Goal: Task Accomplishment & Management: Use online tool/utility

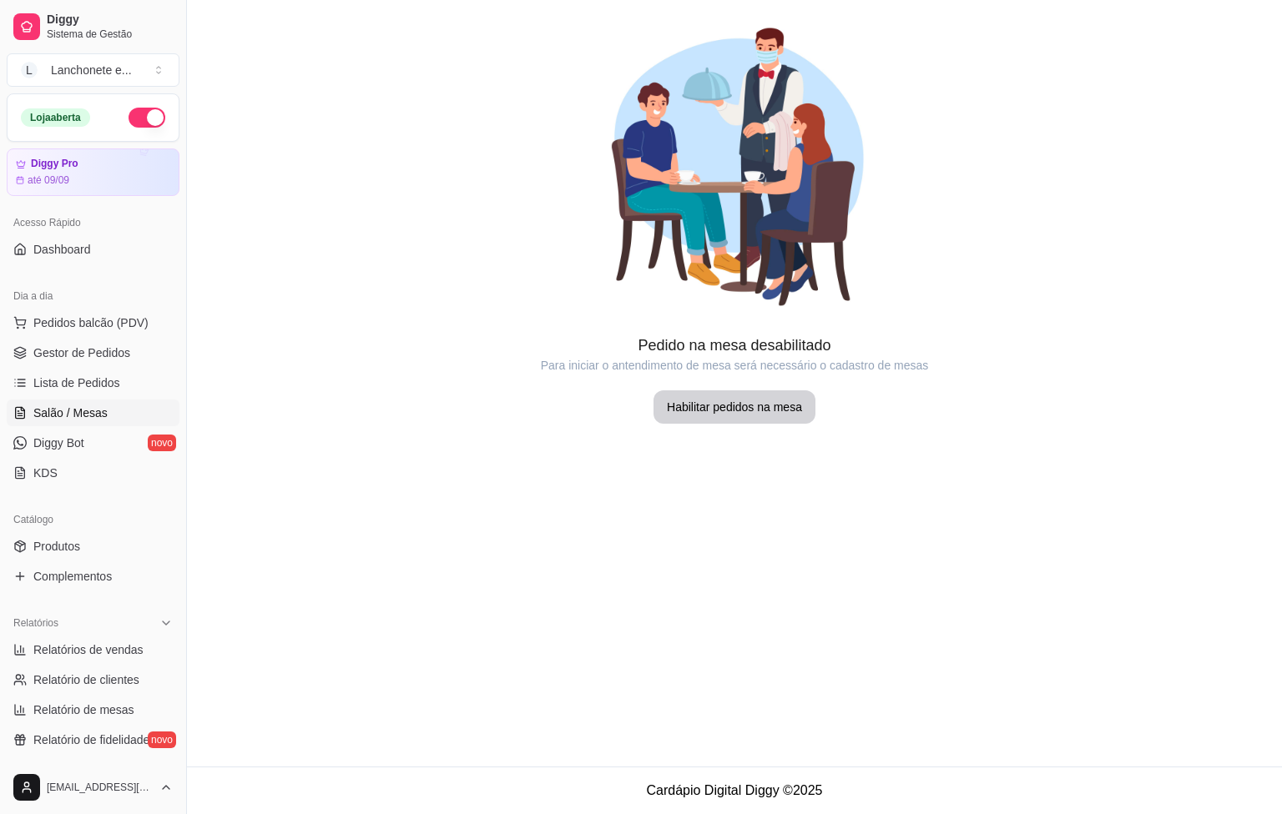
click at [71, 441] on span "Diggy Bot" at bounding box center [58, 443] width 51 height 17
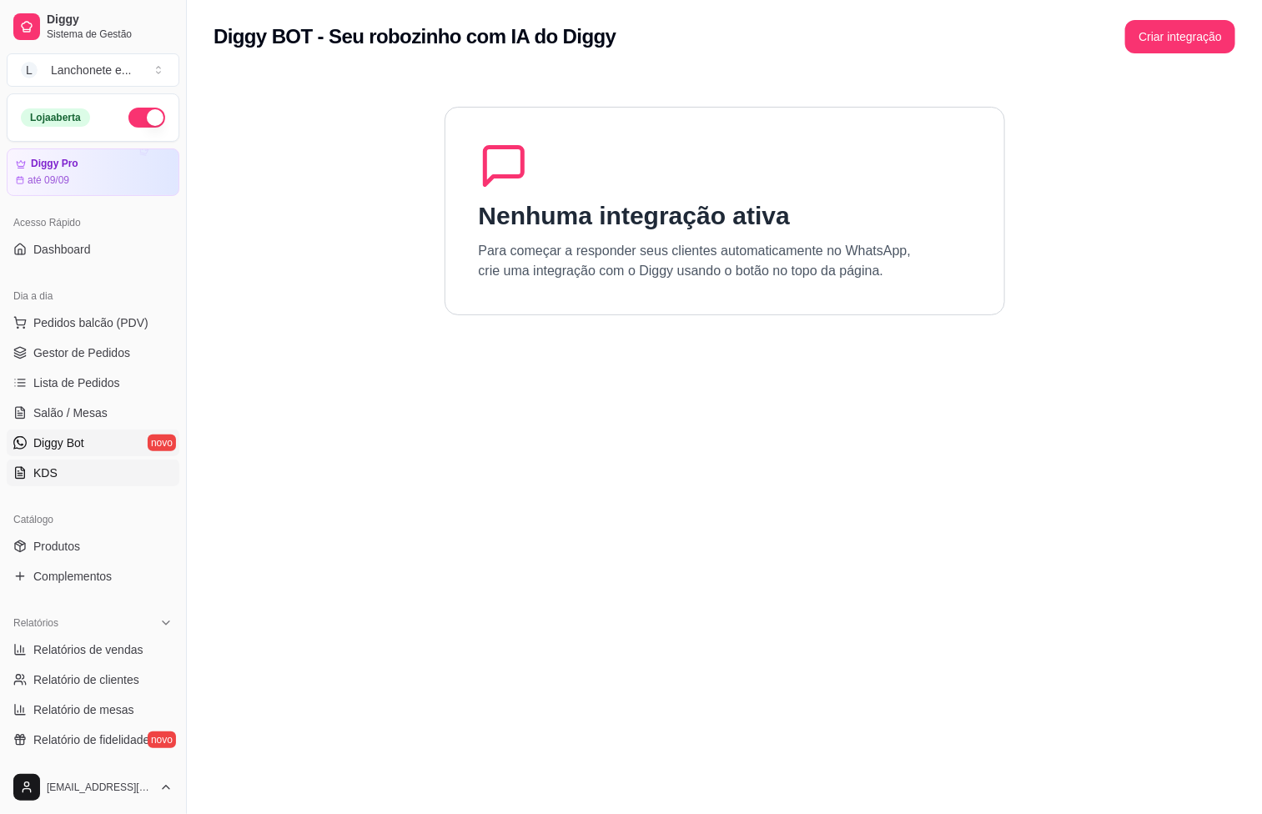
click at [65, 461] on link "KDS" at bounding box center [93, 473] width 173 height 27
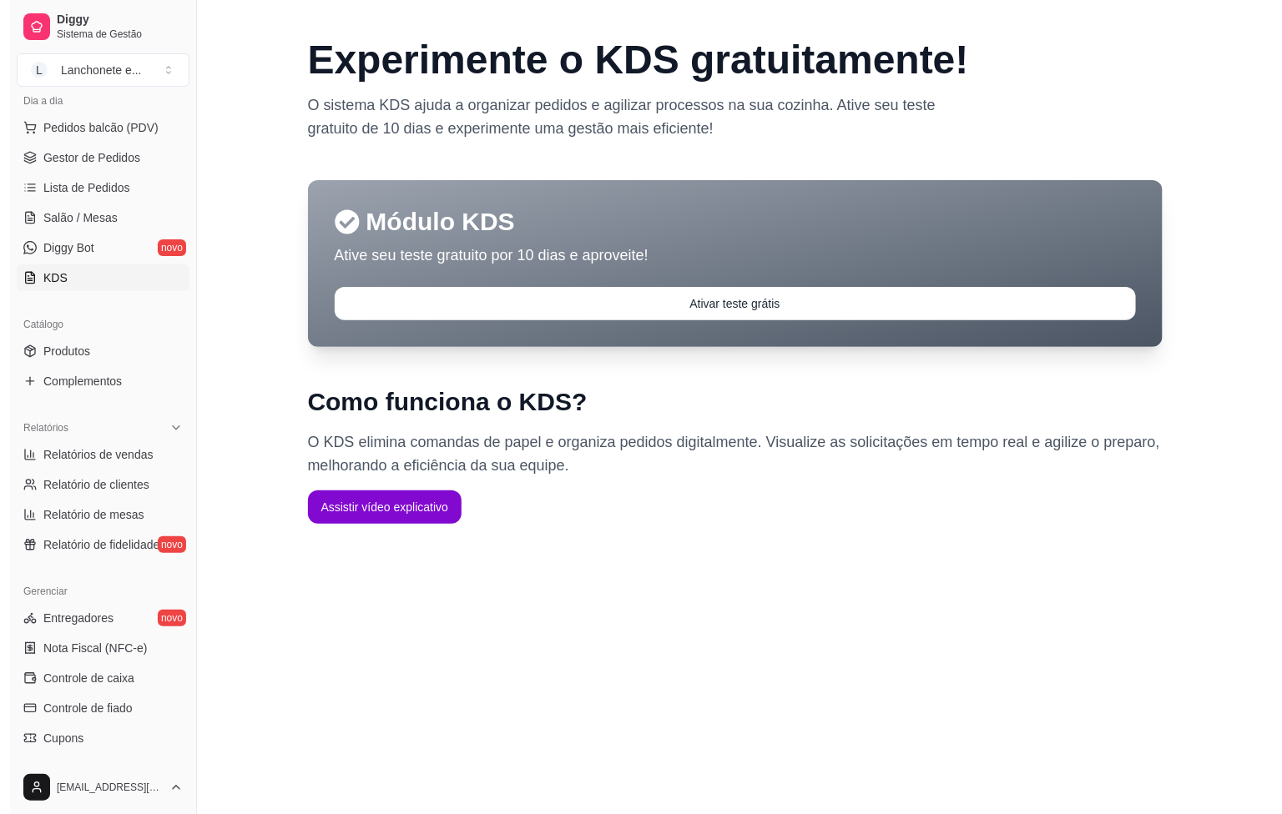
scroll to position [250, 0]
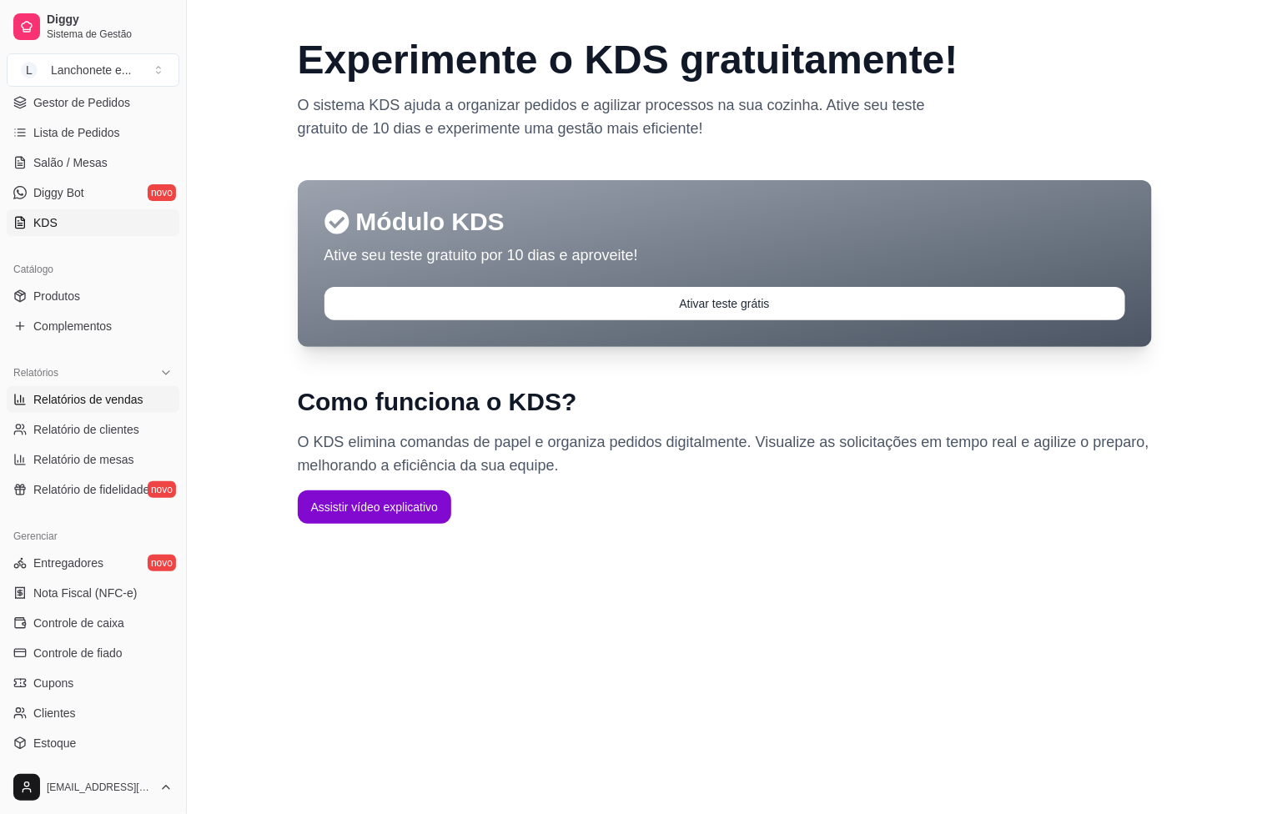
click at [103, 390] on link "Relatórios de vendas" at bounding box center [93, 399] width 173 height 27
select select "ALL"
select select "0"
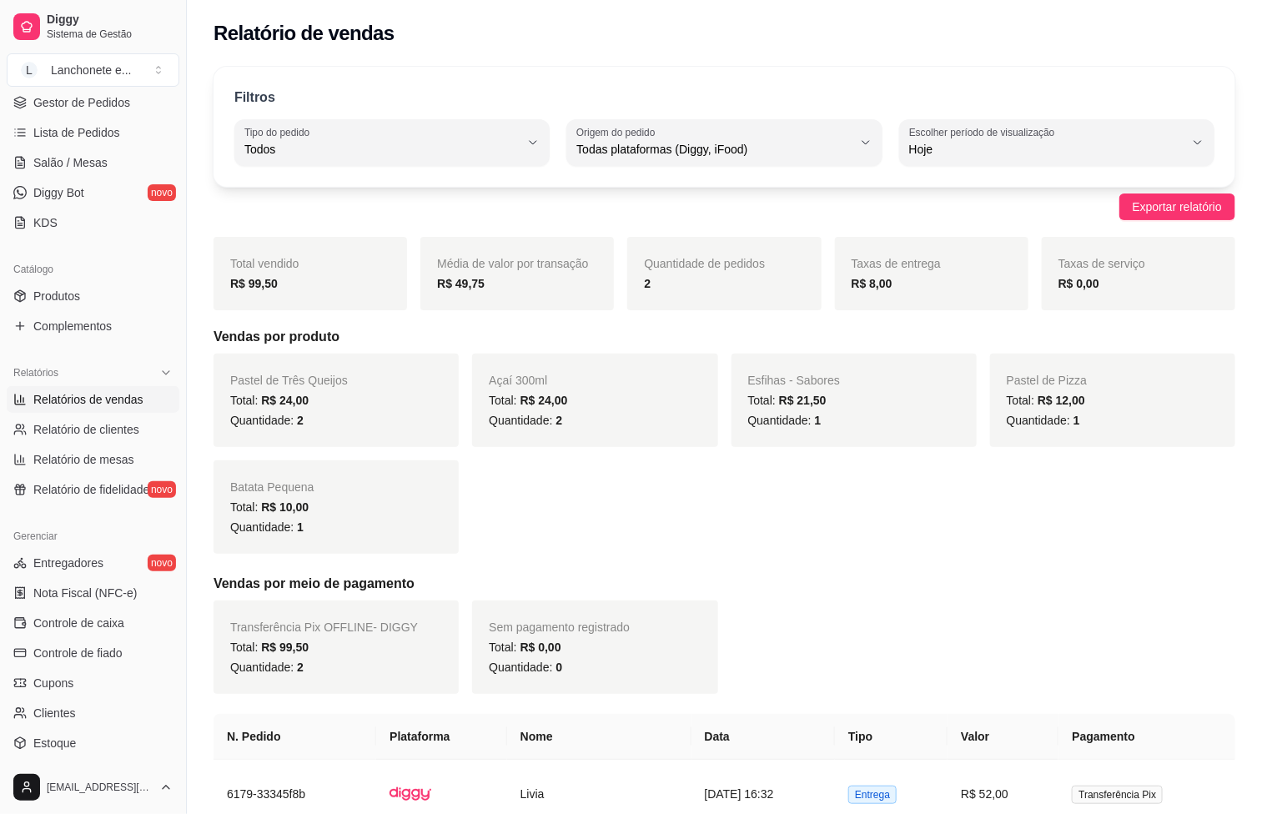
click at [93, 413] on link "Relatórios de vendas" at bounding box center [93, 399] width 173 height 27
click at [80, 431] on span "Relatório de clientes" at bounding box center [86, 429] width 106 height 17
select select "30"
select select "HIGHEST_TOTAL_SPENT_WITH_ORDERS"
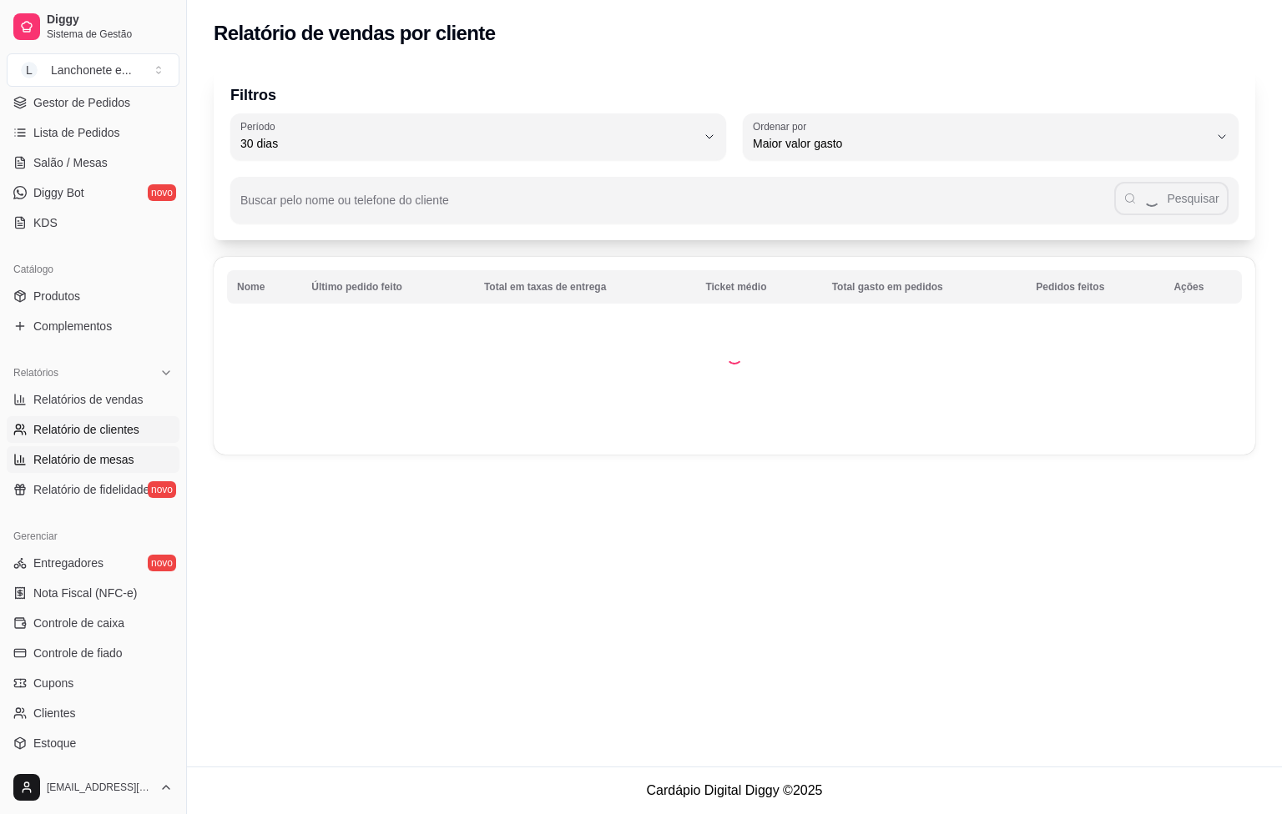
click at [66, 451] on link "Relatório de mesas" at bounding box center [93, 459] width 173 height 27
select select "TOTAL_OF_ORDERS"
select select "7"
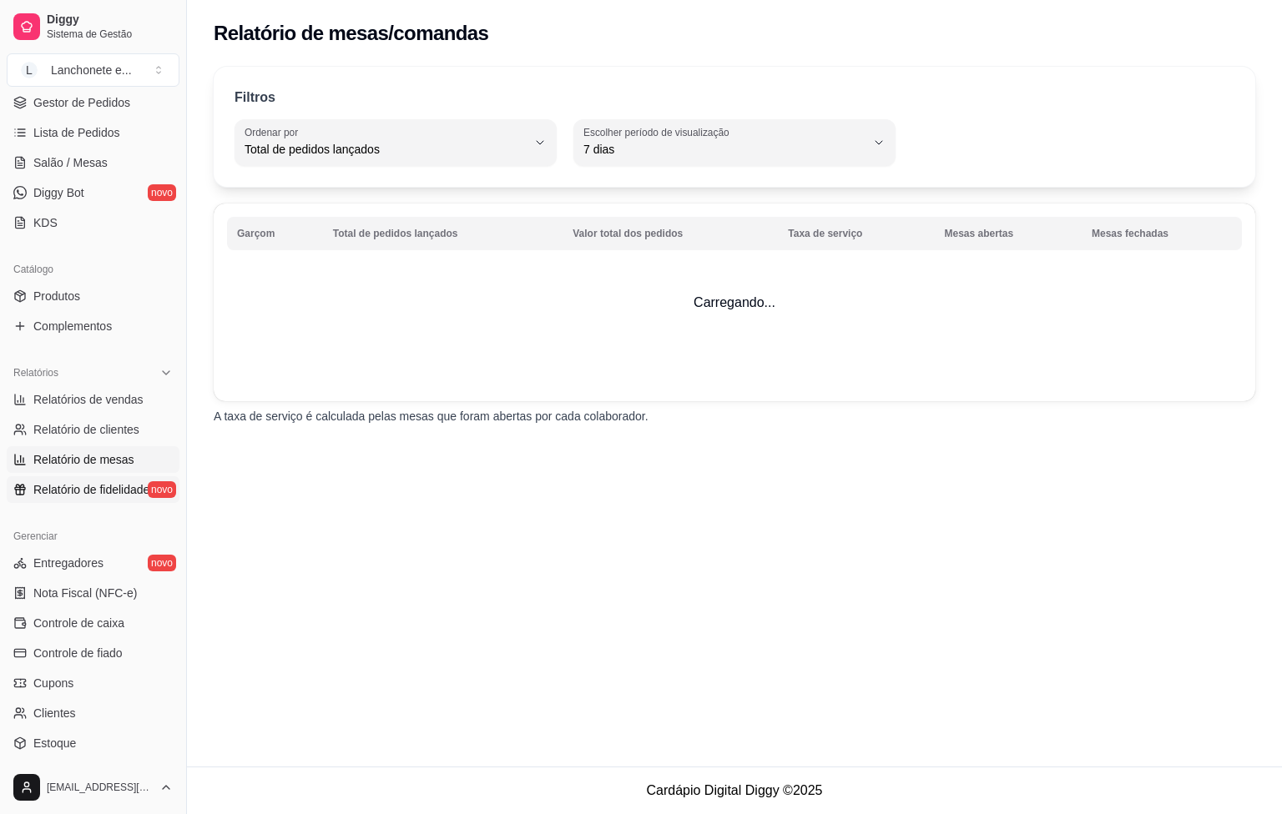
click at [43, 481] on link "Relatório de fidelidade novo" at bounding box center [93, 489] width 173 height 27
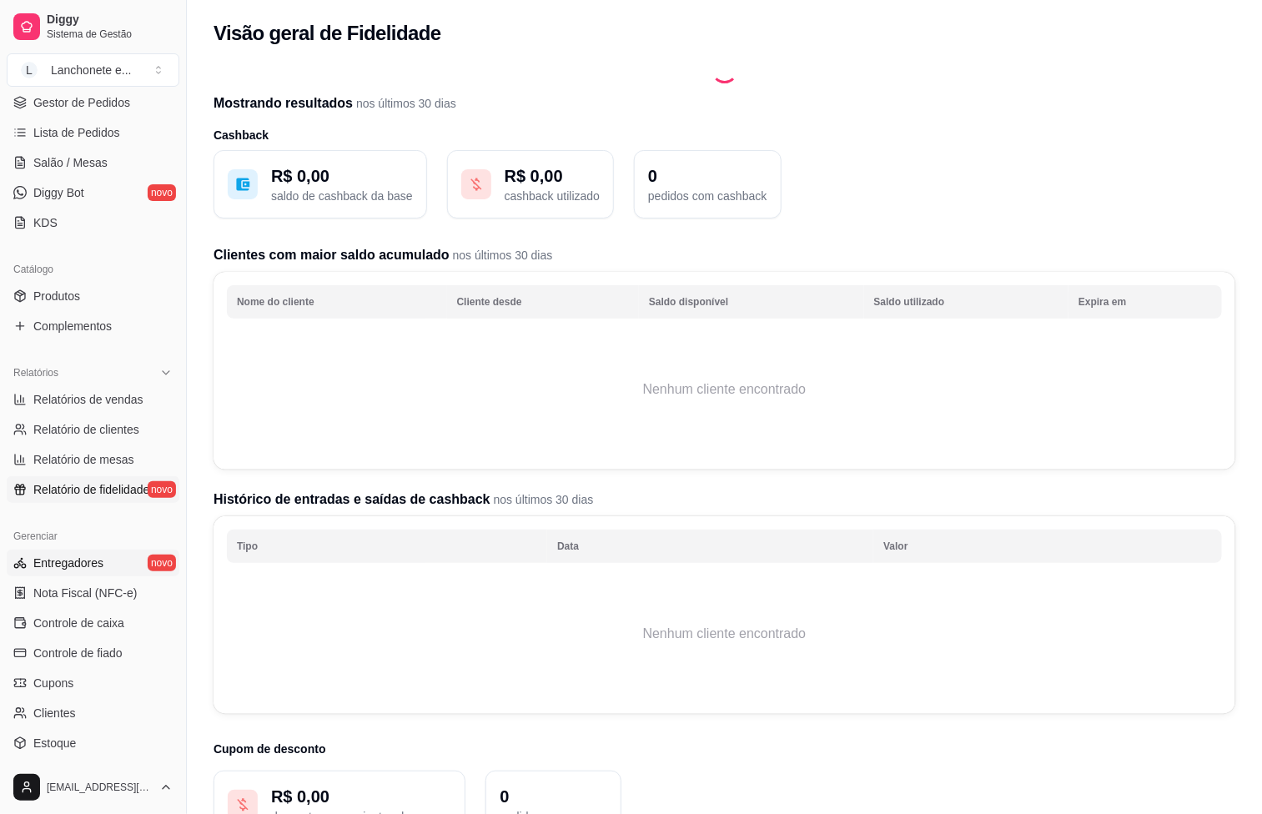
click at [43, 568] on span "Entregadores" at bounding box center [68, 563] width 70 height 17
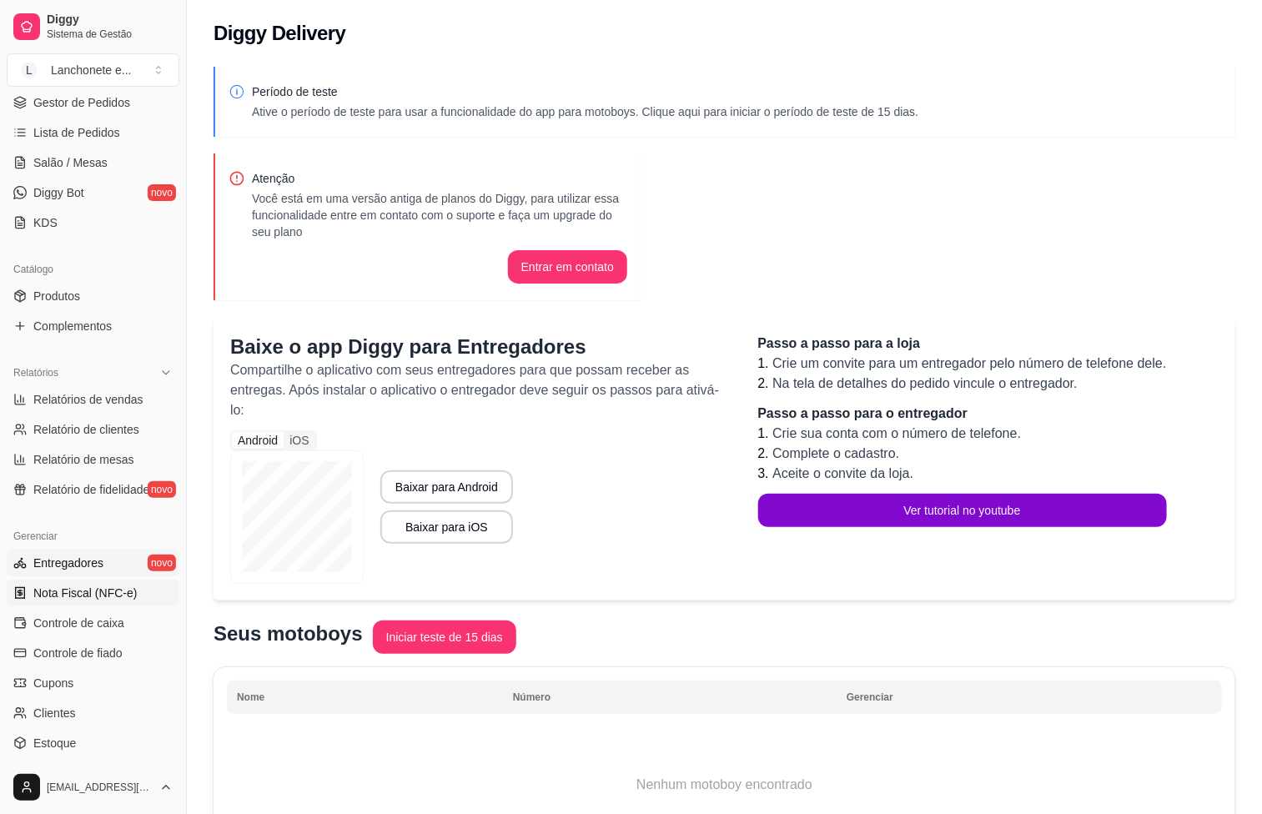
click at [45, 587] on span "Nota Fiscal (NFC-e)" at bounding box center [84, 593] width 103 height 17
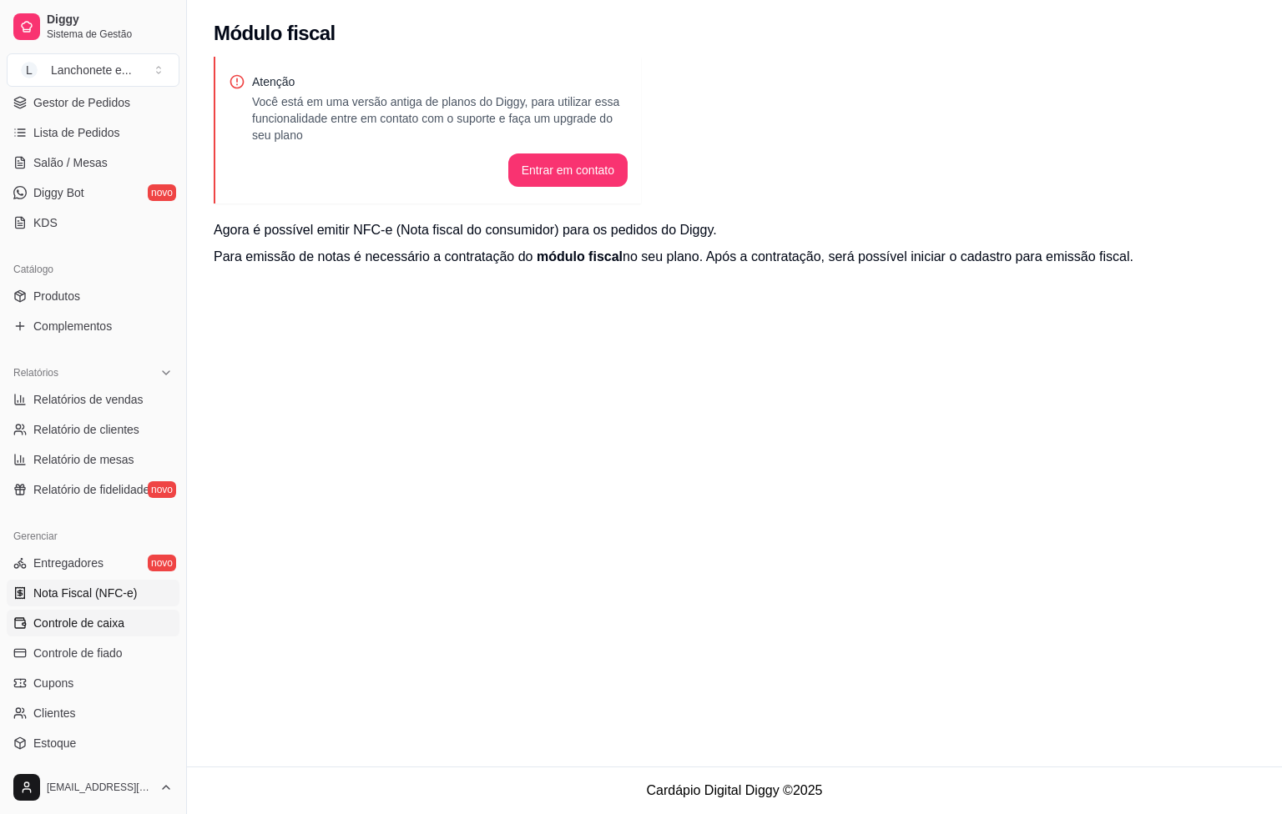
click at [48, 618] on span "Controle de caixa" at bounding box center [78, 623] width 91 height 17
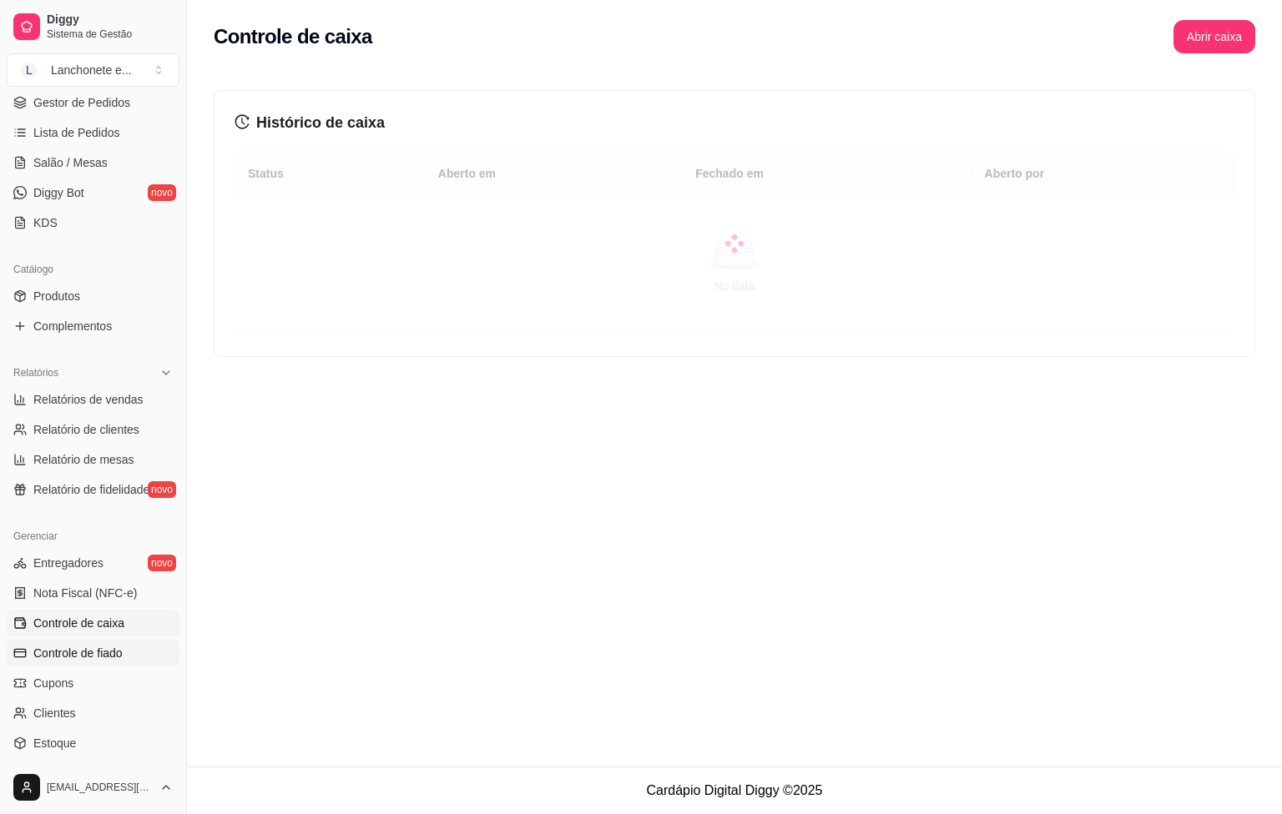
click at [48, 658] on span "Controle de fiado" at bounding box center [77, 653] width 89 height 17
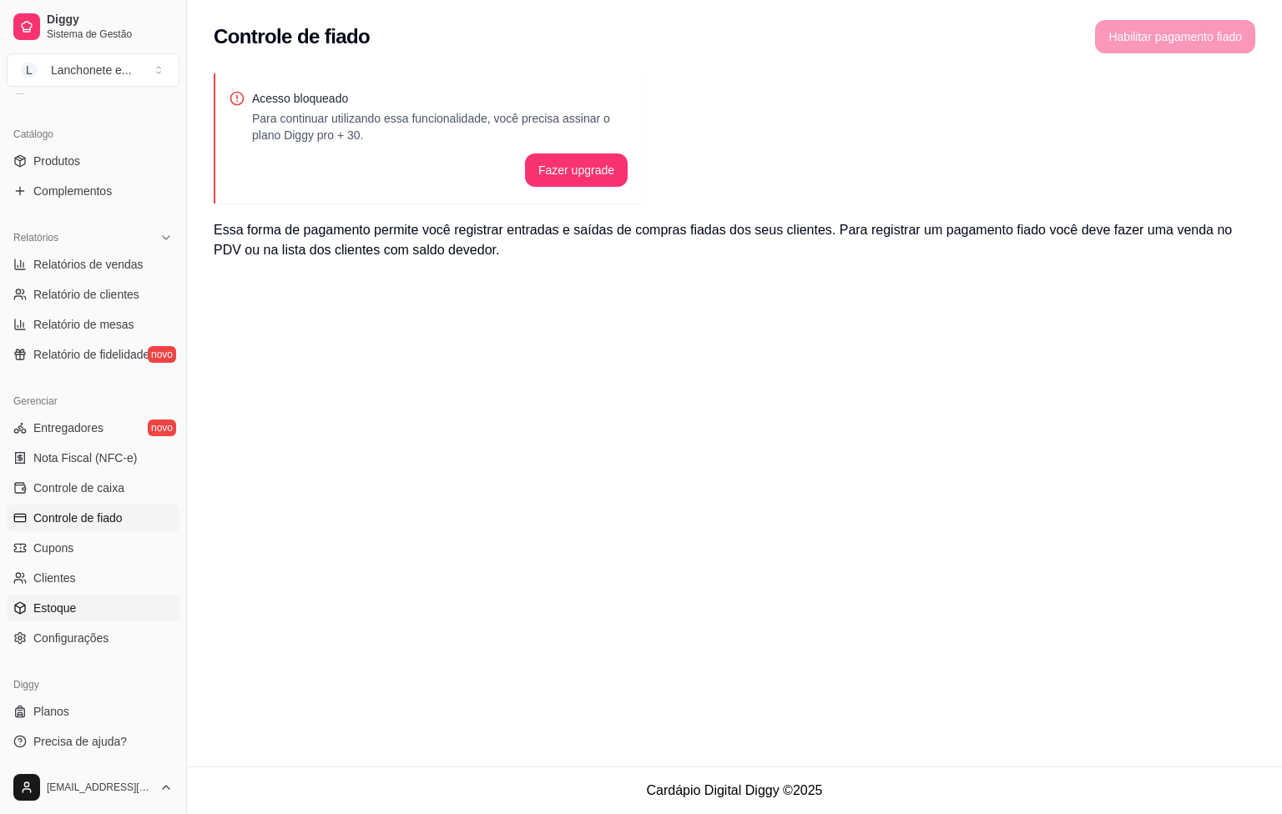
scroll to position [386, 0]
click at [83, 583] on link "Clientes" at bounding box center [93, 577] width 173 height 27
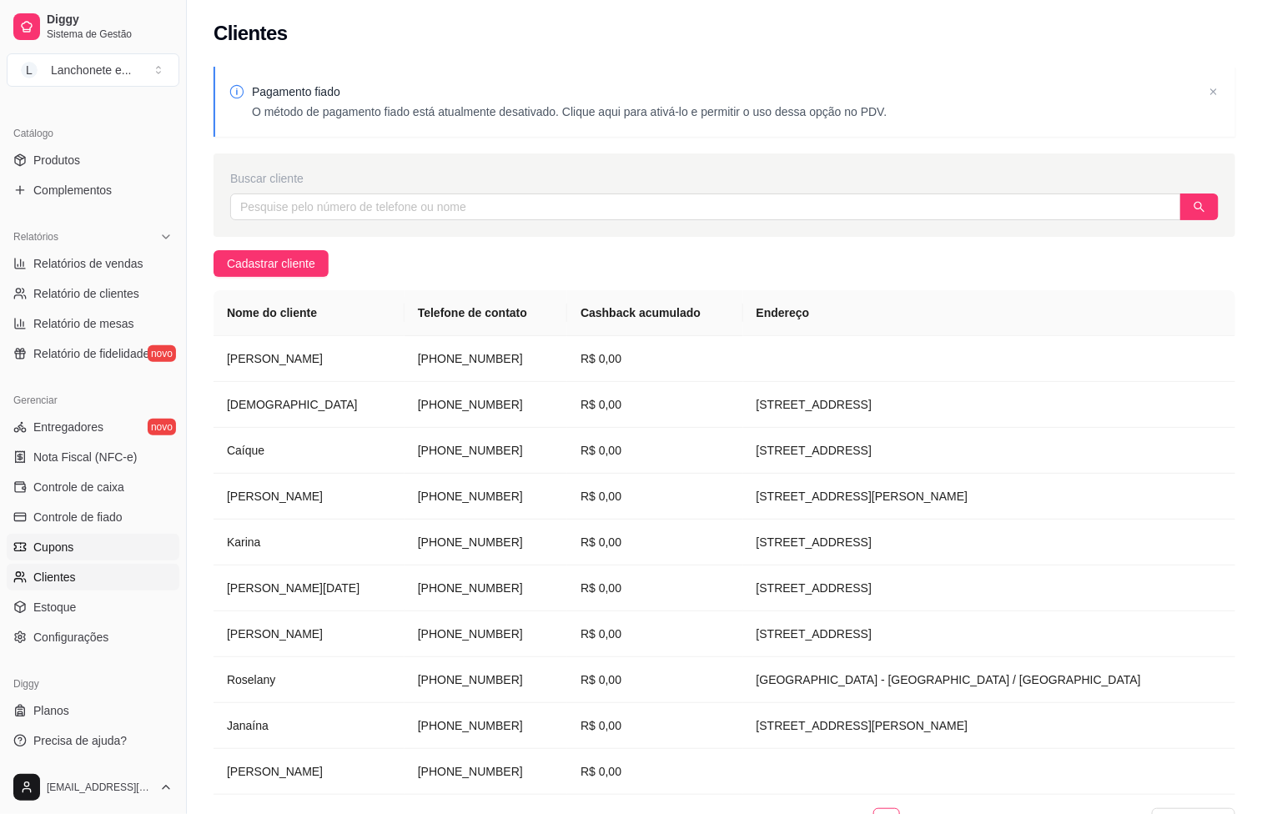
click at [81, 559] on link "Cupons" at bounding box center [93, 547] width 173 height 27
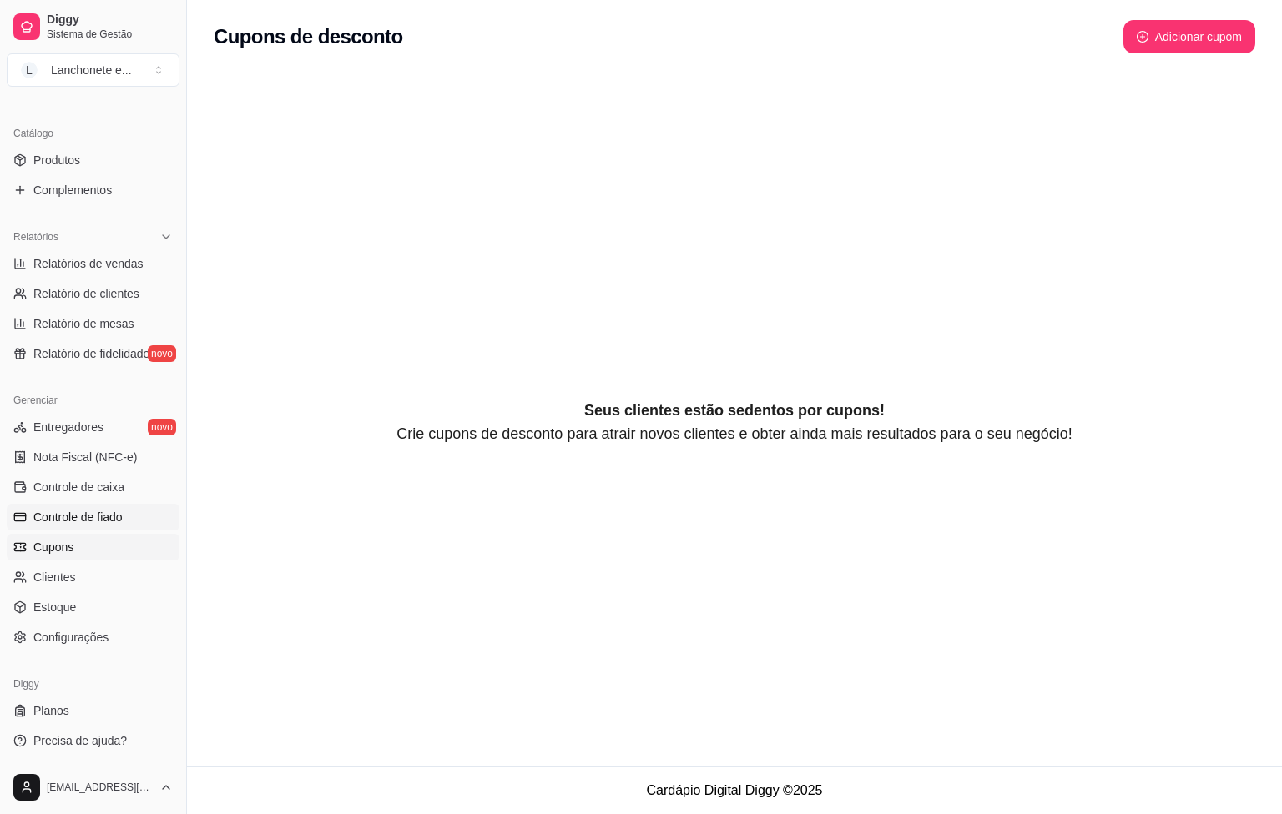
click at [103, 516] on span "Controle de fiado" at bounding box center [77, 517] width 89 height 17
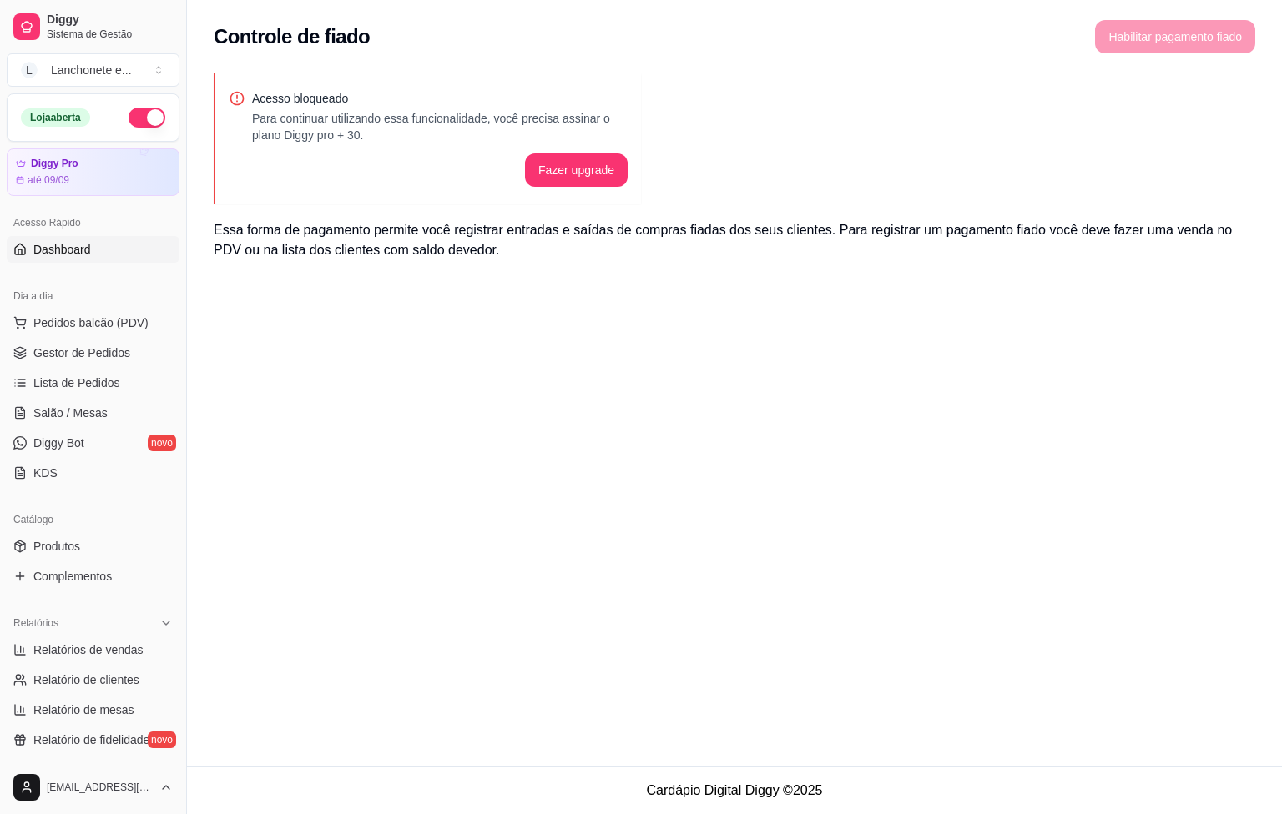
click at [120, 255] on link "Dashboard" at bounding box center [93, 249] width 173 height 27
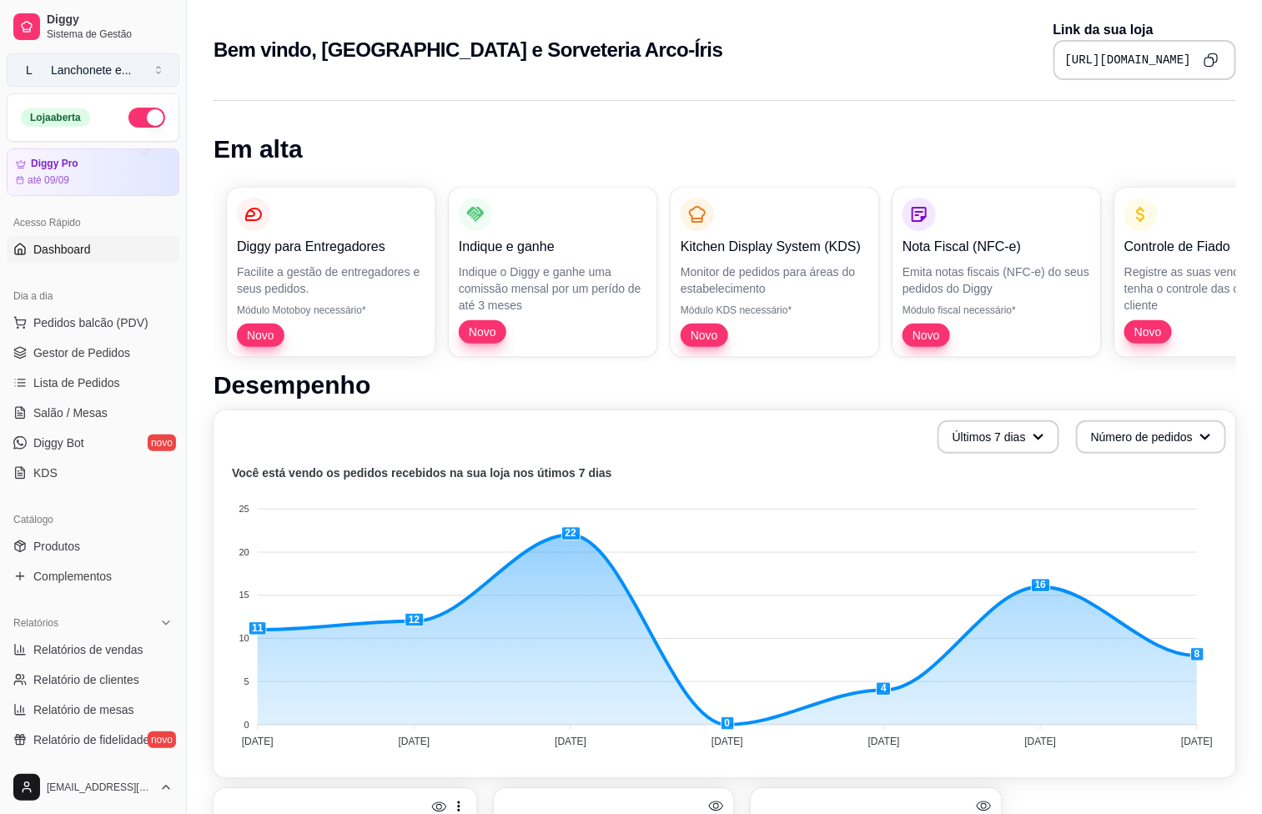
click at [108, 63] on div "Lanchonete e ..." at bounding box center [91, 70] width 81 height 17
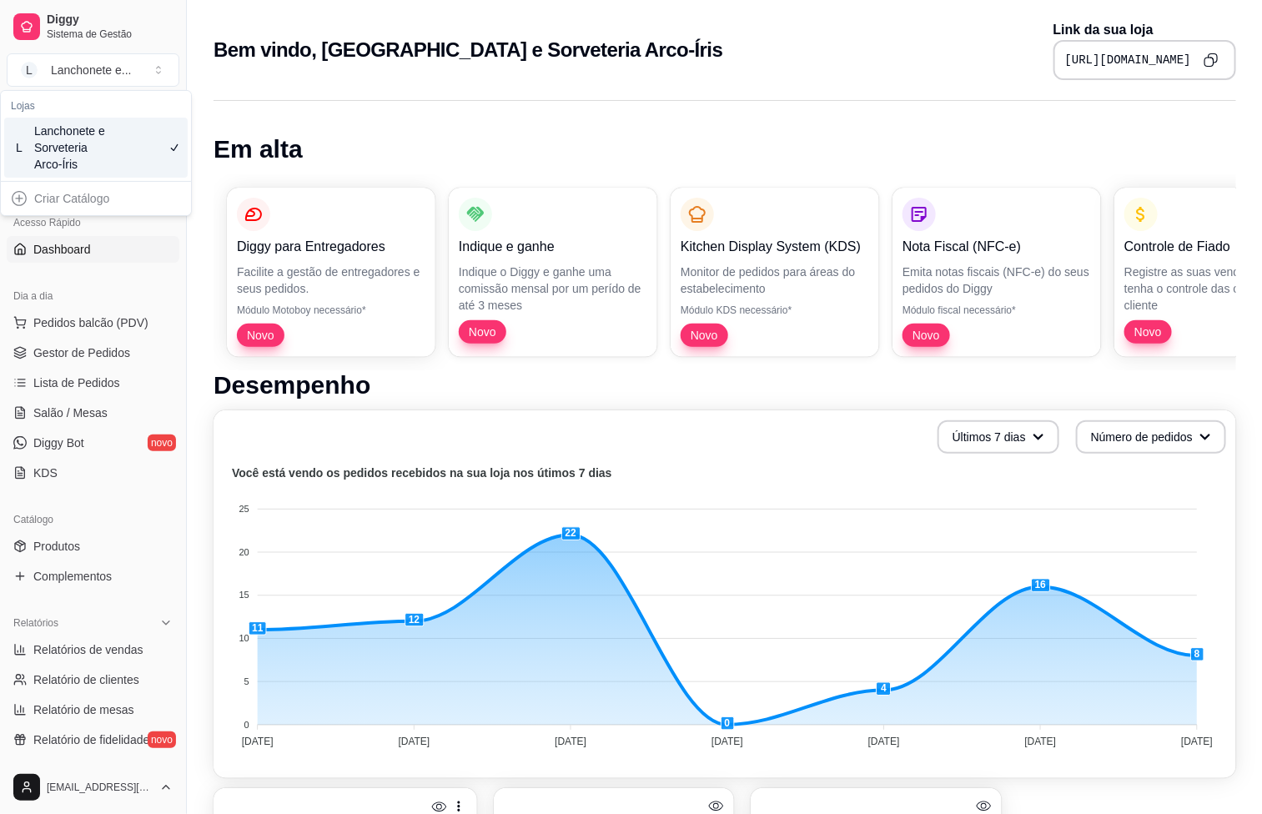
click at [108, 254] on link "Dashboard" at bounding box center [93, 249] width 173 height 27
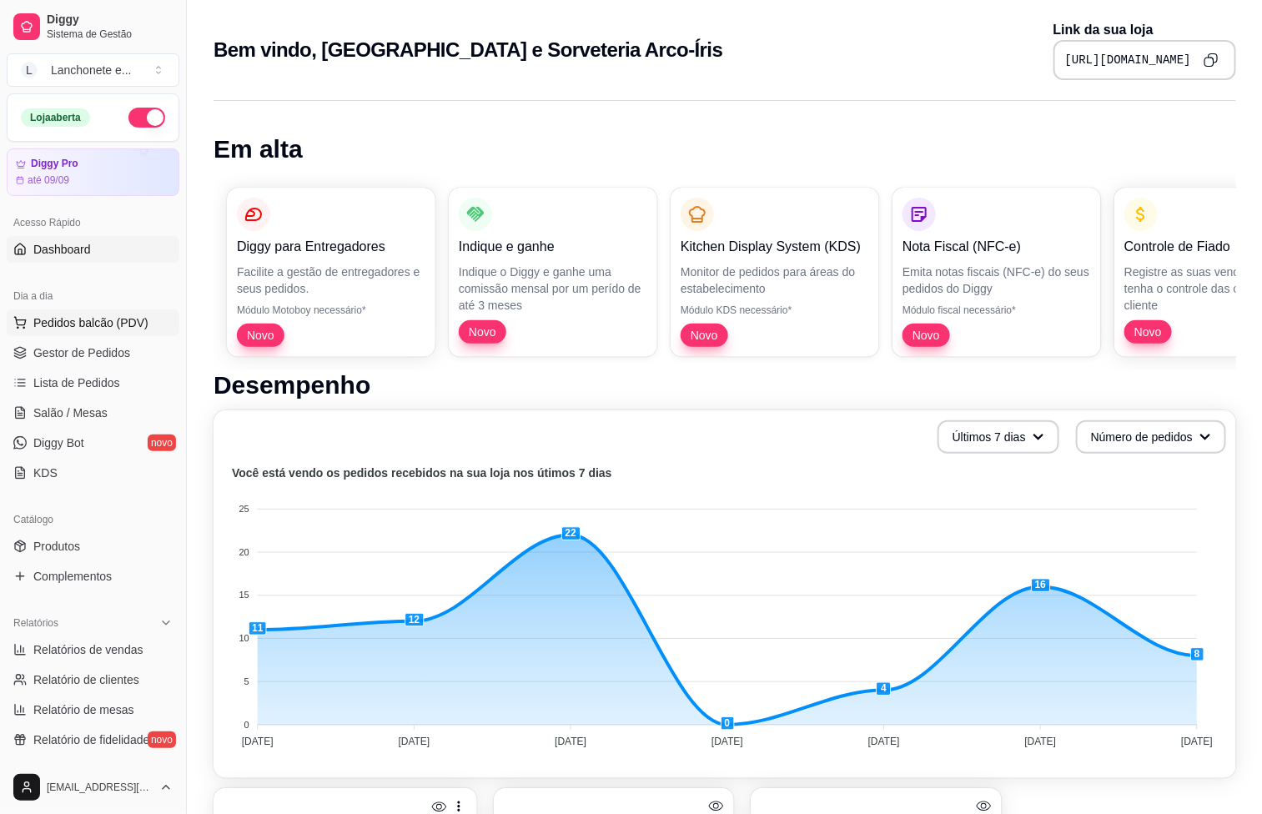
click at [108, 319] on span "Pedidos balcão (PDV)" at bounding box center [90, 323] width 115 height 17
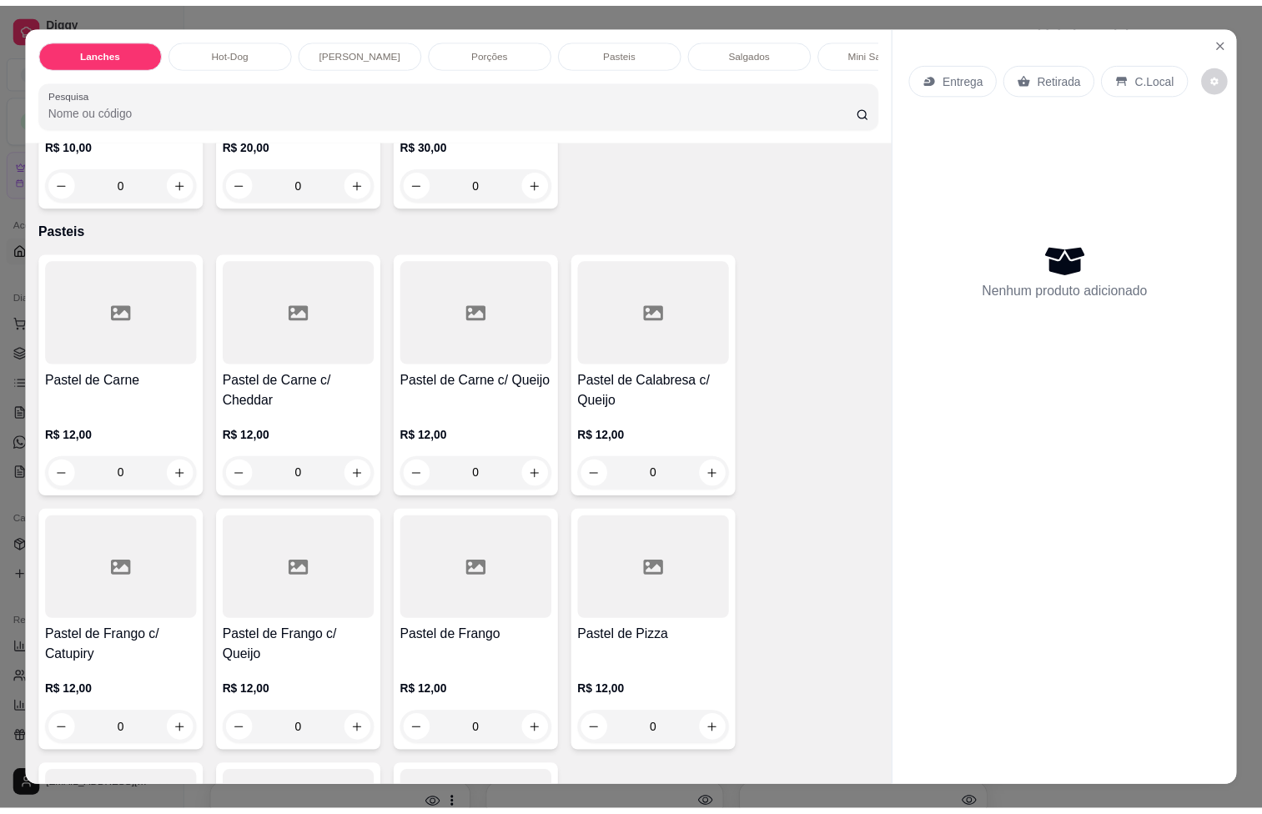
scroll to position [1377, 0]
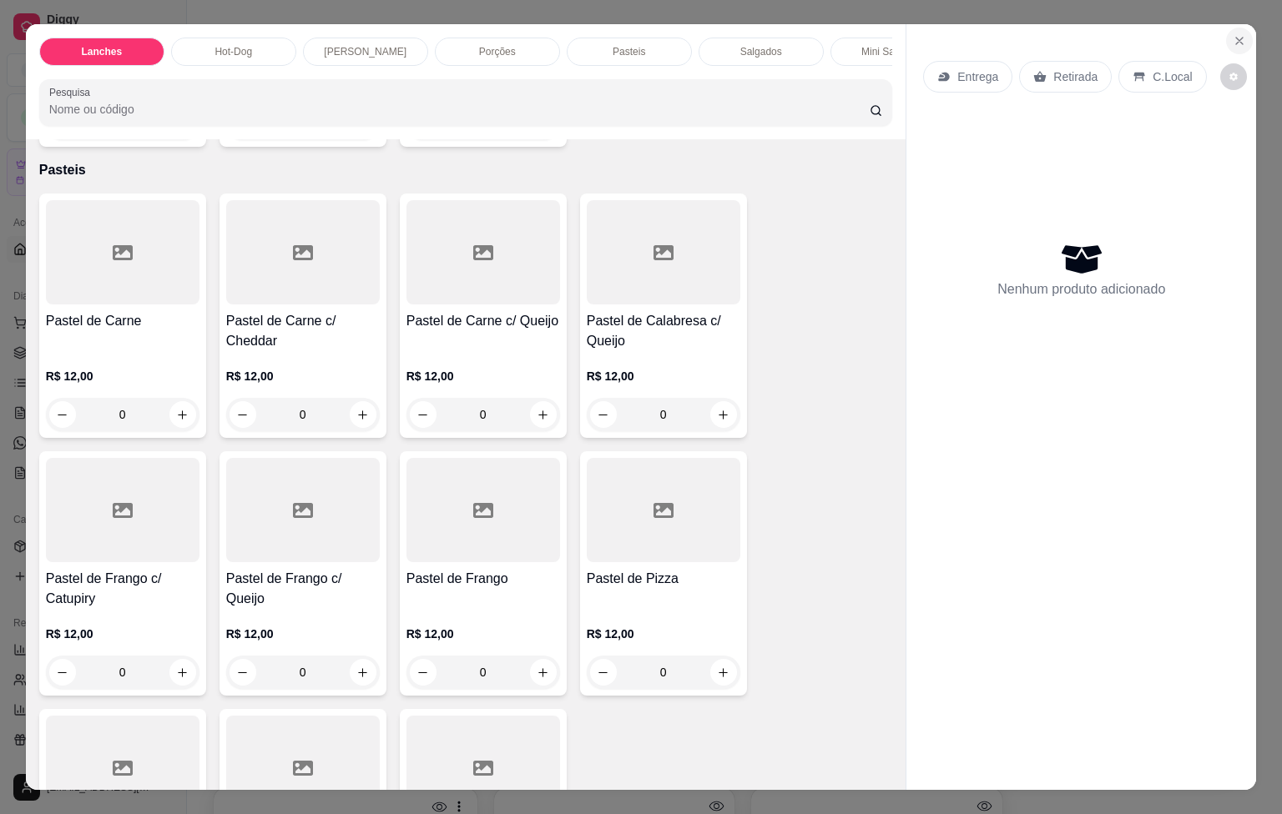
click at [1232, 34] on icon "Close" at bounding box center [1238, 40] width 13 height 13
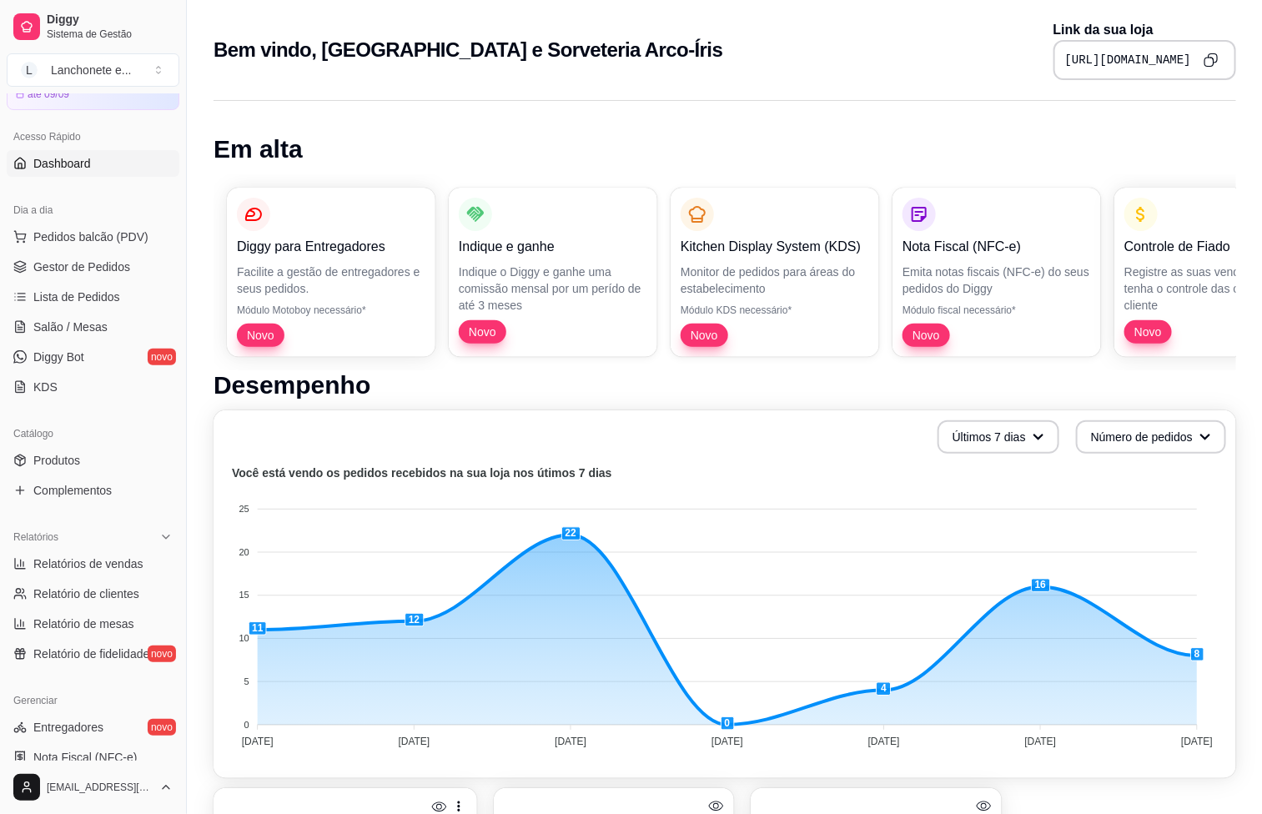
scroll to position [250, 0]
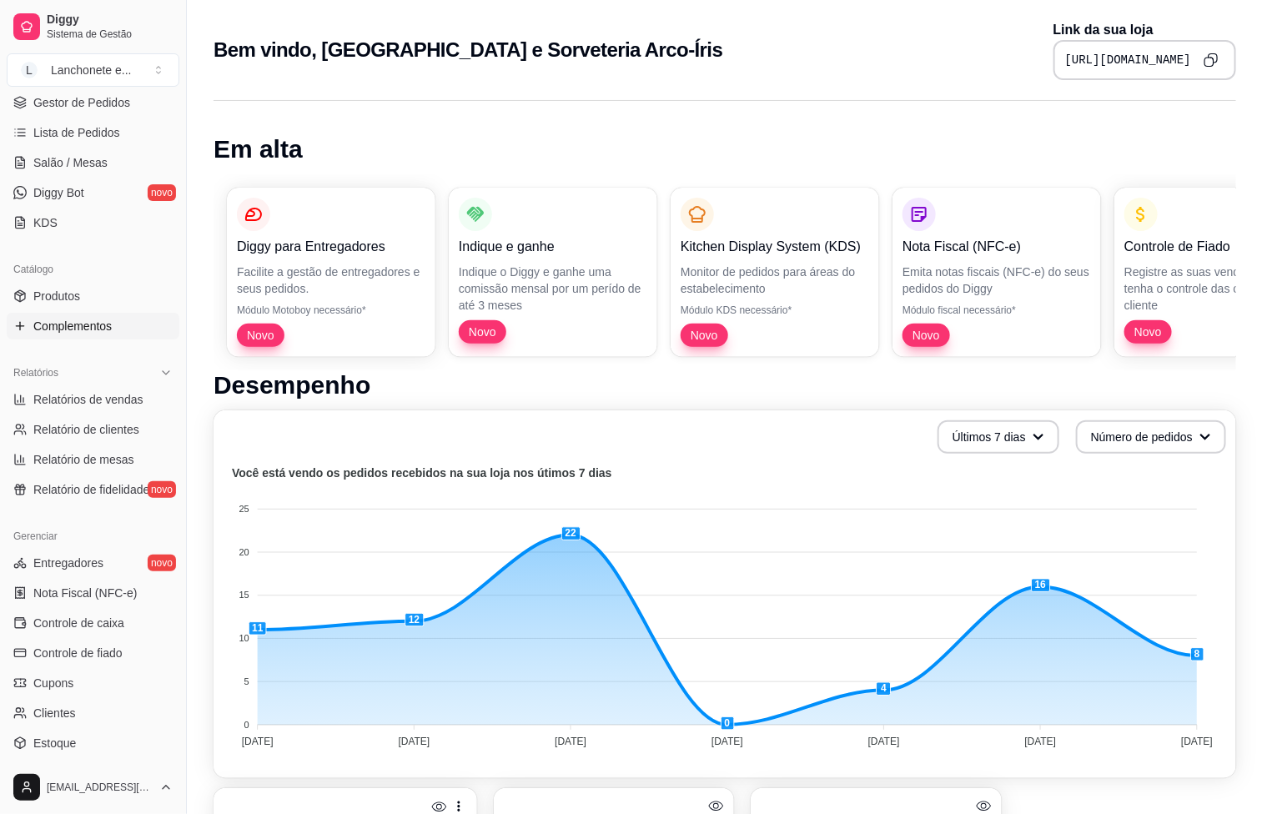
click at [98, 329] on span "Complementos" at bounding box center [72, 326] width 78 height 17
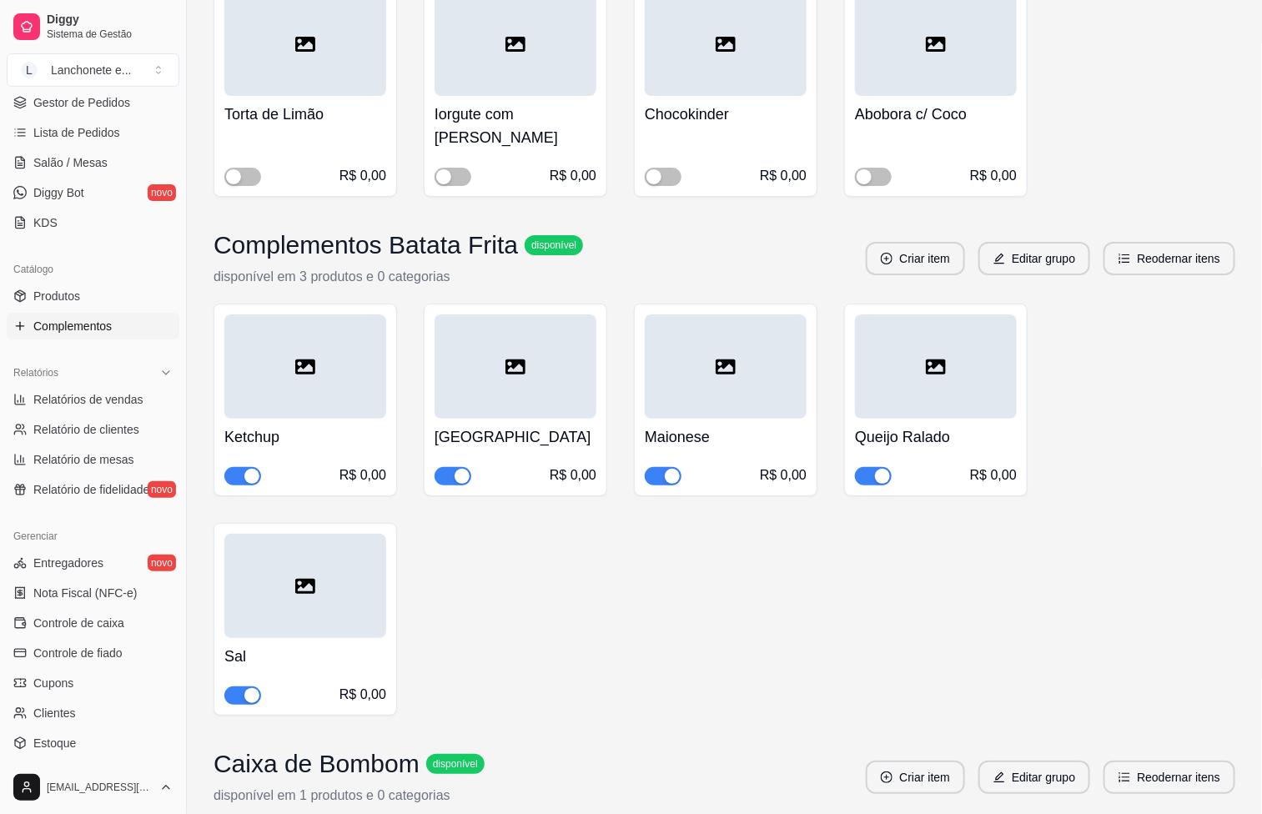
scroll to position [2503, 0]
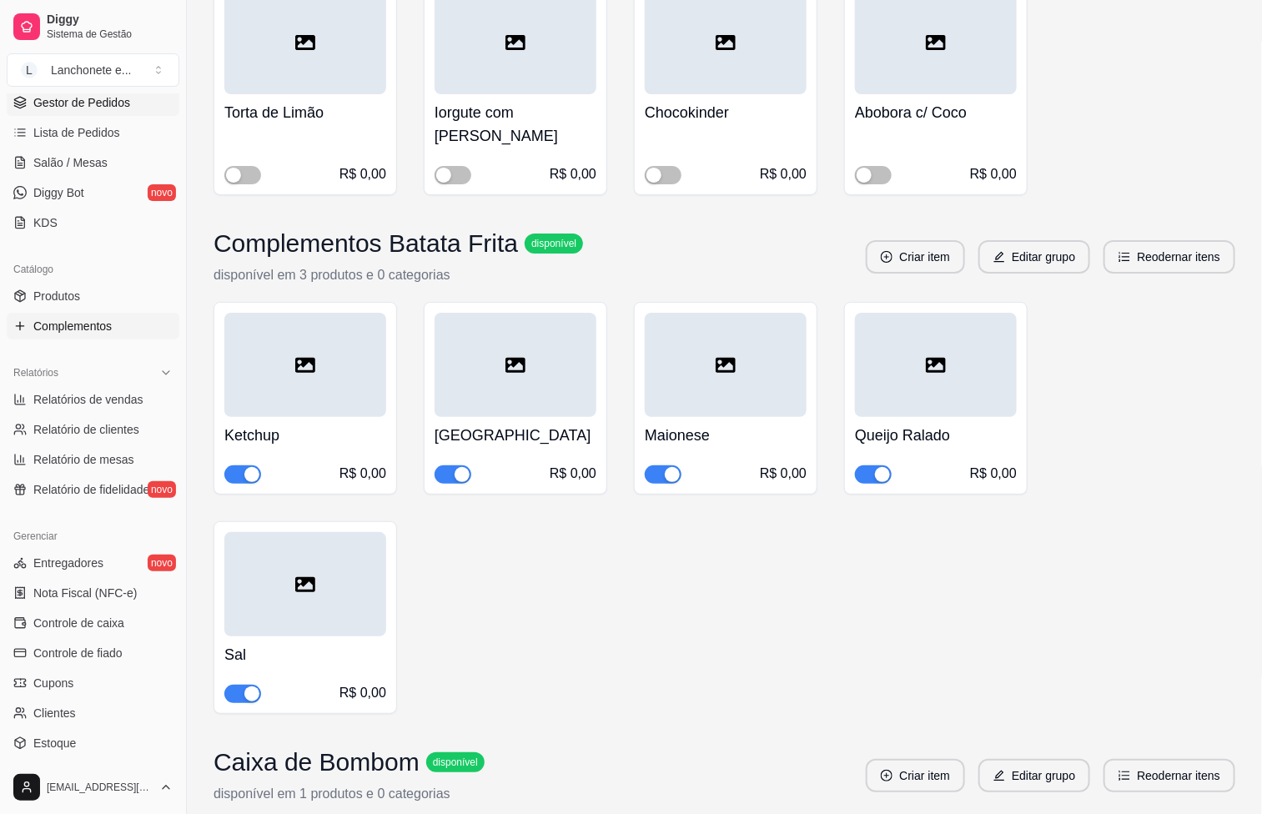
click at [133, 103] on link "Gestor de Pedidos" at bounding box center [93, 102] width 173 height 27
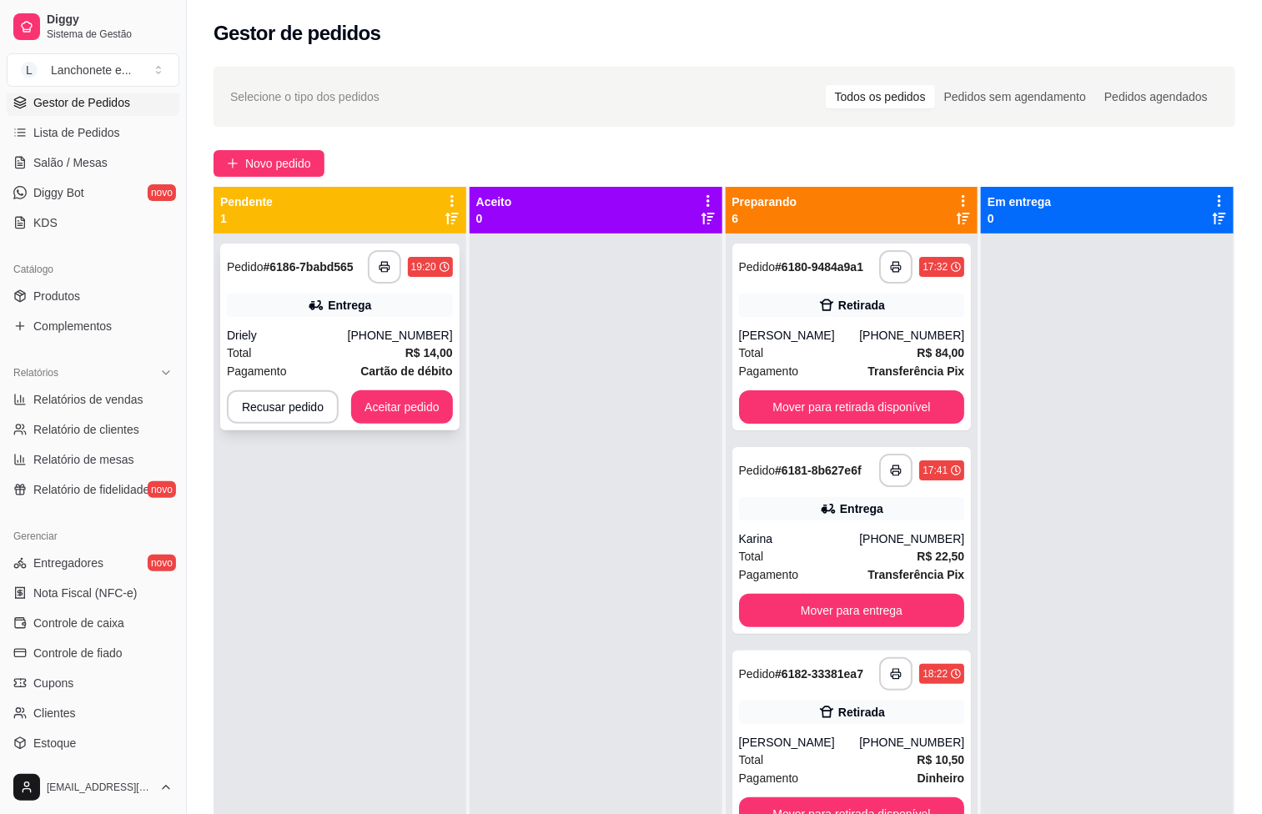
click at [330, 341] on div "Driely" at bounding box center [287, 335] width 121 height 17
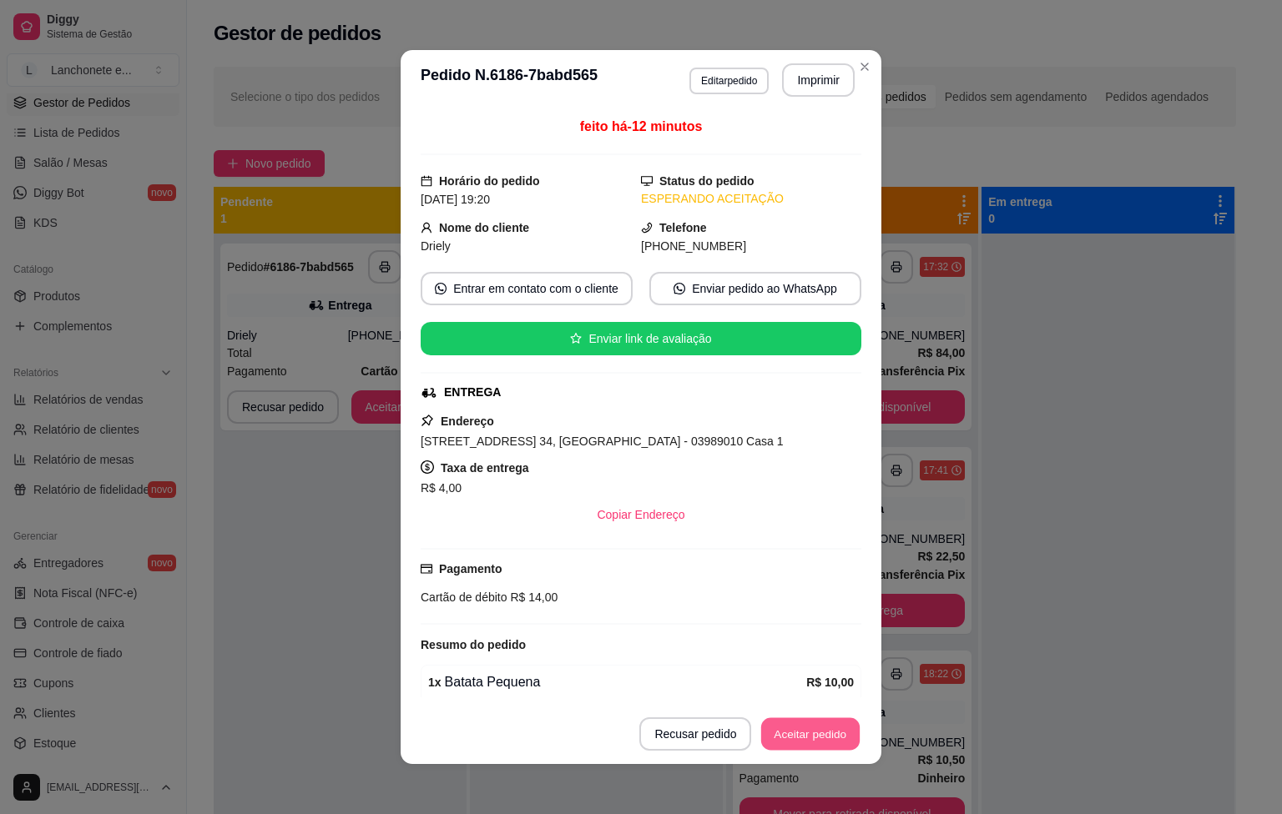
click at [836, 726] on button "Aceitar pedido" at bounding box center [810, 734] width 98 height 33
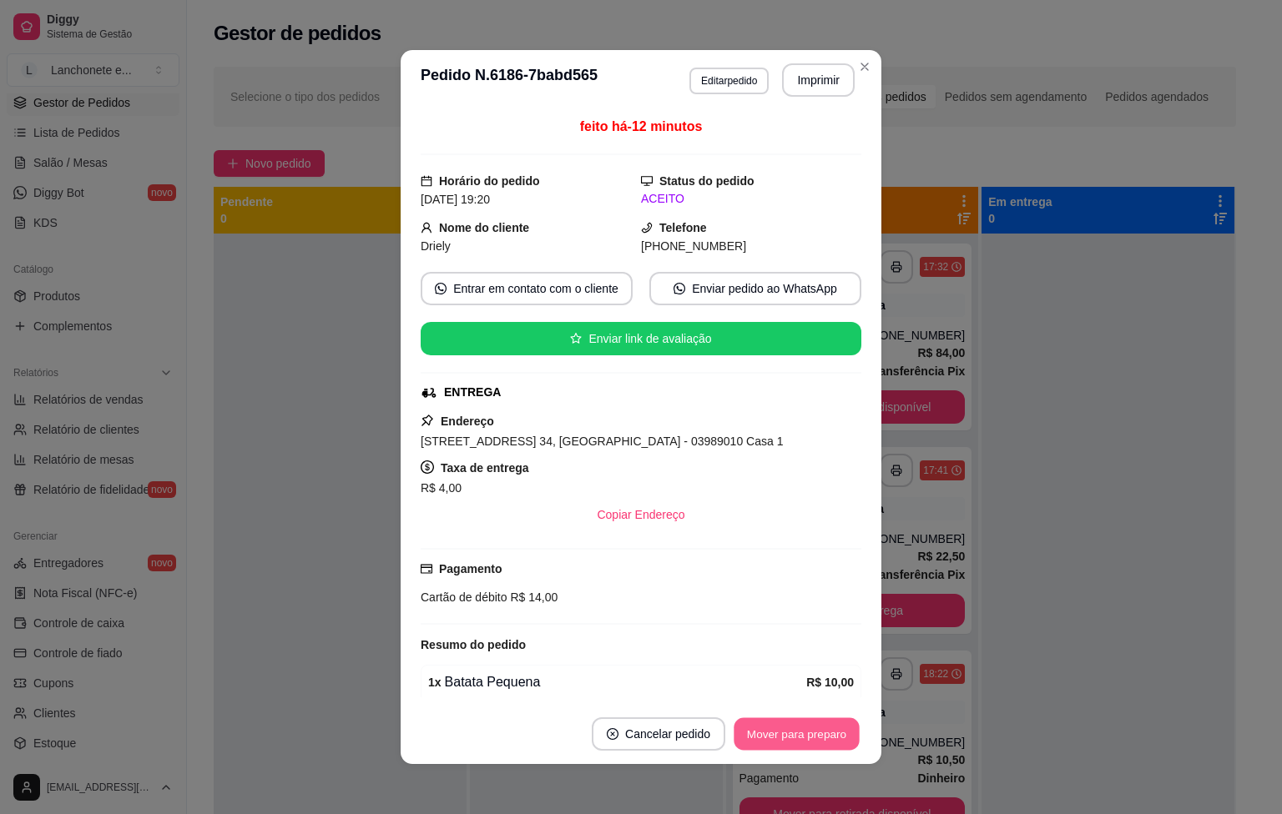
click at [833, 727] on button "Mover para preparo" at bounding box center [795, 734] width 125 height 33
click at [814, 78] on button "Imprimir" at bounding box center [818, 79] width 73 height 33
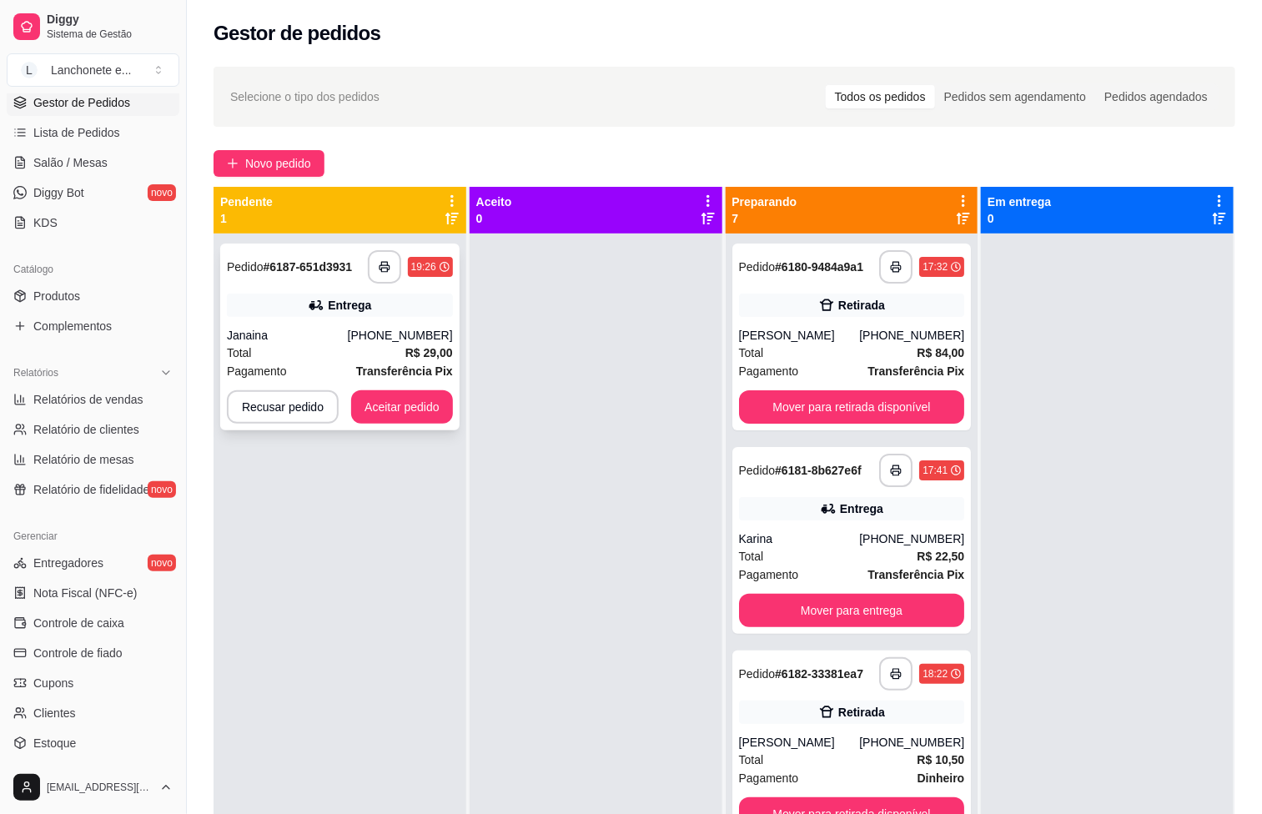
click at [304, 296] on div "Entrega" at bounding box center [340, 305] width 226 height 23
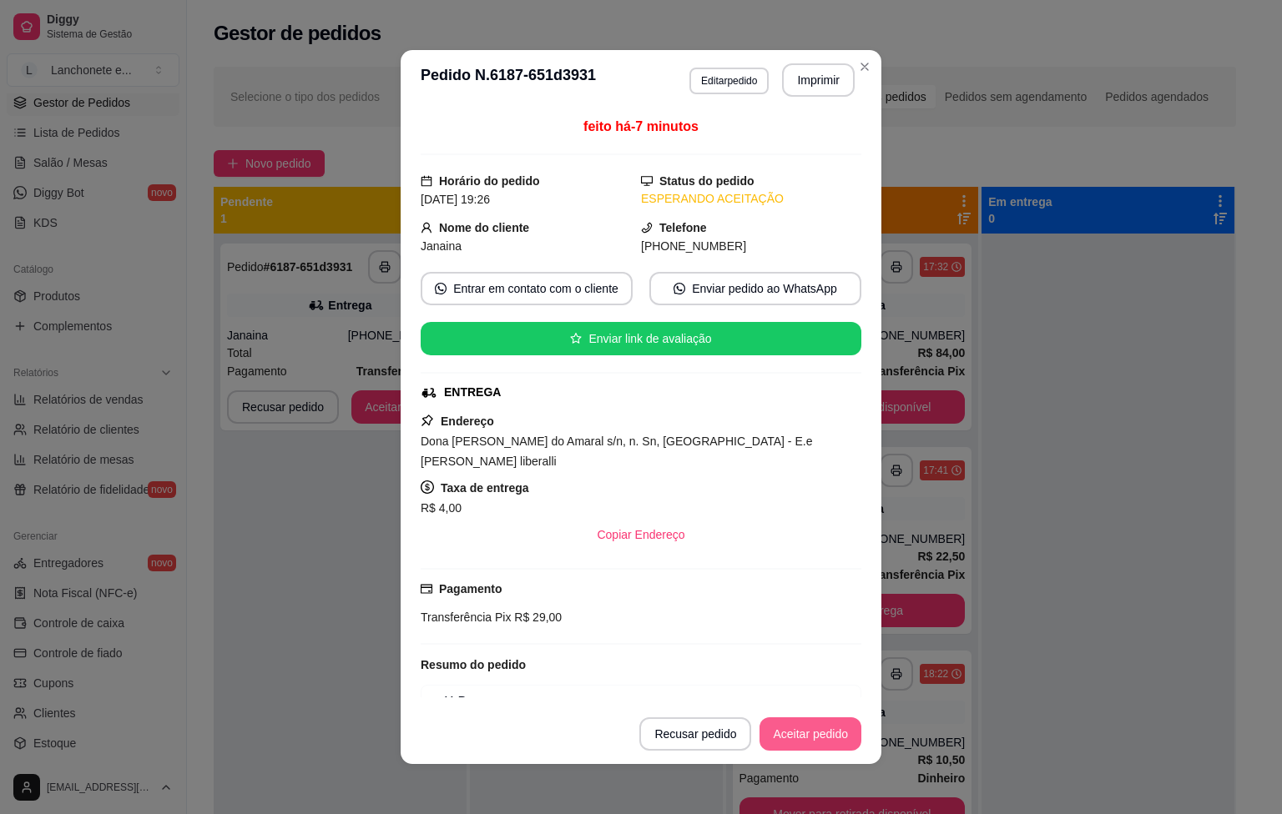
click at [834, 722] on button "Aceitar pedido" at bounding box center [810, 734] width 102 height 33
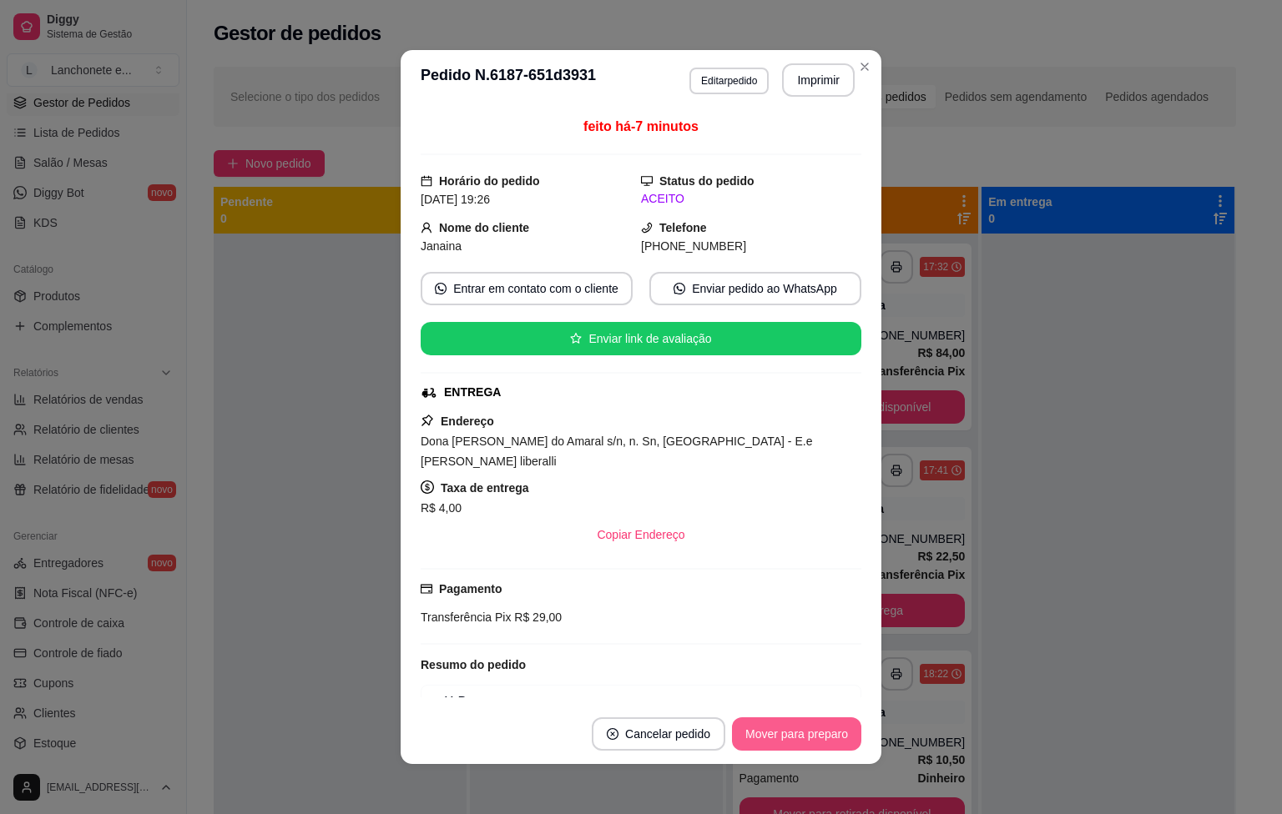
click at [803, 722] on button "Mover para preparo" at bounding box center [796, 734] width 129 height 33
click at [812, 78] on button "Imprimir" at bounding box center [818, 79] width 73 height 33
click at [812, 78] on button "Imprimir" at bounding box center [818, 80] width 70 height 33
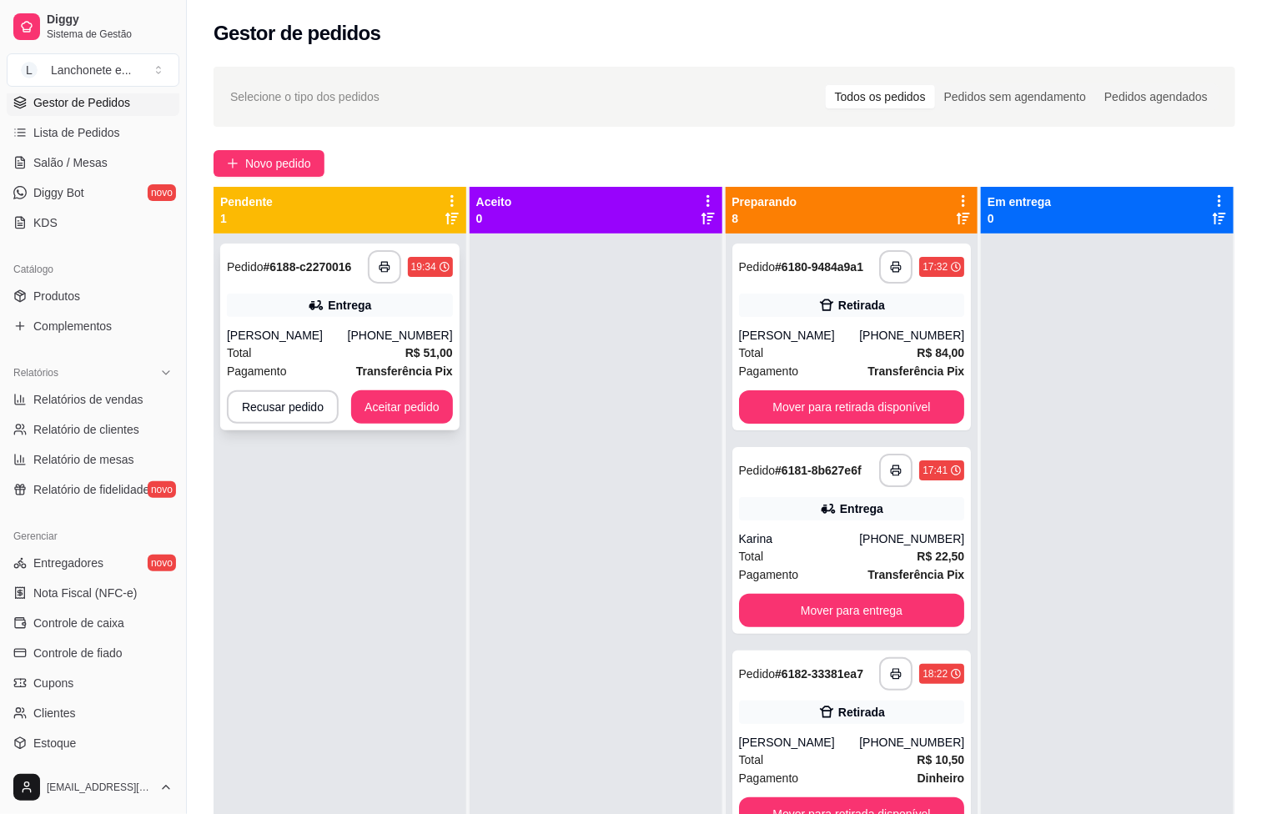
click at [341, 329] on div "[PERSON_NAME]" at bounding box center [287, 335] width 121 height 17
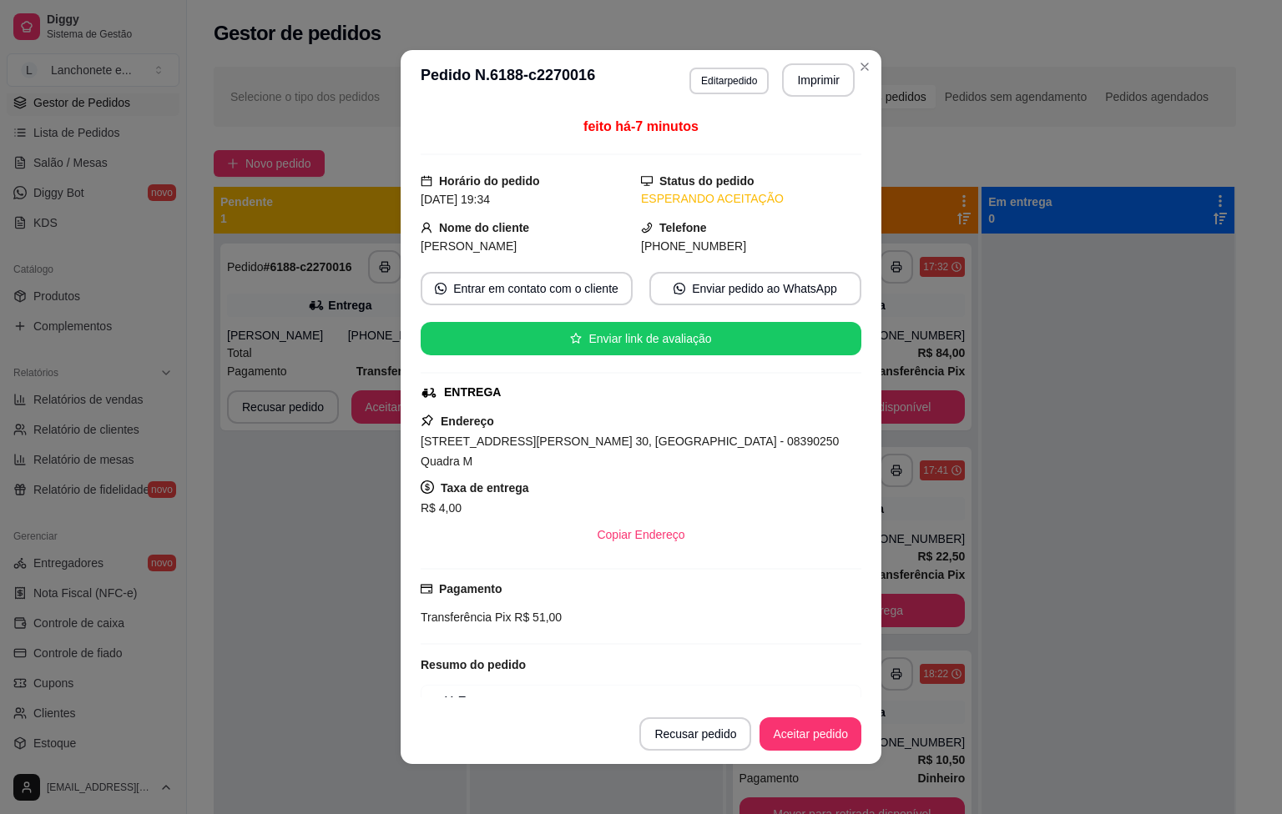
click at [847, 741] on button "Aceitar pedido" at bounding box center [810, 734] width 102 height 33
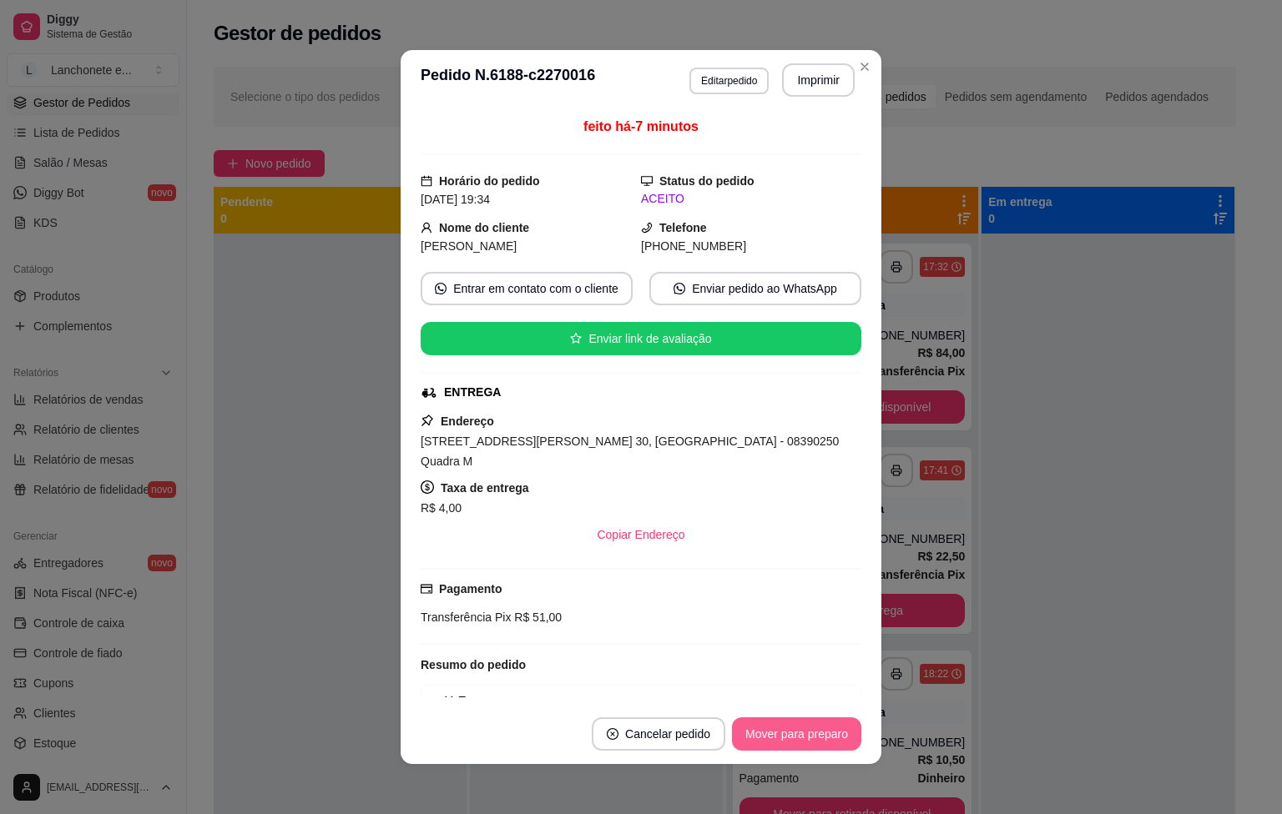
click at [829, 739] on button "Mover para preparo" at bounding box center [796, 734] width 129 height 33
click at [778, 98] on header "**********" at bounding box center [640, 80] width 481 height 60
click at [782, 73] on button "Imprimir" at bounding box center [818, 79] width 73 height 33
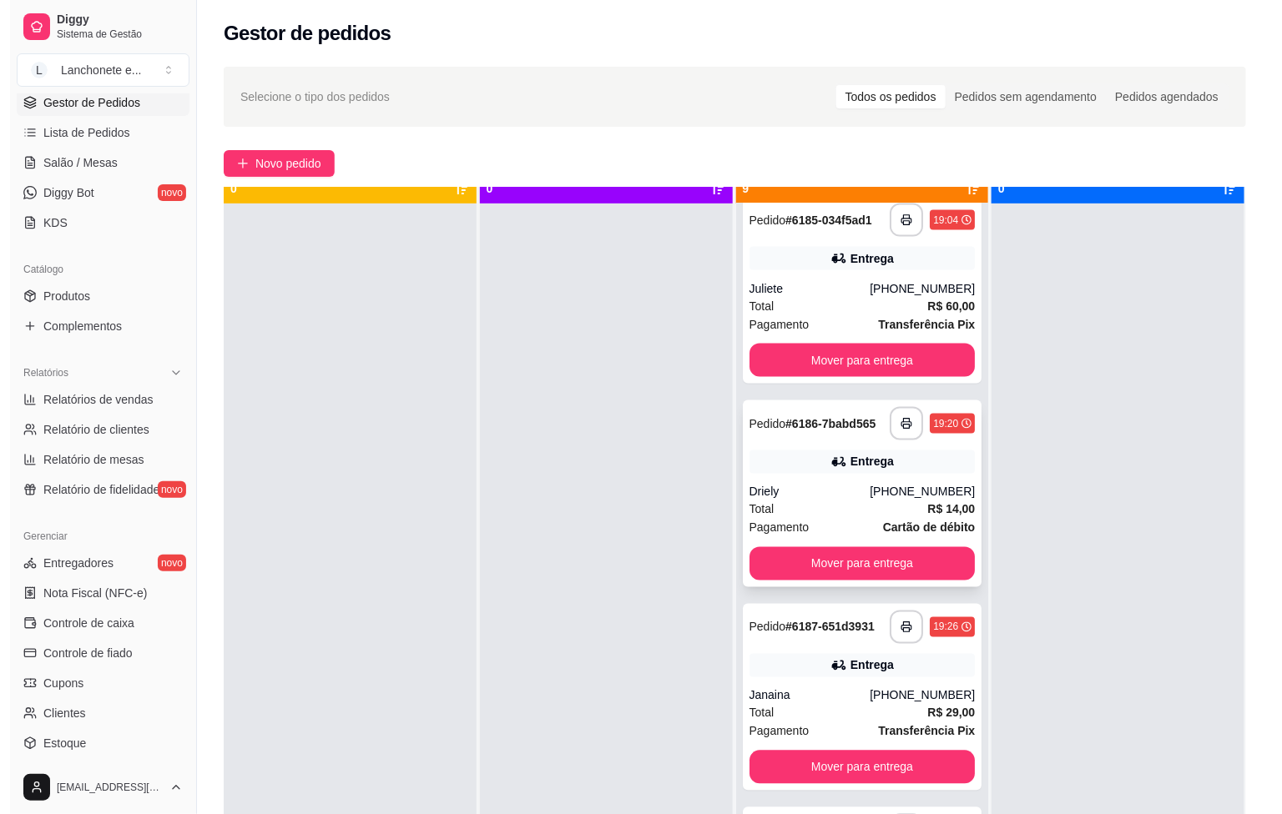
scroll to position [46, 0]
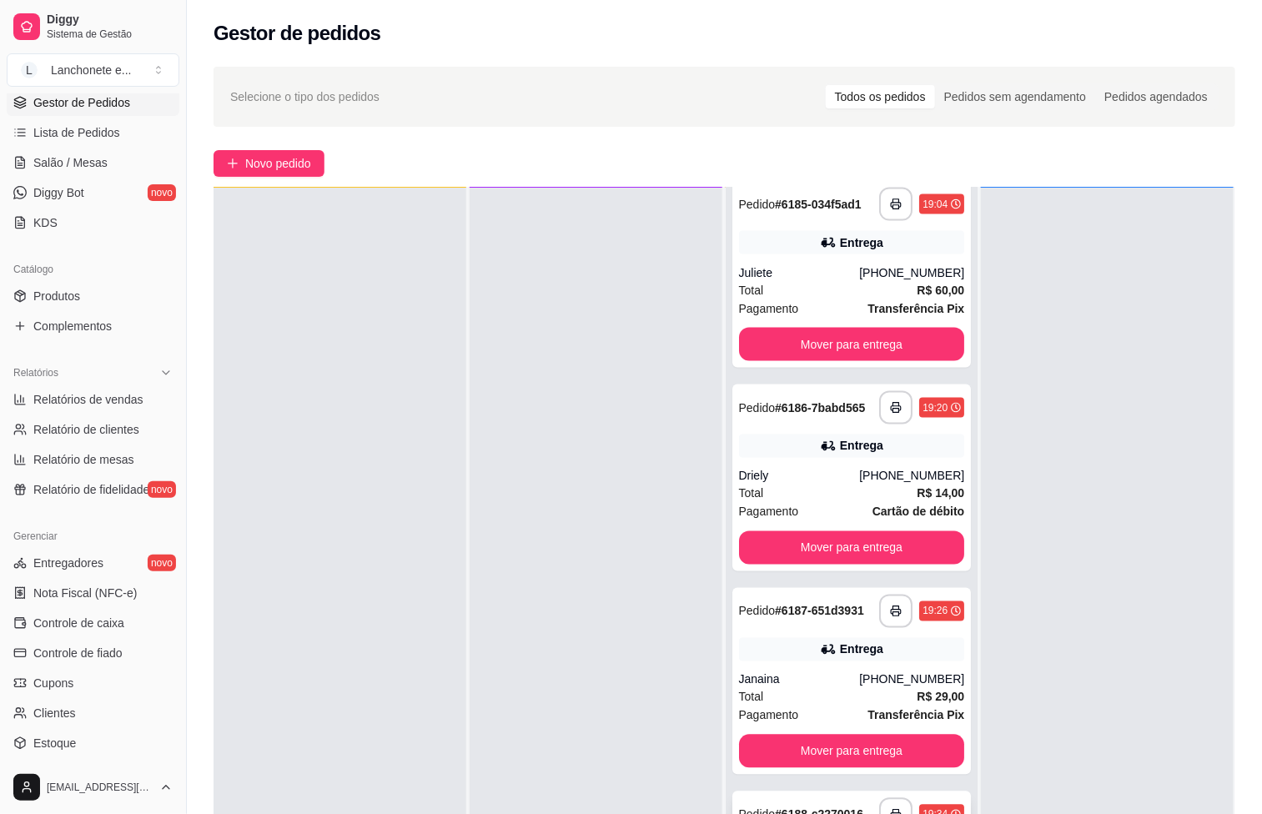
click at [817, 805] on div "Pedido # 6188-c2270016" at bounding box center [801, 815] width 125 height 20
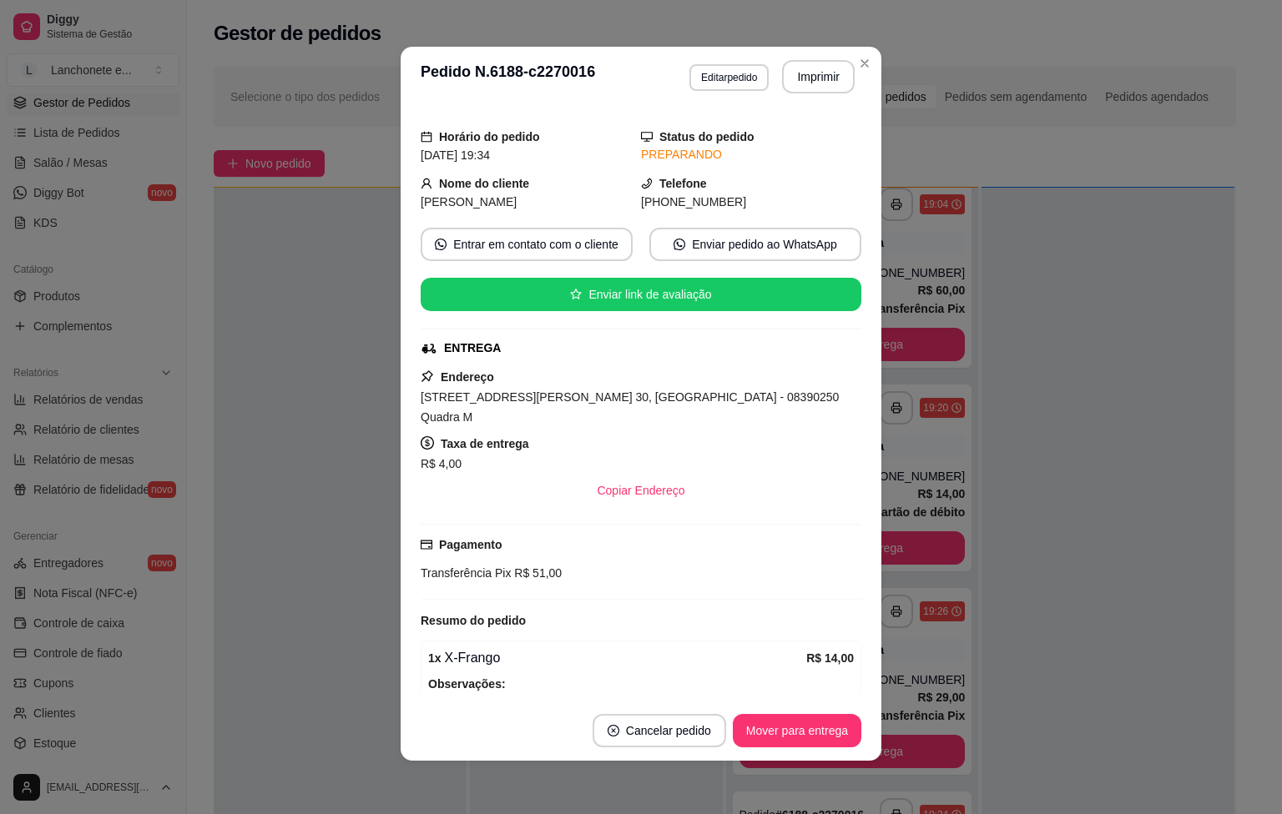
scroll to position [0, 0]
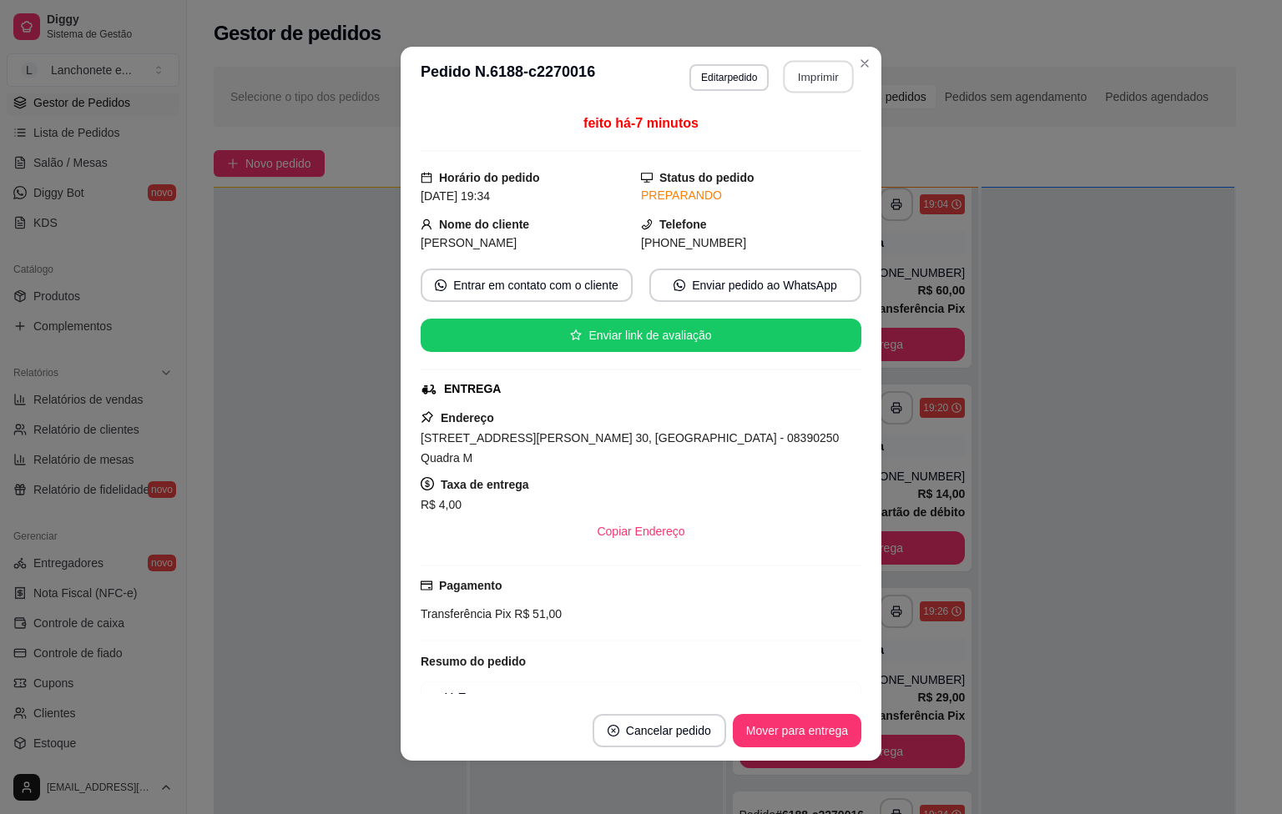
click at [812, 78] on button "Imprimir" at bounding box center [818, 77] width 70 height 33
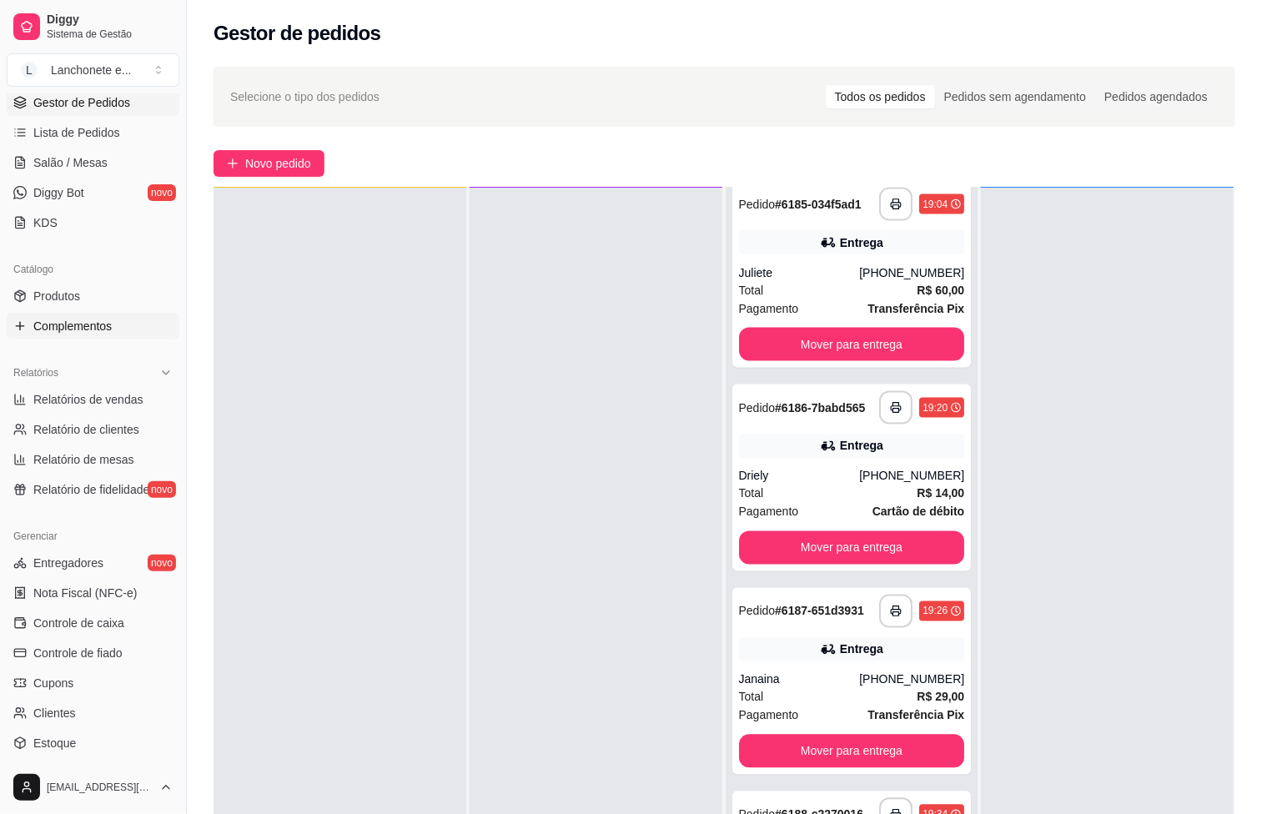
click at [68, 336] on link "Complementos" at bounding box center [93, 326] width 173 height 27
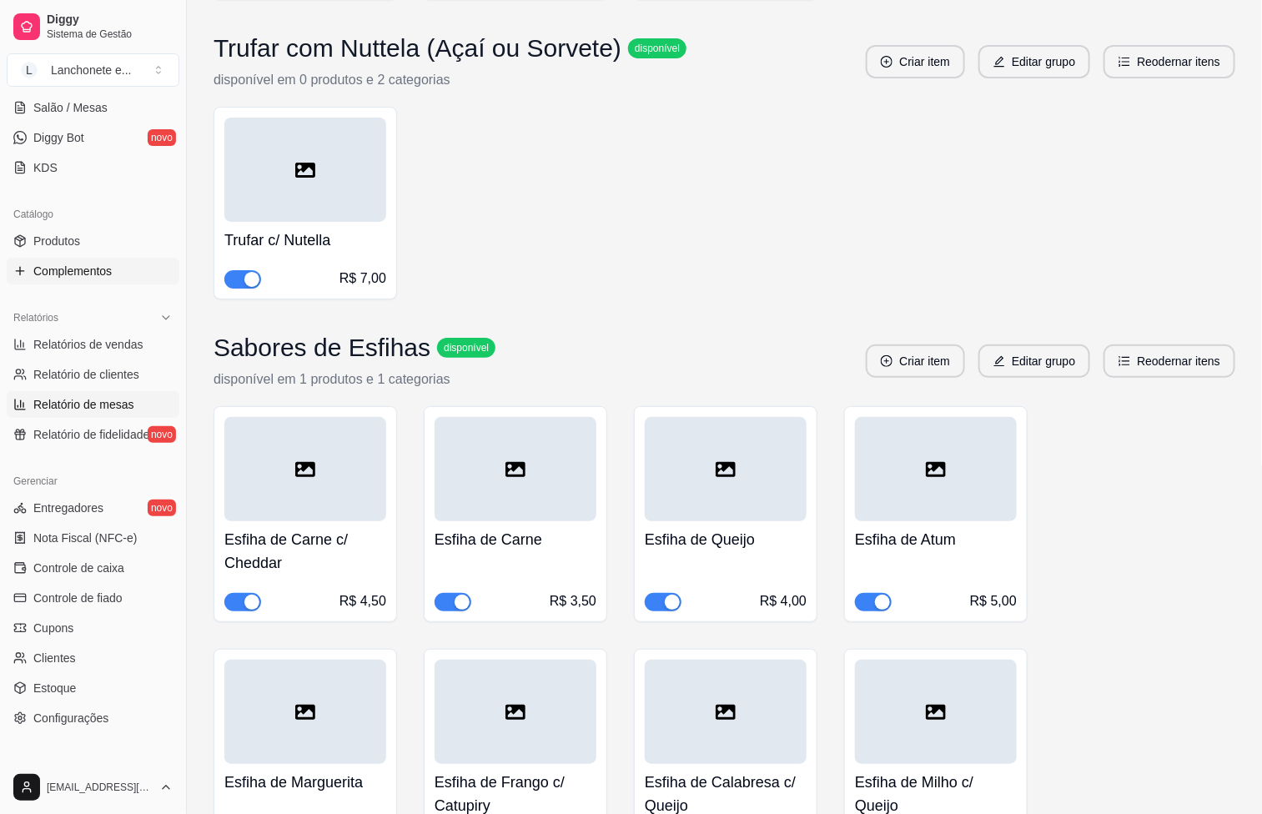
scroll to position [136, 0]
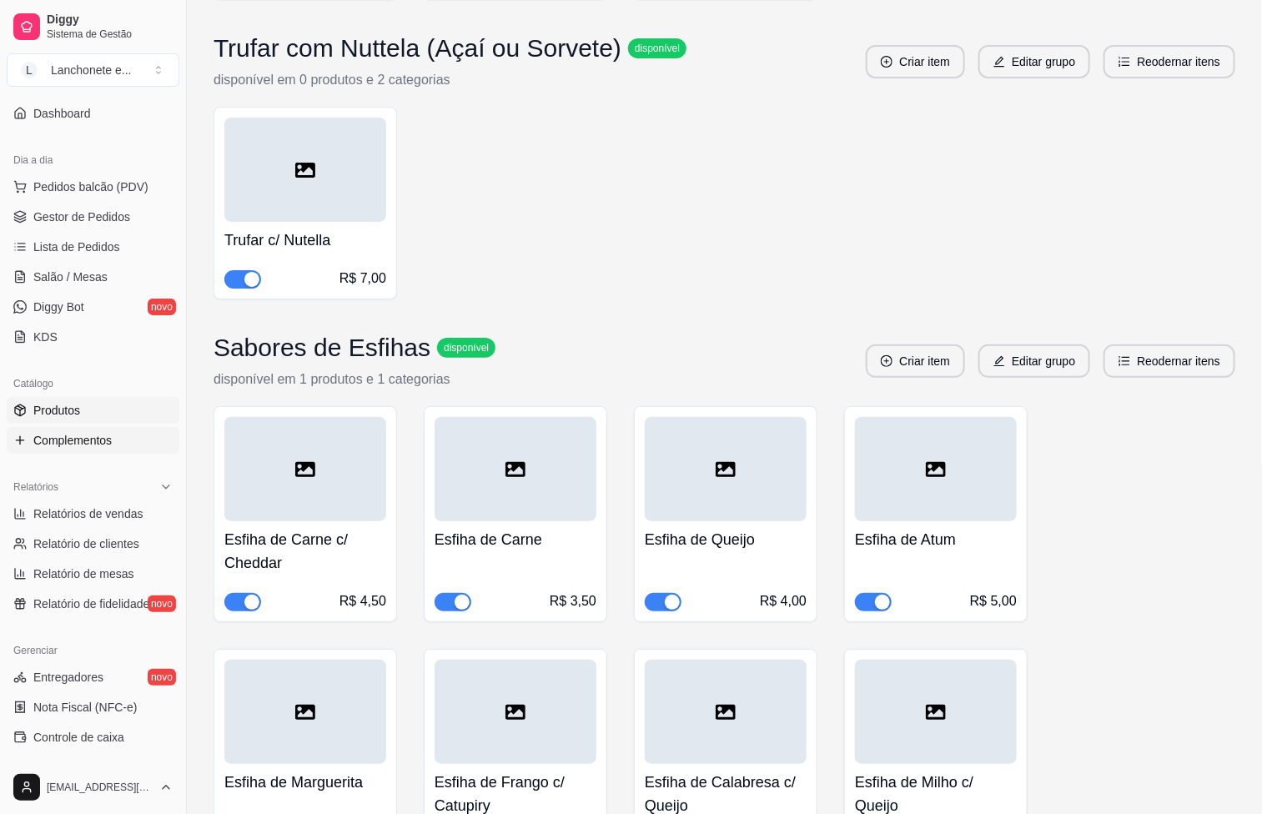
click at [113, 416] on link "Produtos" at bounding box center [93, 410] width 173 height 27
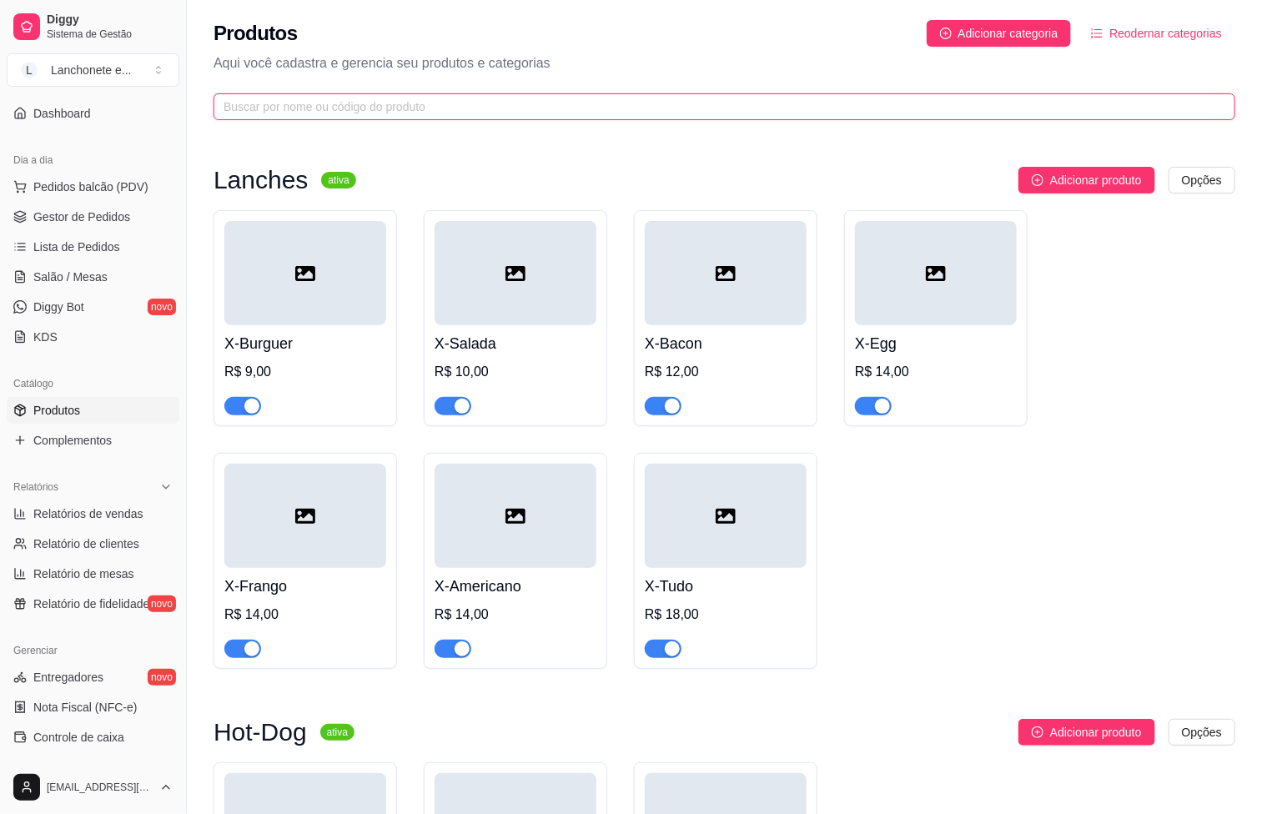
click at [481, 101] on input "text" at bounding box center [718, 107] width 989 height 18
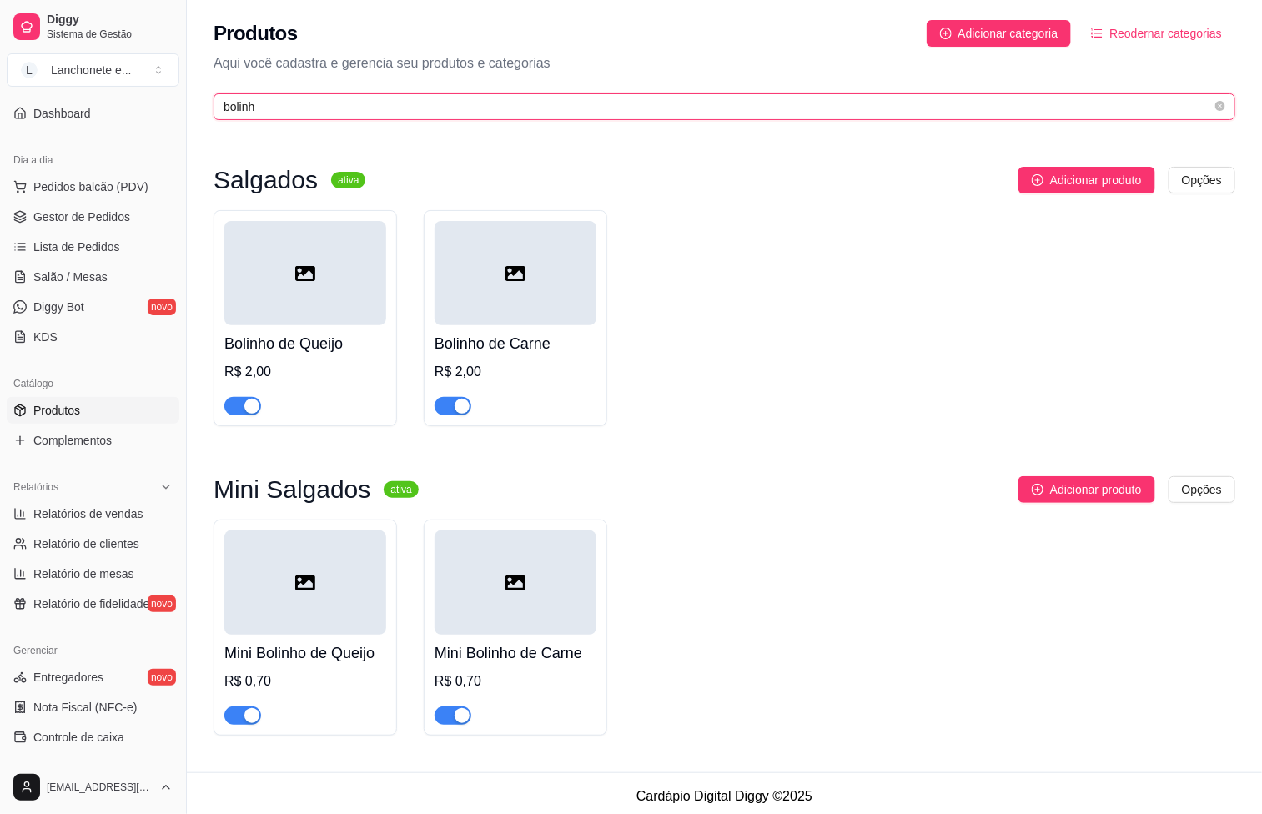
type input "bolinh"
click at [243, 403] on button "button" at bounding box center [242, 406] width 37 height 18
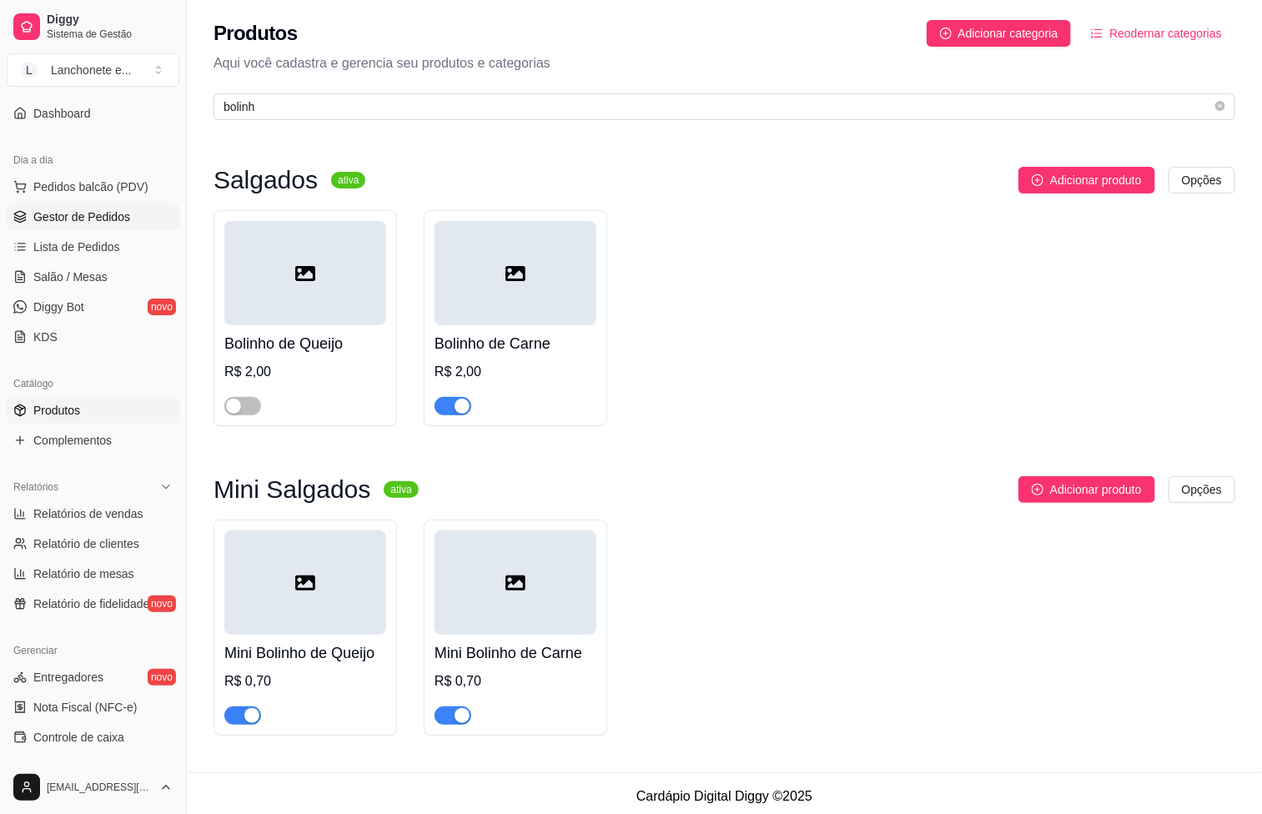
click at [93, 215] on span "Gestor de Pedidos" at bounding box center [81, 217] width 97 height 17
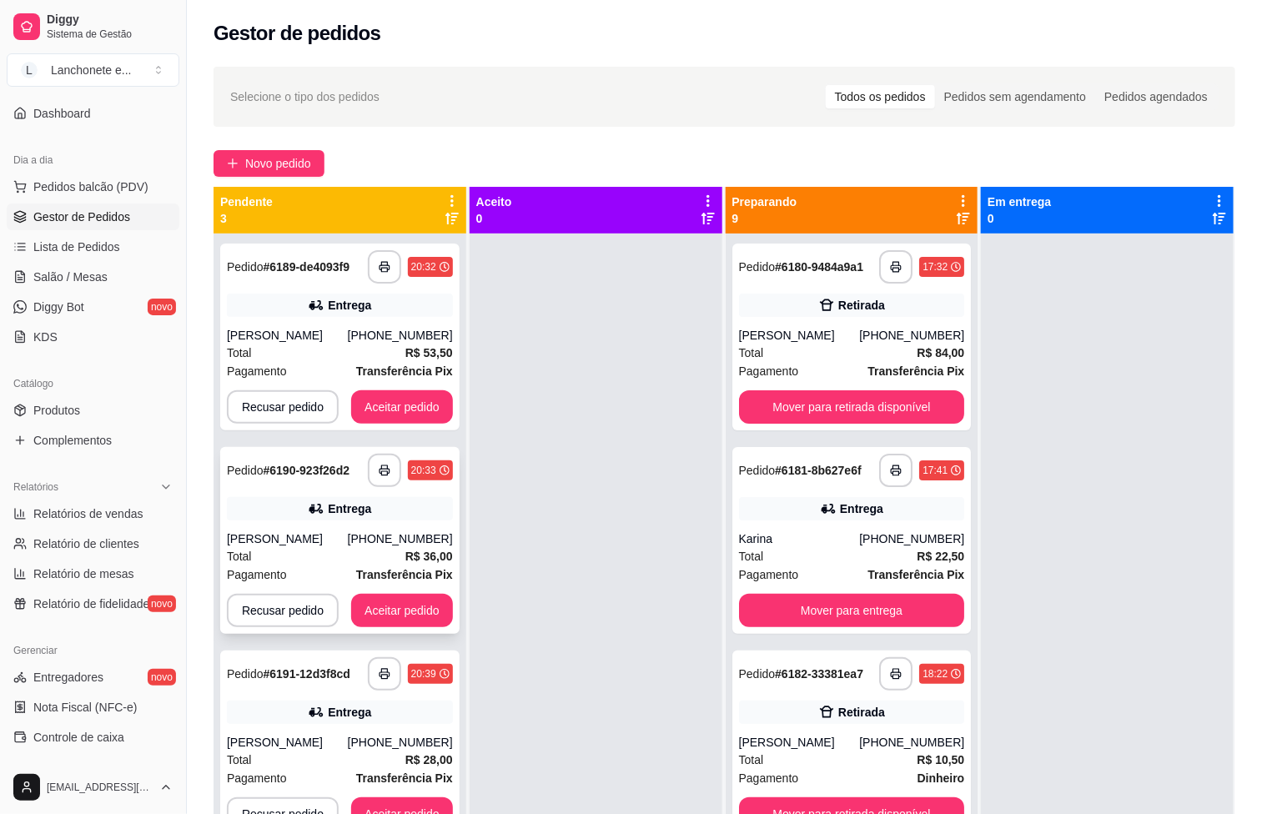
scroll to position [46, 0]
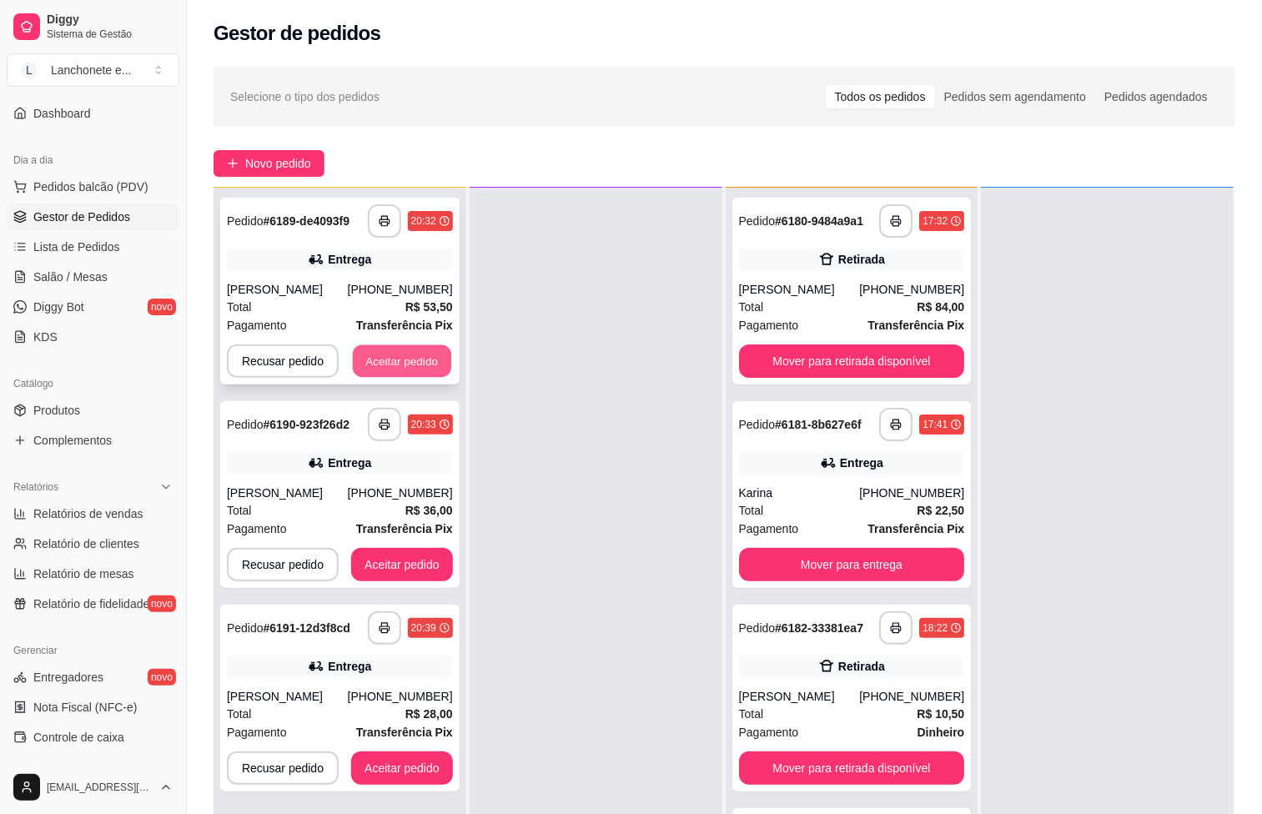
click at [383, 365] on button "Aceitar pedido" at bounding box center [402, 361] width 98 height 33
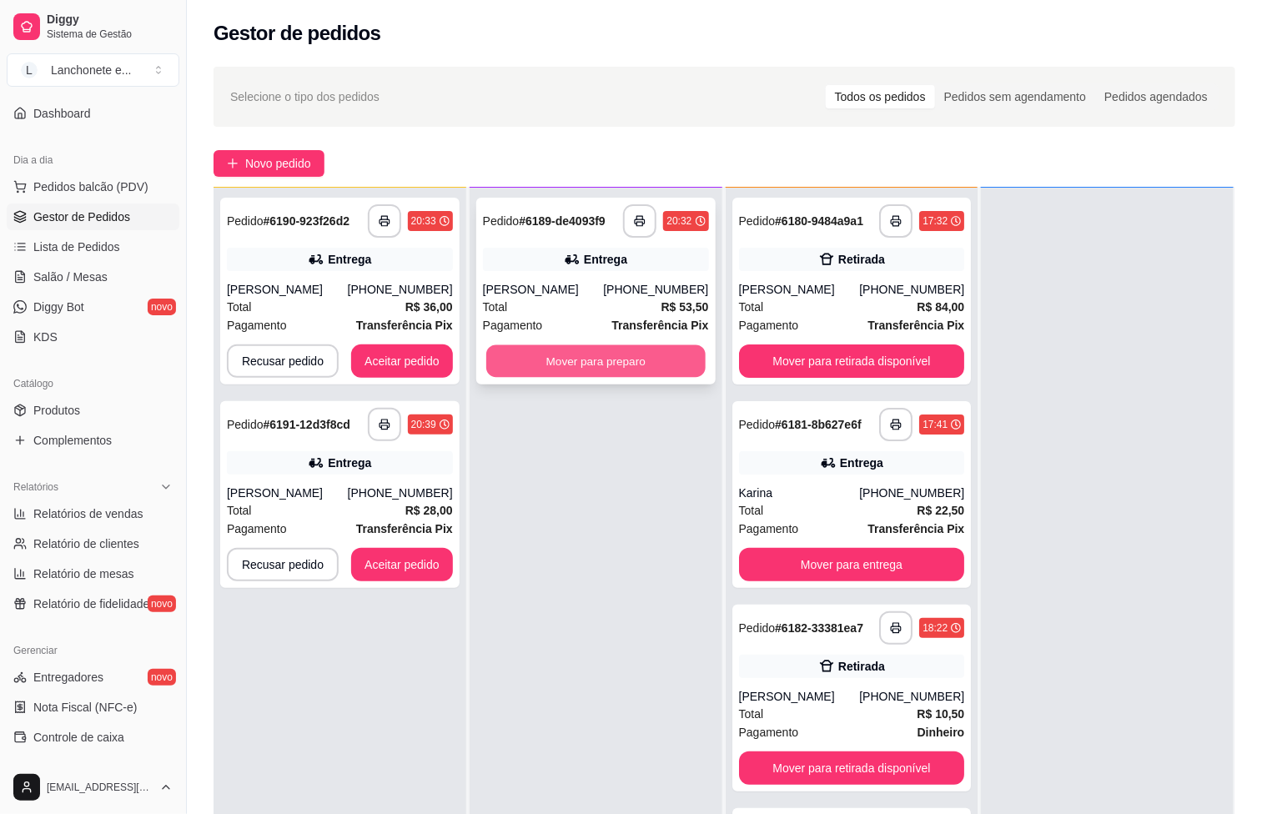
click at [588, 369] on button "Mover para preparo" at bounding box center [595, 361] width 219 height 33
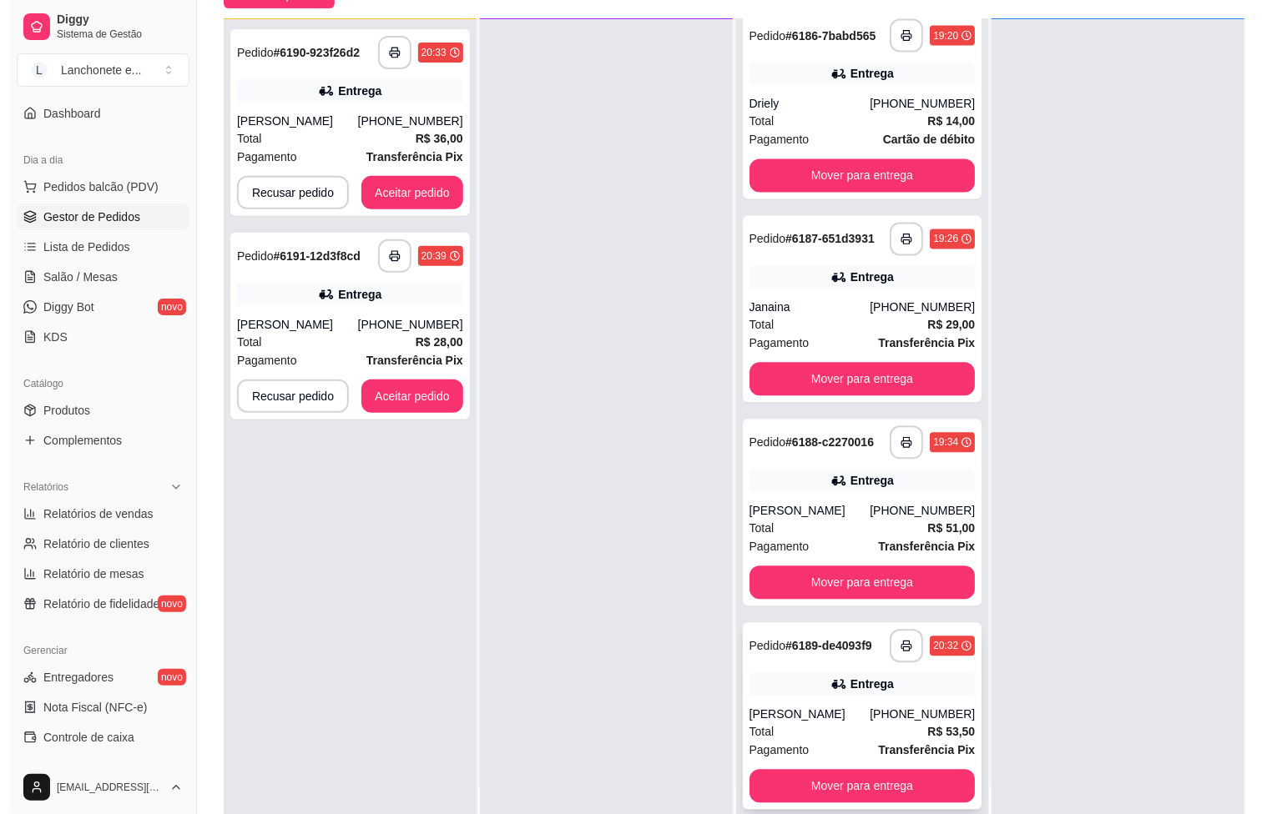
scroll to position [255, 0]
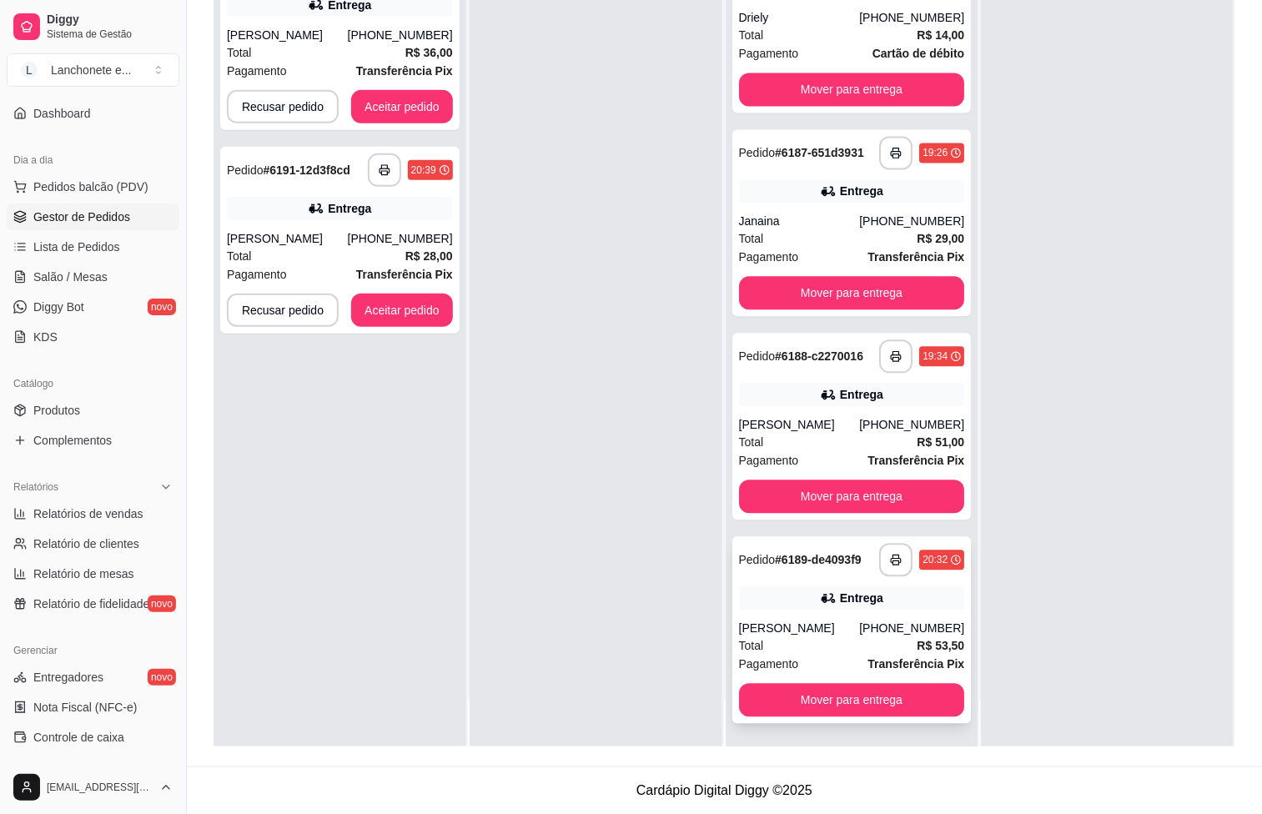
click at [819, 619] on div "**********" at bounding box center [852, 630] width 239 height 187
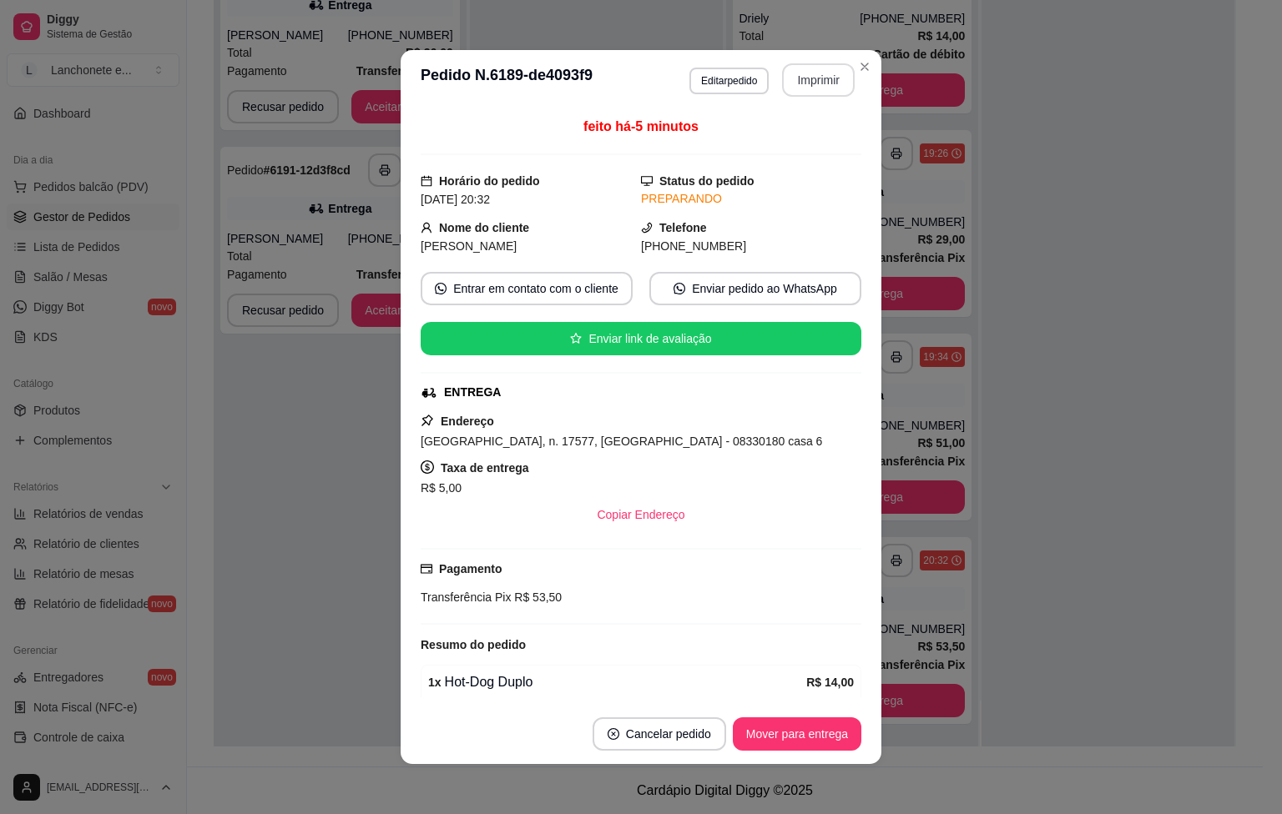
click at [809, 81] on button "Imprimir" at bounding box center [818, 79] width 73 height 33
click at [818, 83] on button "Imprimir" at bounding box center [818, 80] width 70 height 33
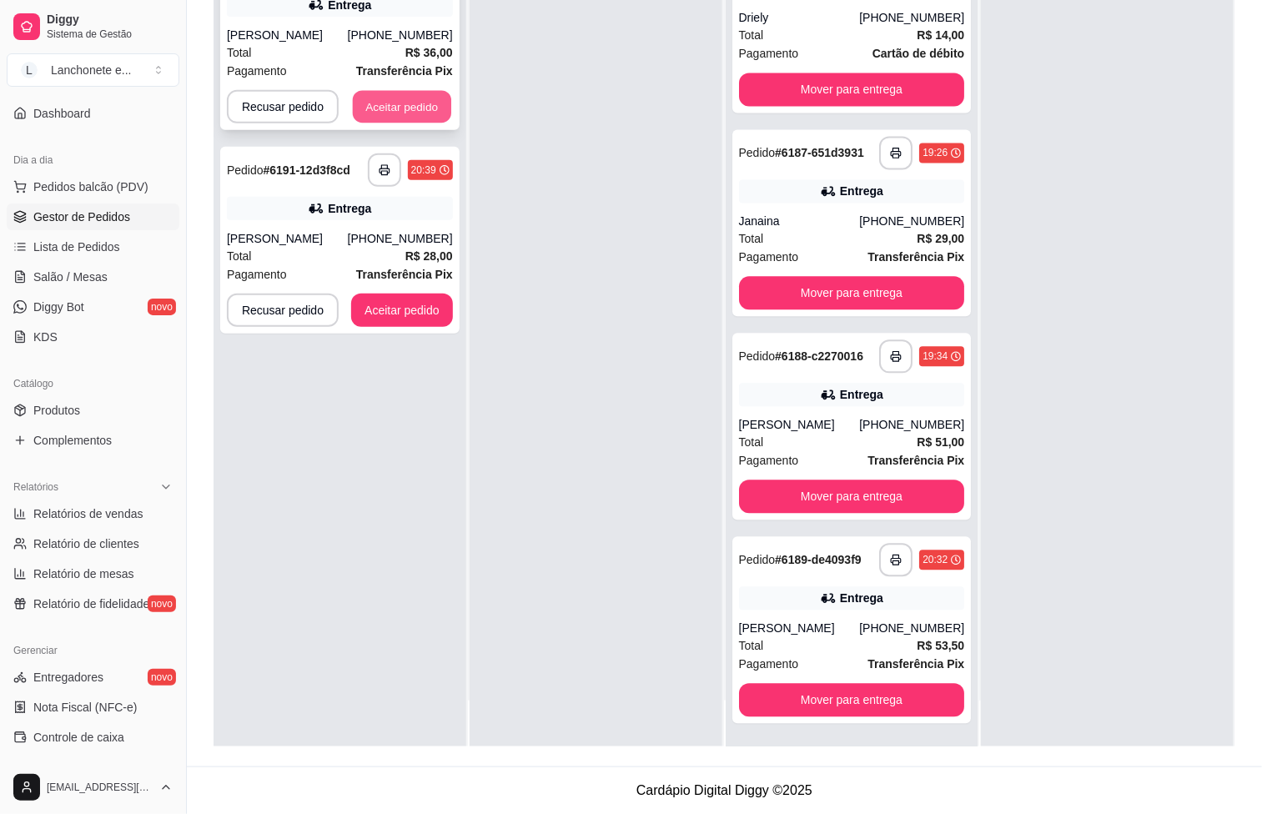
click at [384, 103] on button "Aceitar pedido" at bounding box center [402, 107] width 98 height 33
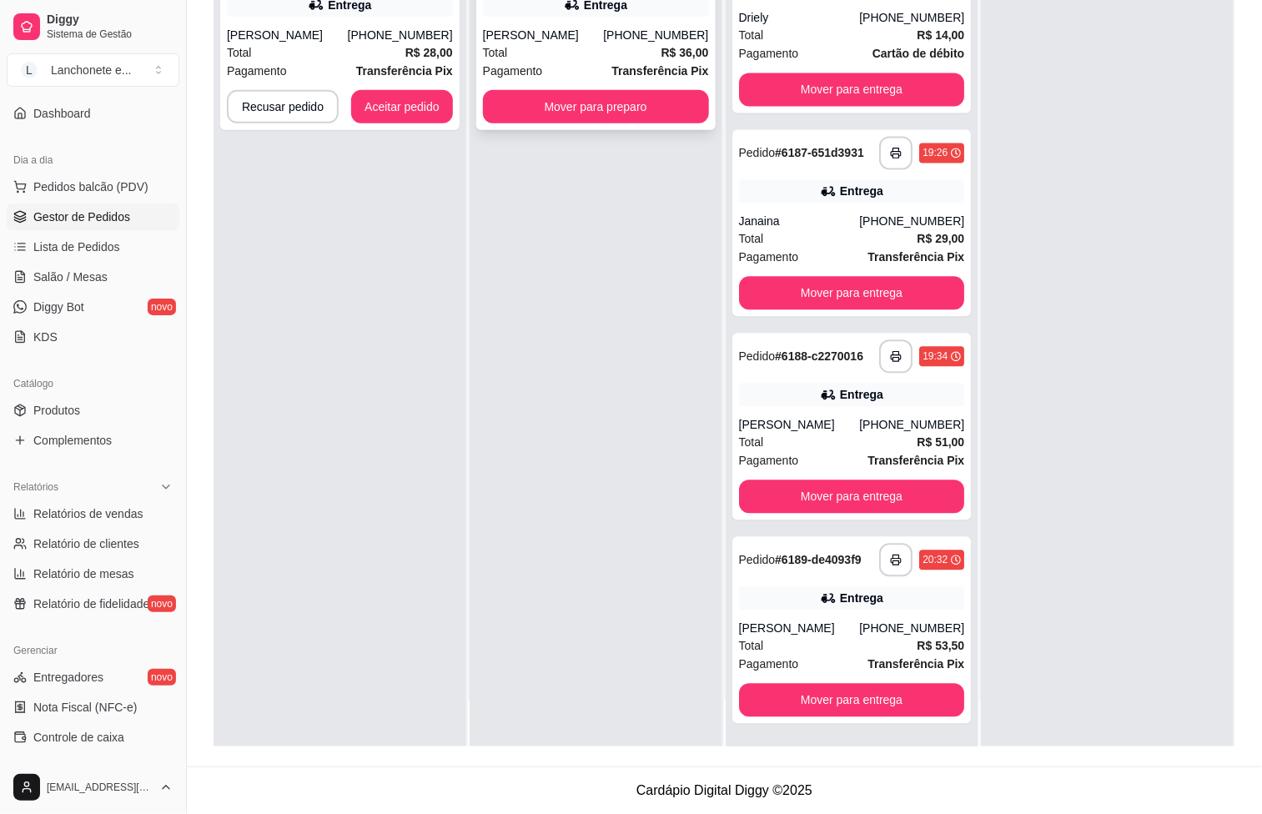
click at [568, 51] on div "Total R$ 36,00" at bounding box center [596, 52] width 226 height 18
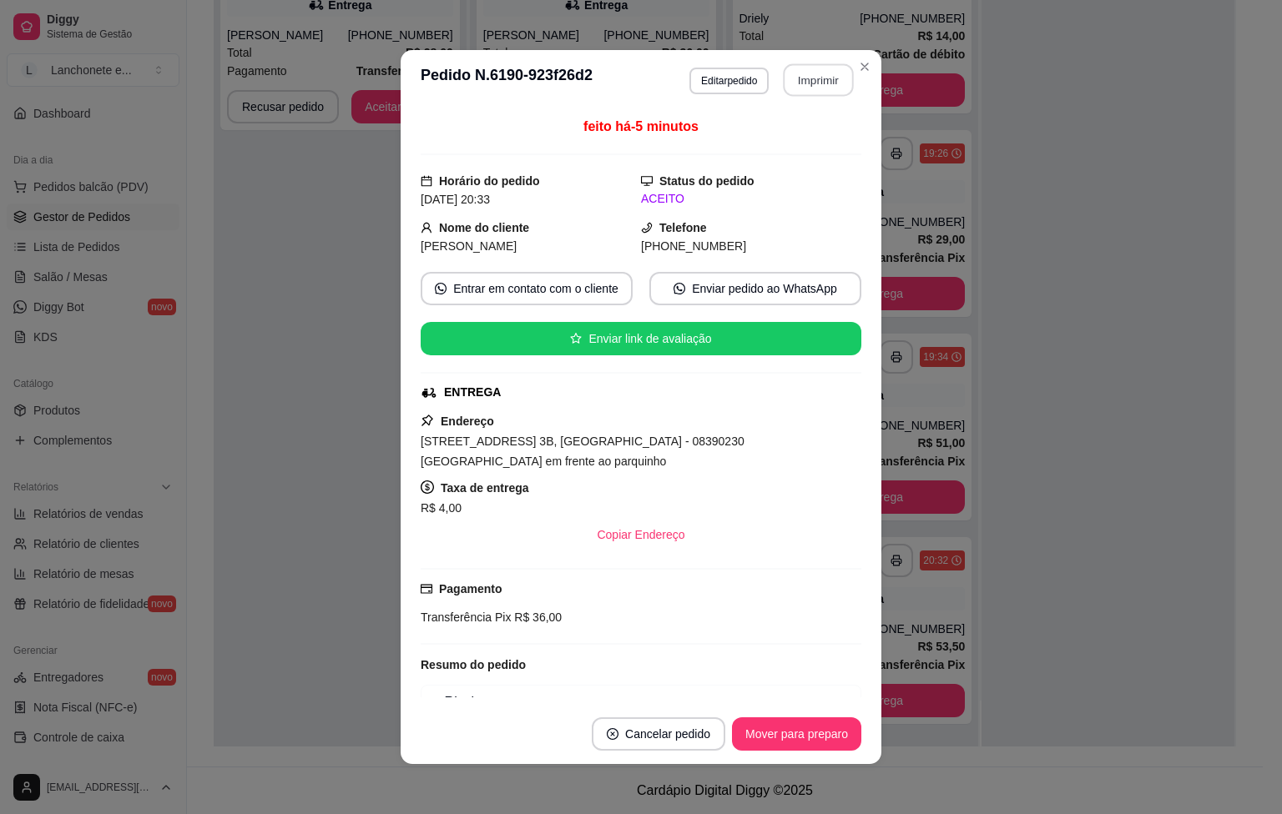
click at [829, 73] on button "Imprimir" at bounding box center [818, 80] width 70 height 33
click at [823, 86] on button "Imprimir" at bounding box center [818, 79] width 73 height 33
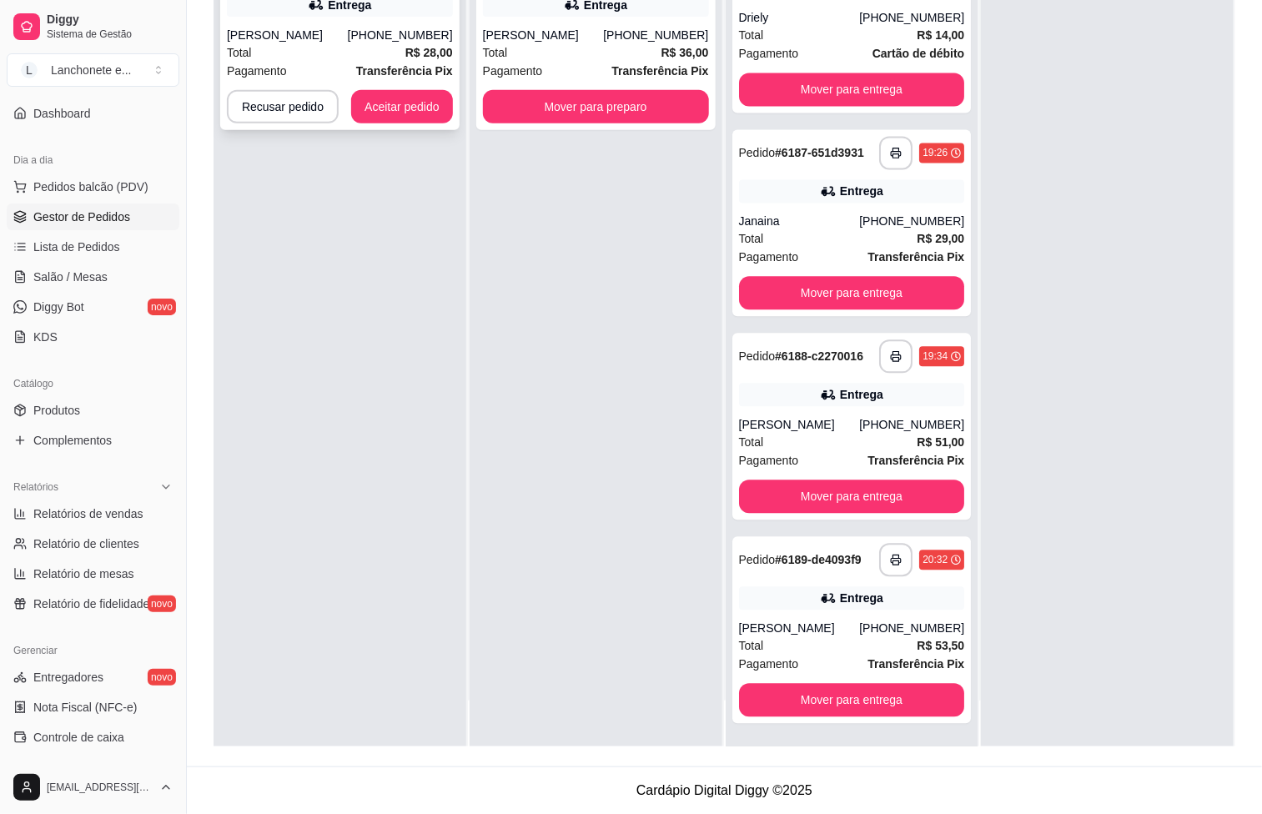
click at [383, 53] on div "Total R$ 28,00" at bounding box center [340, 52] width 226 height 18
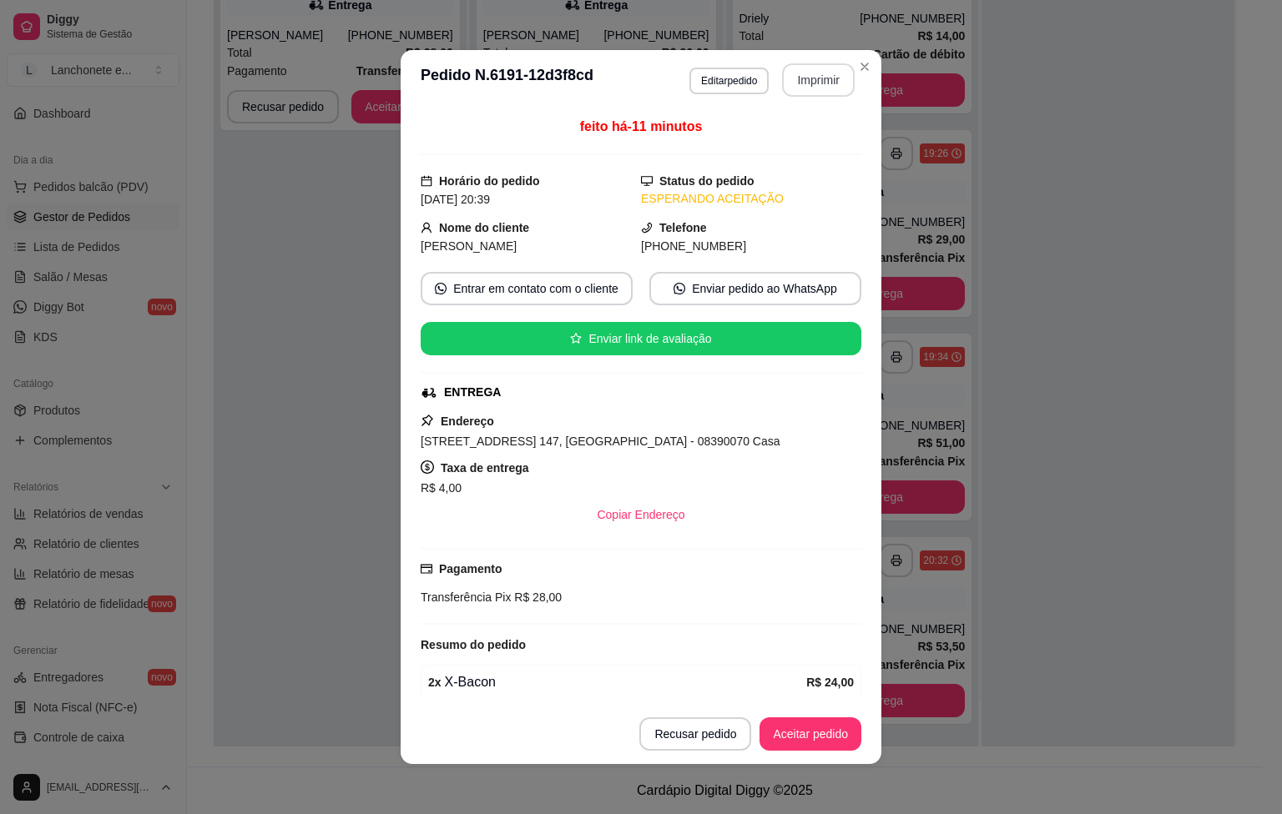
click at [809, 78] on button "Imprimir" at bounding box center [818, 79] width 73 height 33
click at [812, 85] on button "Imprimir" at bounding box center [818, 80] width 70 height 33
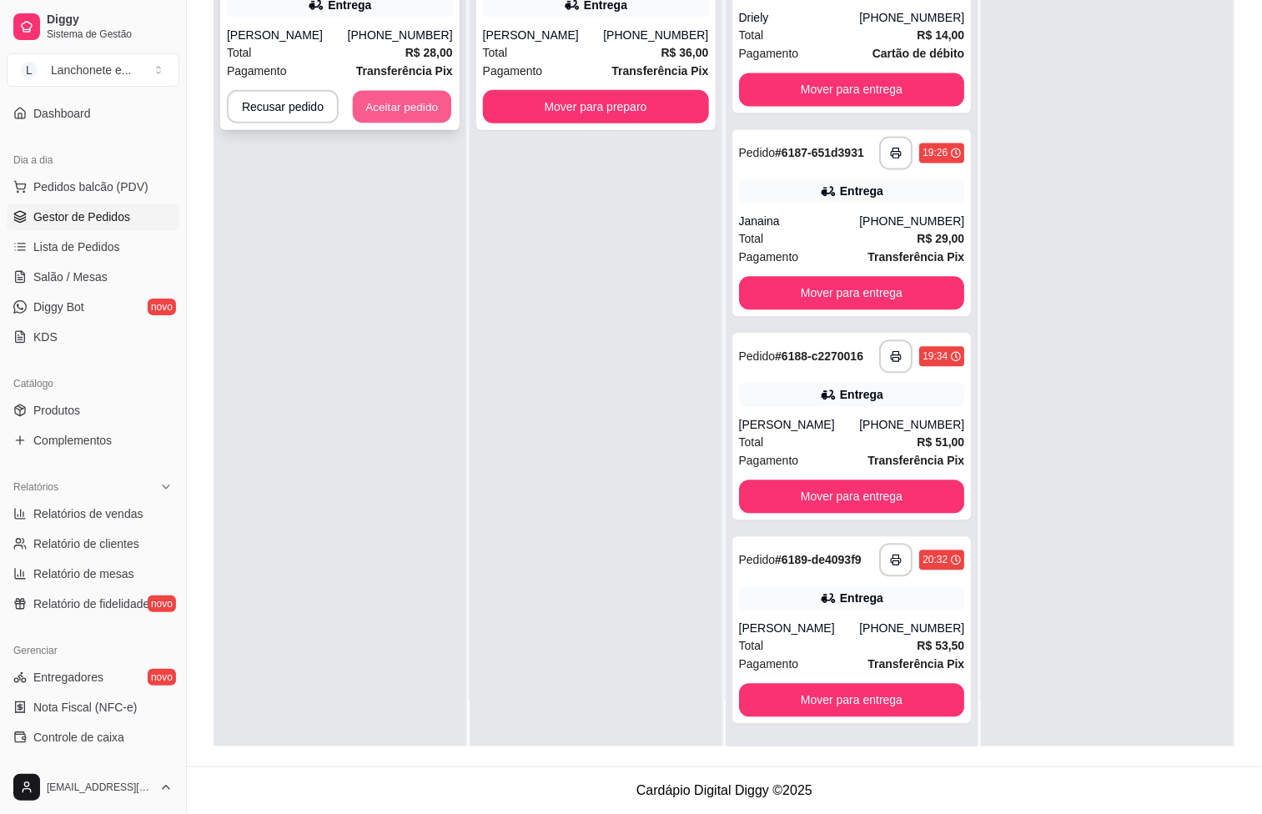
click at [391, 108] on button "Aceitar pedido" at bounding box center [402, 107] width 98 height 33
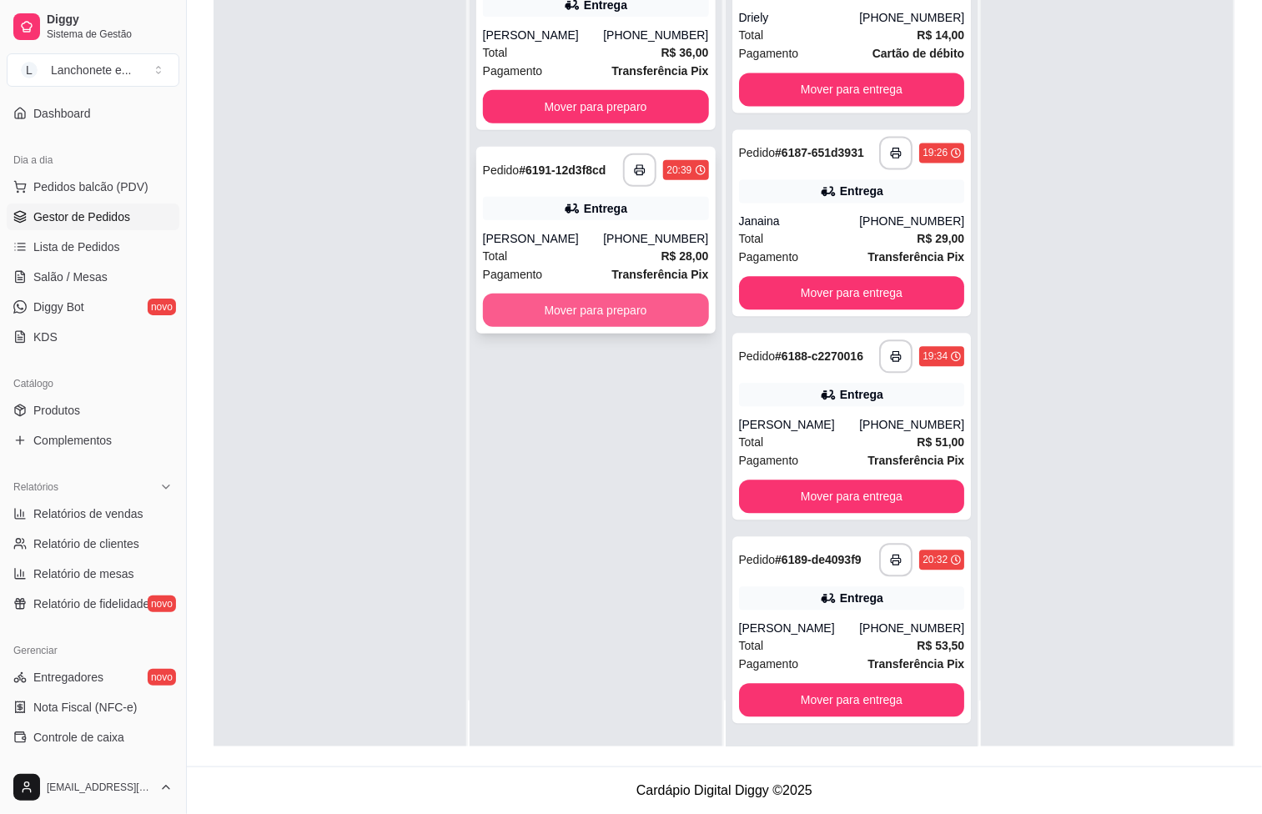
click at [613, 310] on button "Mover para preparo" at bounding box center [596, 310] width 226 height 33
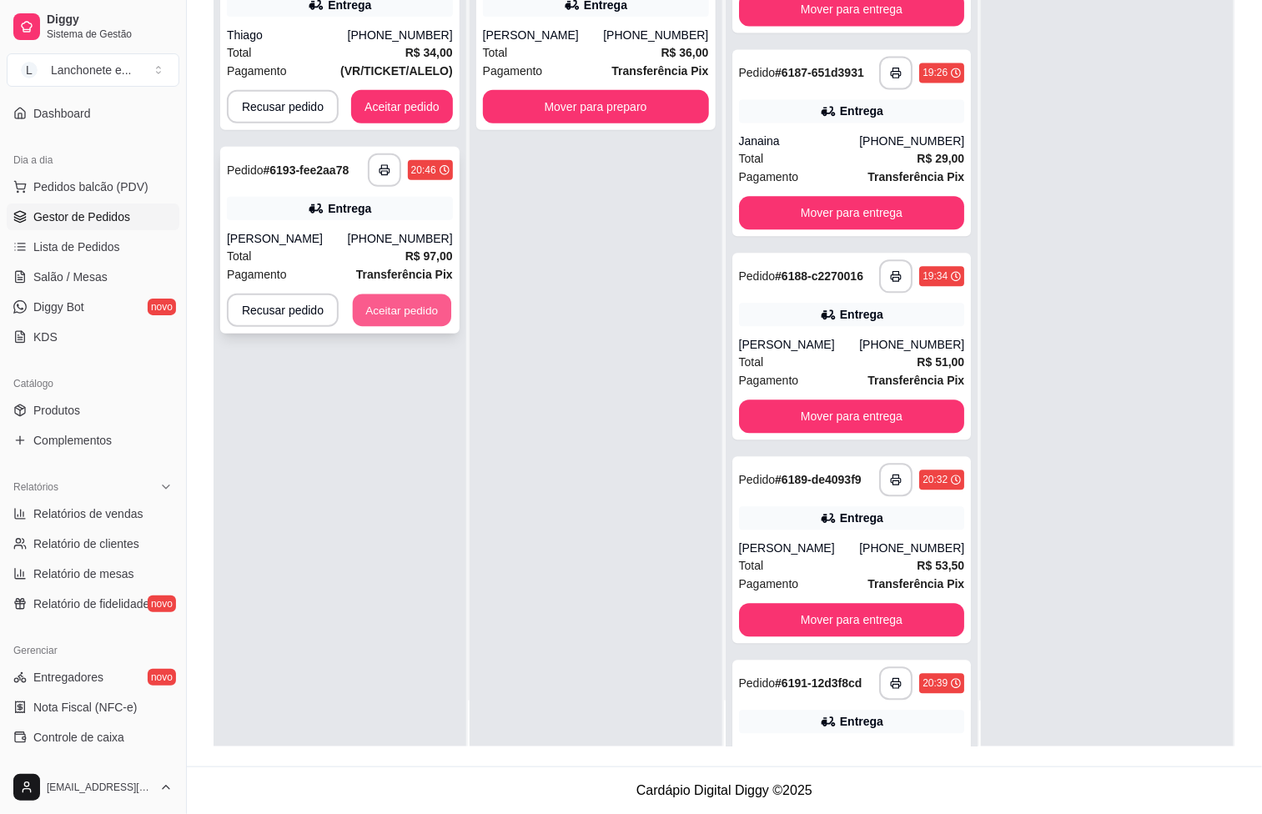
click at [365, 308] on button "Aceitar pedido" at bounding box center [402, 311] width 98 height 33
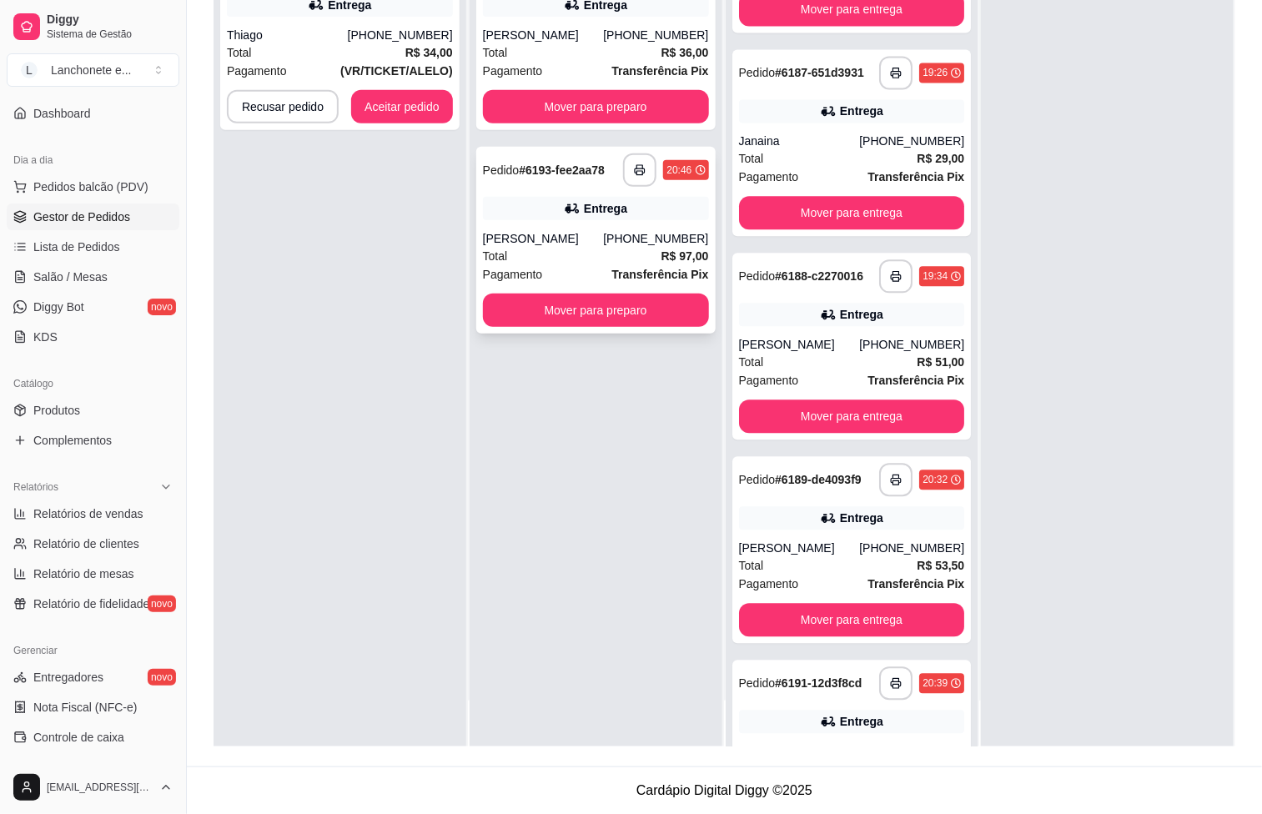
click at [563, 223] on div "**********" at bounding box center [595, 240] width 239 height 187
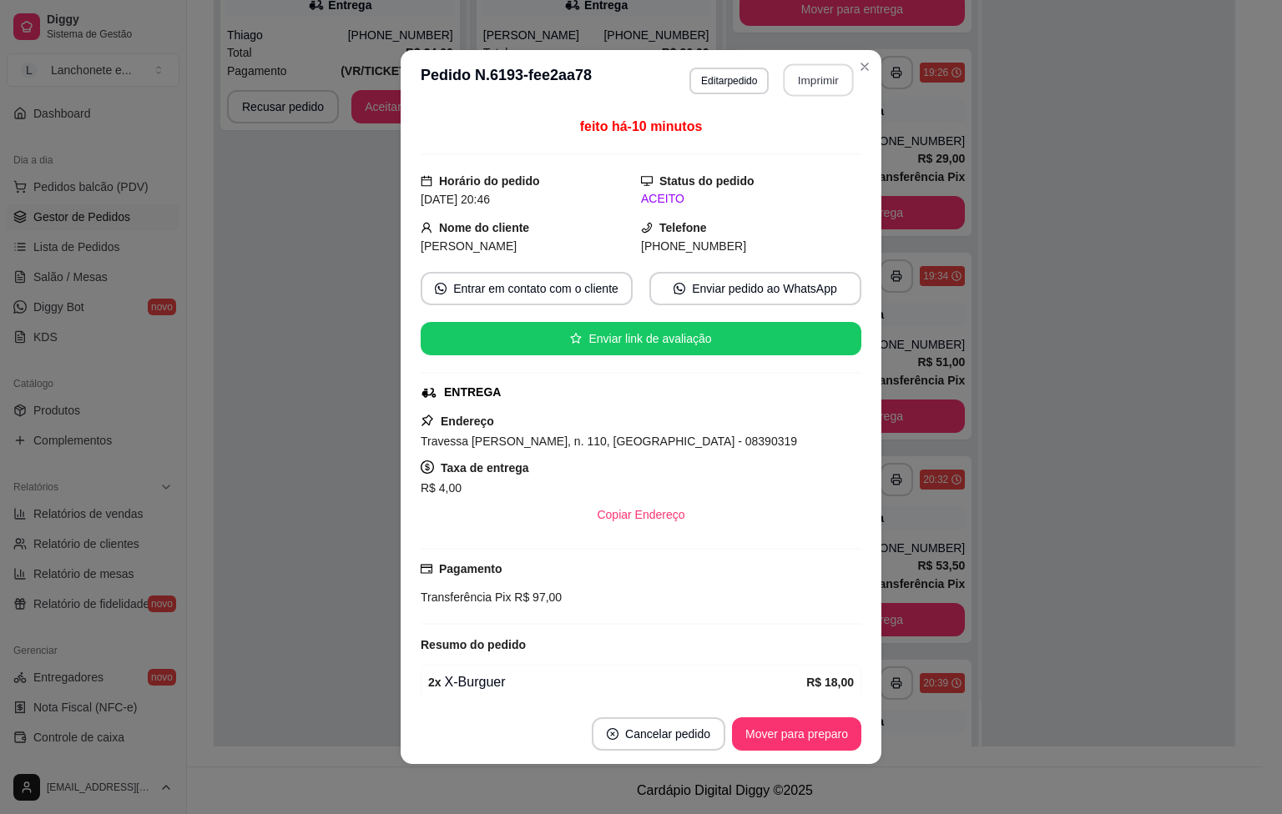
click at [803, 81] on button "Imprimir" at bounding box center [818, 80] width 70 height 33
click at [807, 76] on button "Imprimir" at bounding box center [818, 80] width 70 height 33
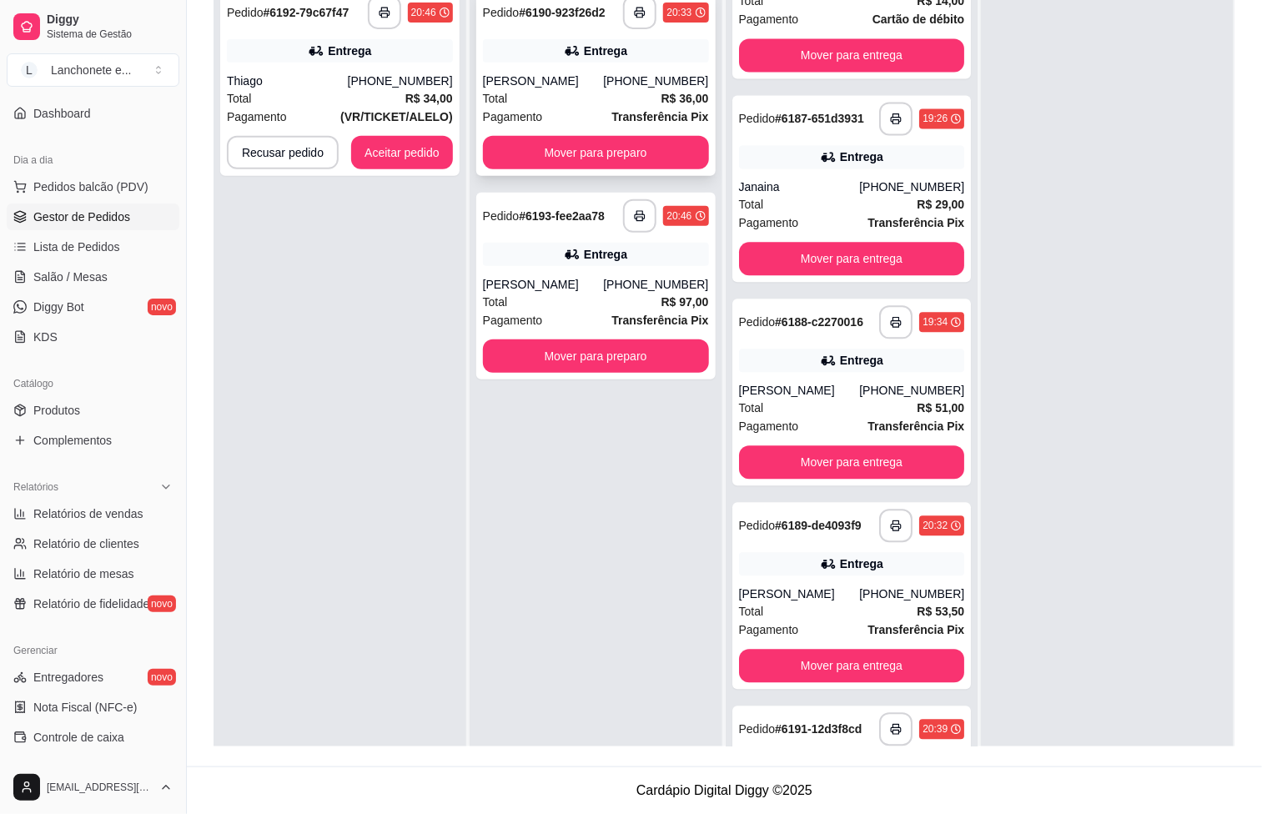
click at [548, 170] on div "**********" at bounding box center [595, 82] width 239 height 187
click at [554, 153] on button "Mover para preparo" at bounding box center [595, 153] width 219 height 33
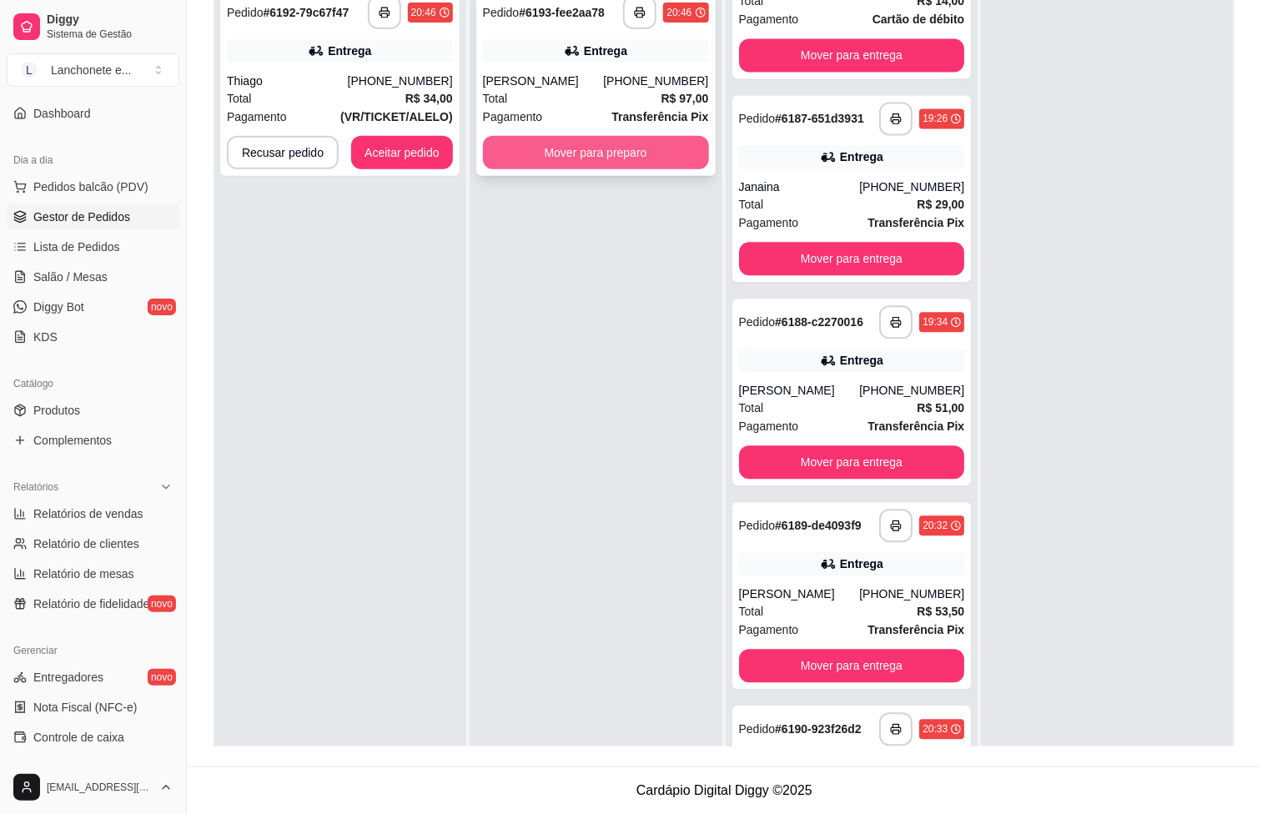
click at [521, 143] on button "Mover para preparo" at bounding box center [596, 152] width 226 height 33
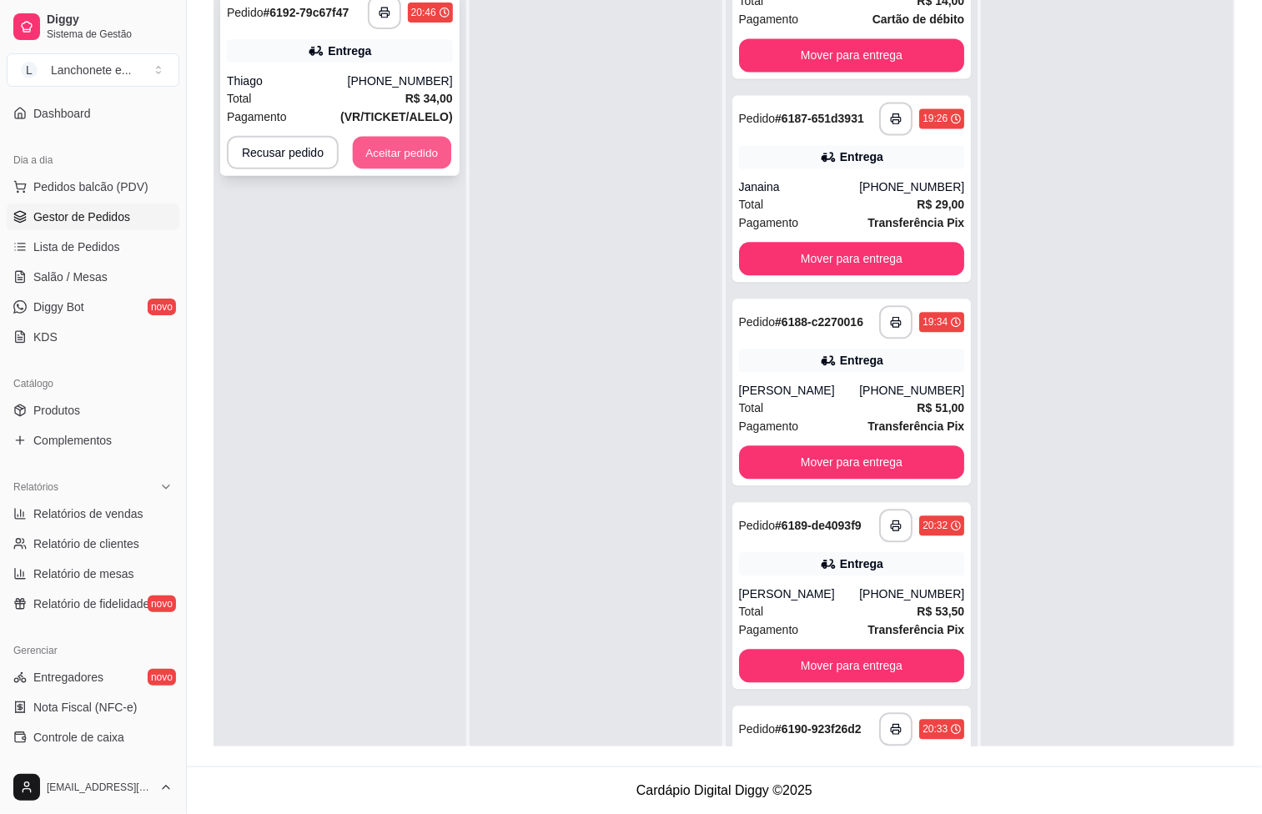
click at [386, 141] on button "Aceitar pedido" at bounding box center [402, 153] width 98 height 33
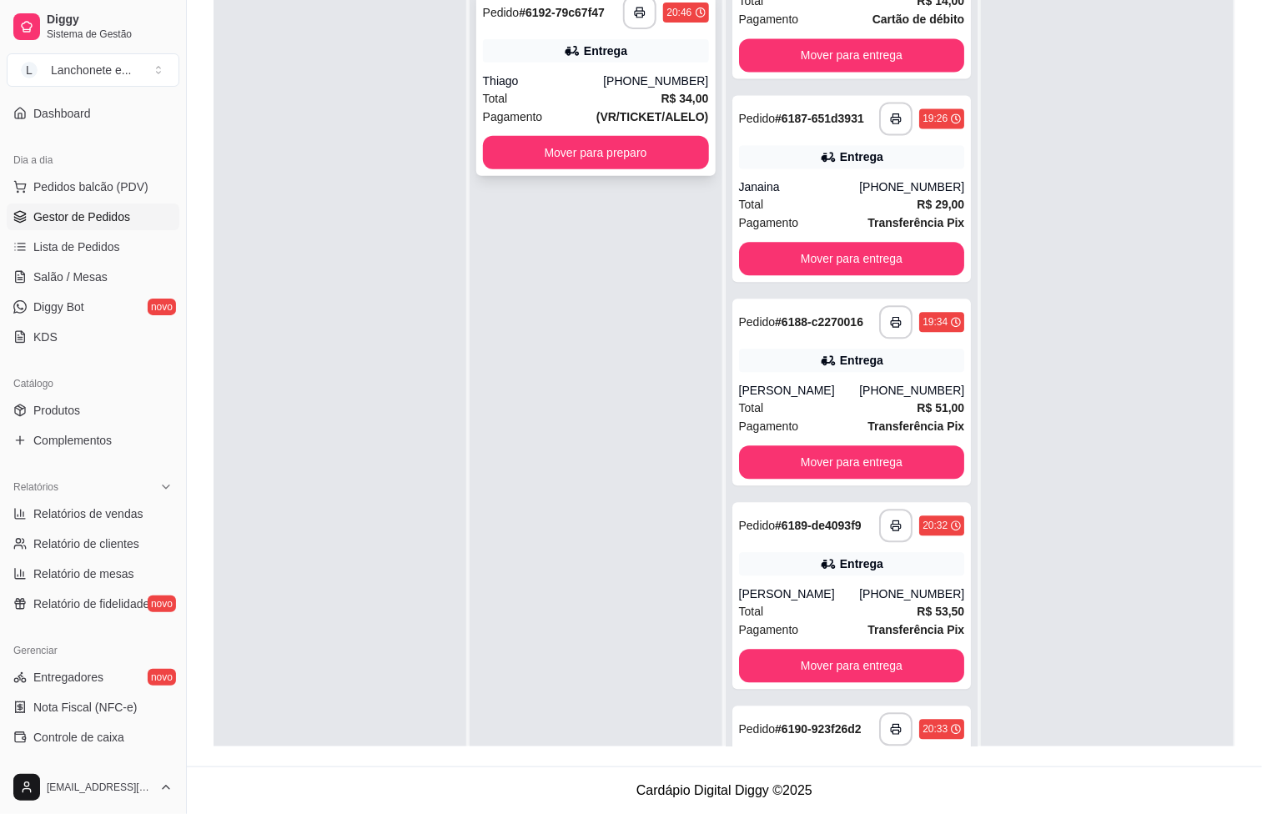
click at [587, 108] on div "Pagamento (VR/TICKET/ALELO)" at bounding box center [596, 117] width 226 height 18
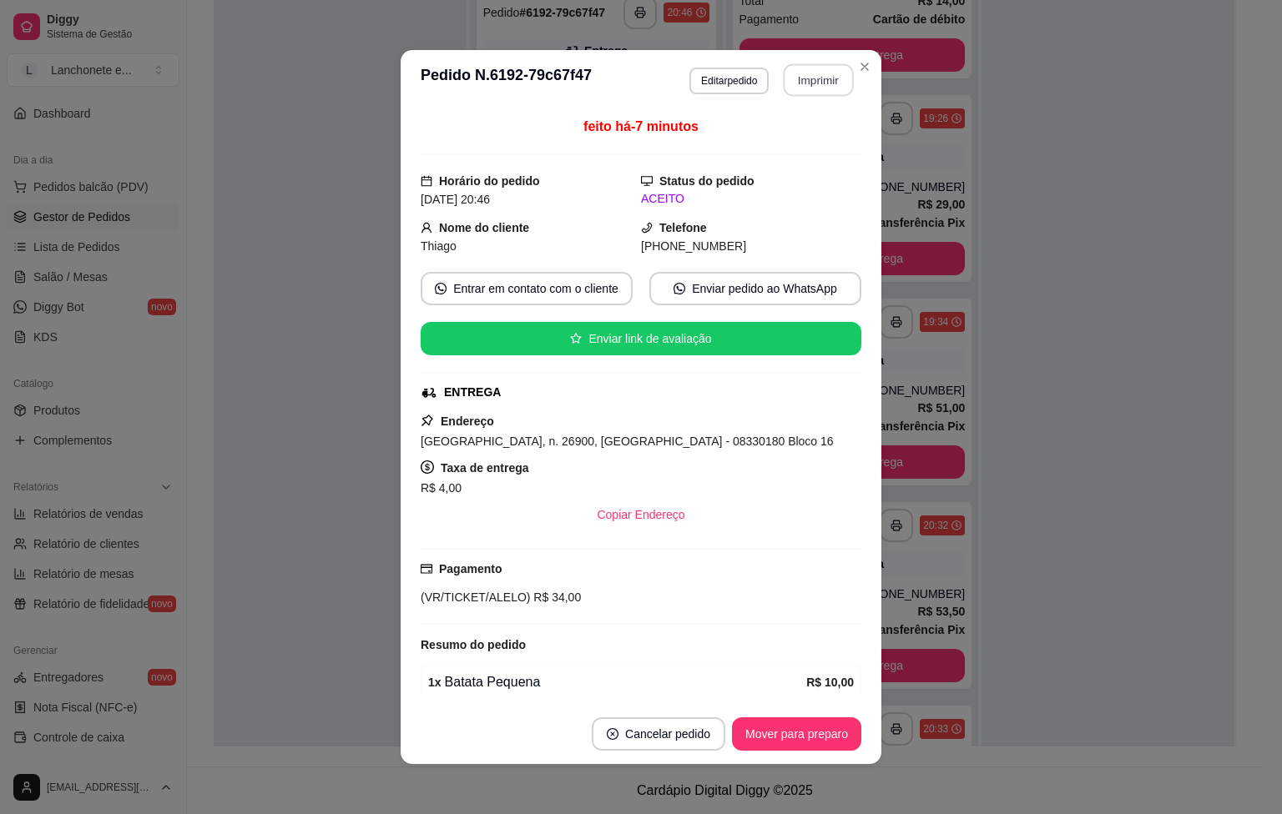
click at [797, 75] on button "Imprimir" at bounding box center [818, 80] width 70 height 33
click at [798, 80] on button "Imprimir" at bounding box center [818, 79] width 73 height 33
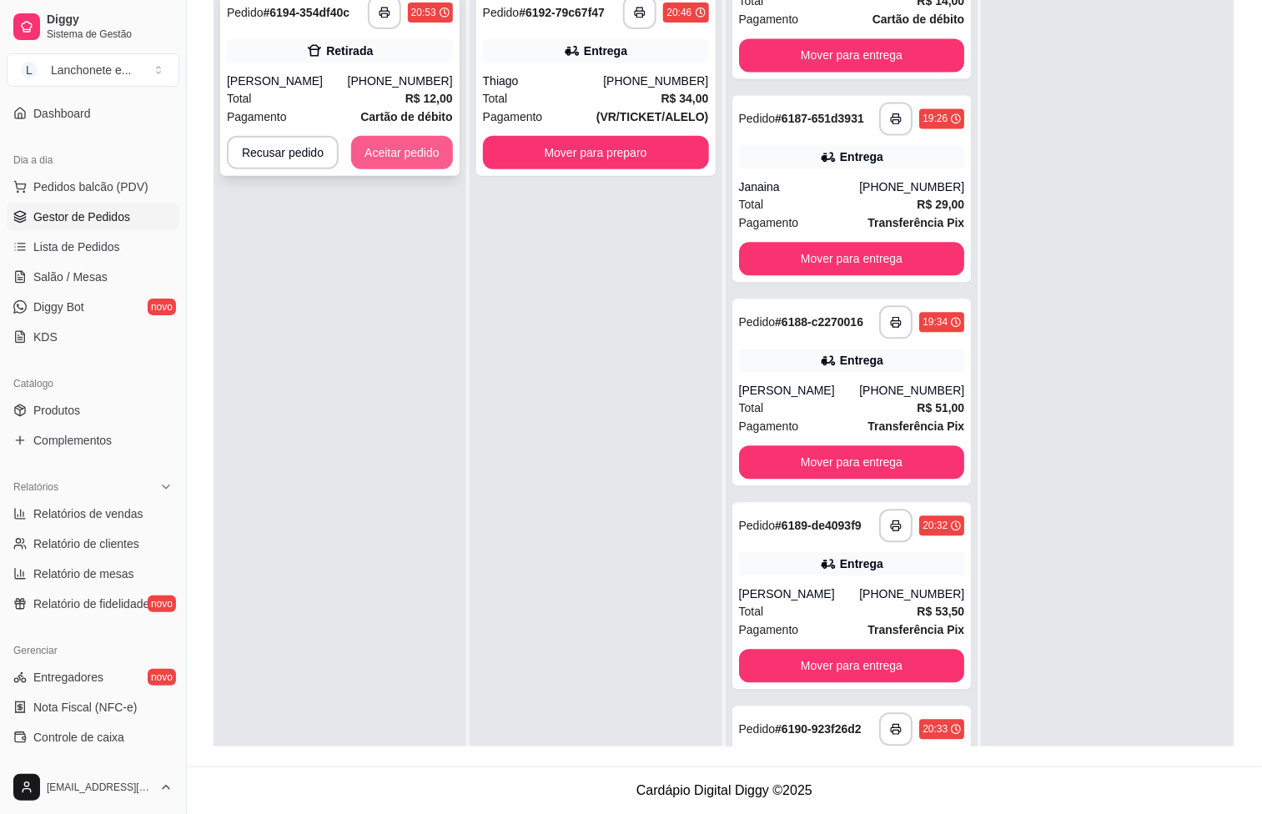
click at [410, 153] on button "Aceitar pedido" at bounding box center [402, 152] width 102 height 33
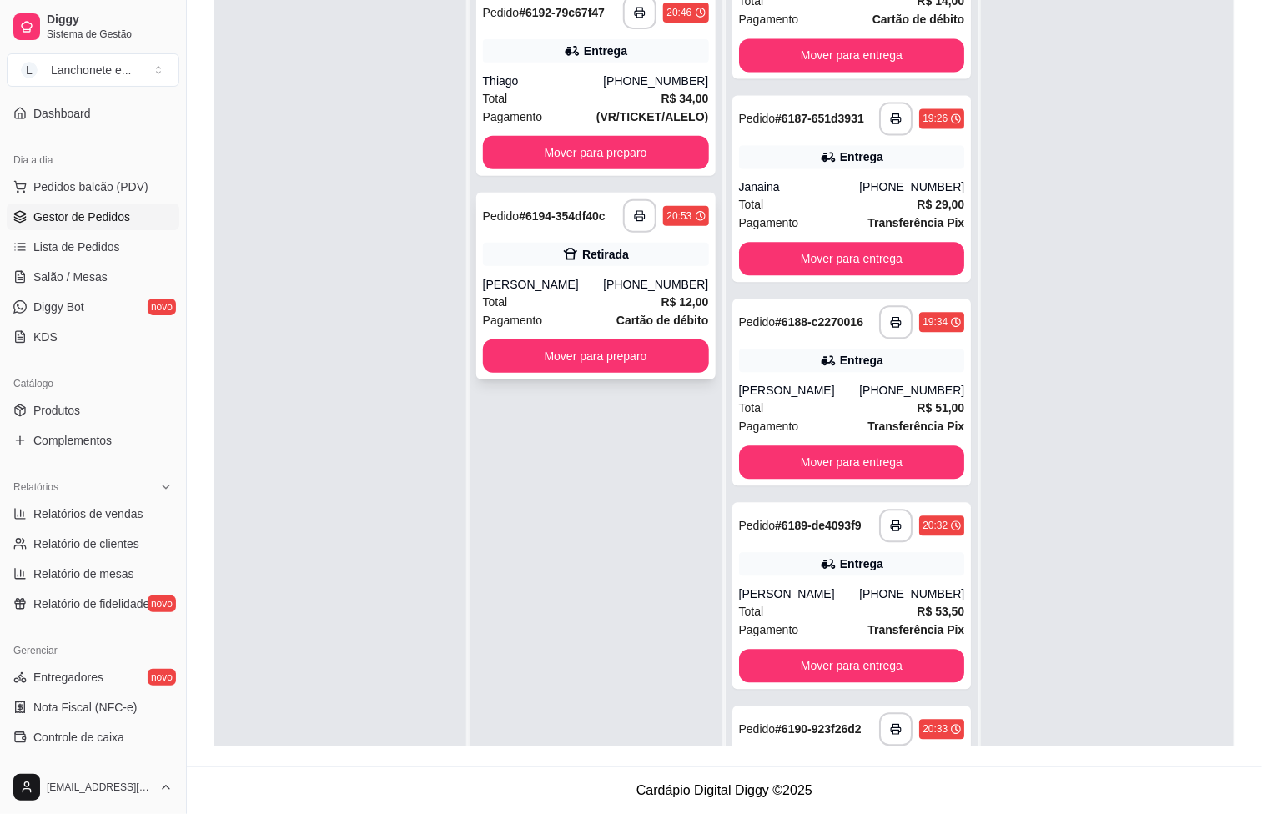
click at [587, 295] on div "Total R$ 12,00" at bounding box center [596, 302] width 226 height 18
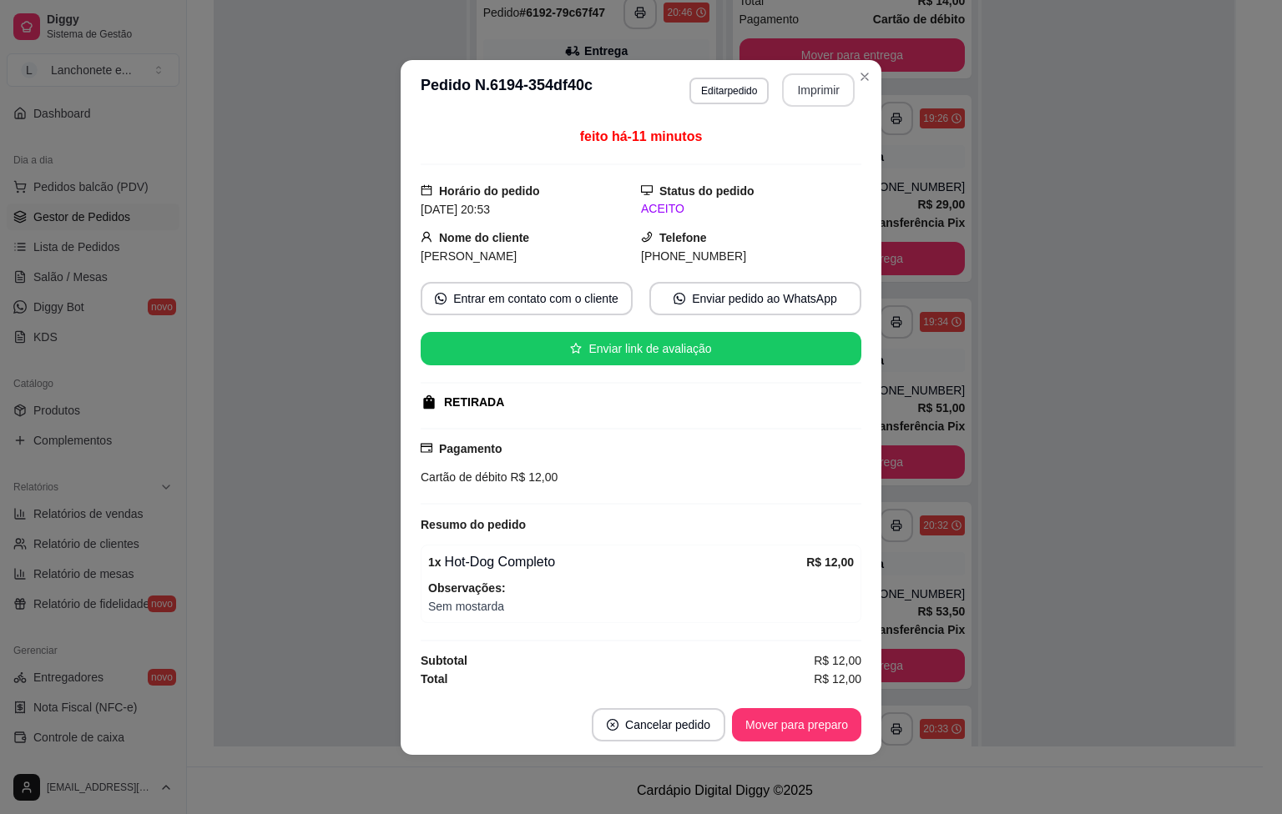
click at [809, 78] on button "Imprimir" at bounding box center [818, 89] width 73 height 33
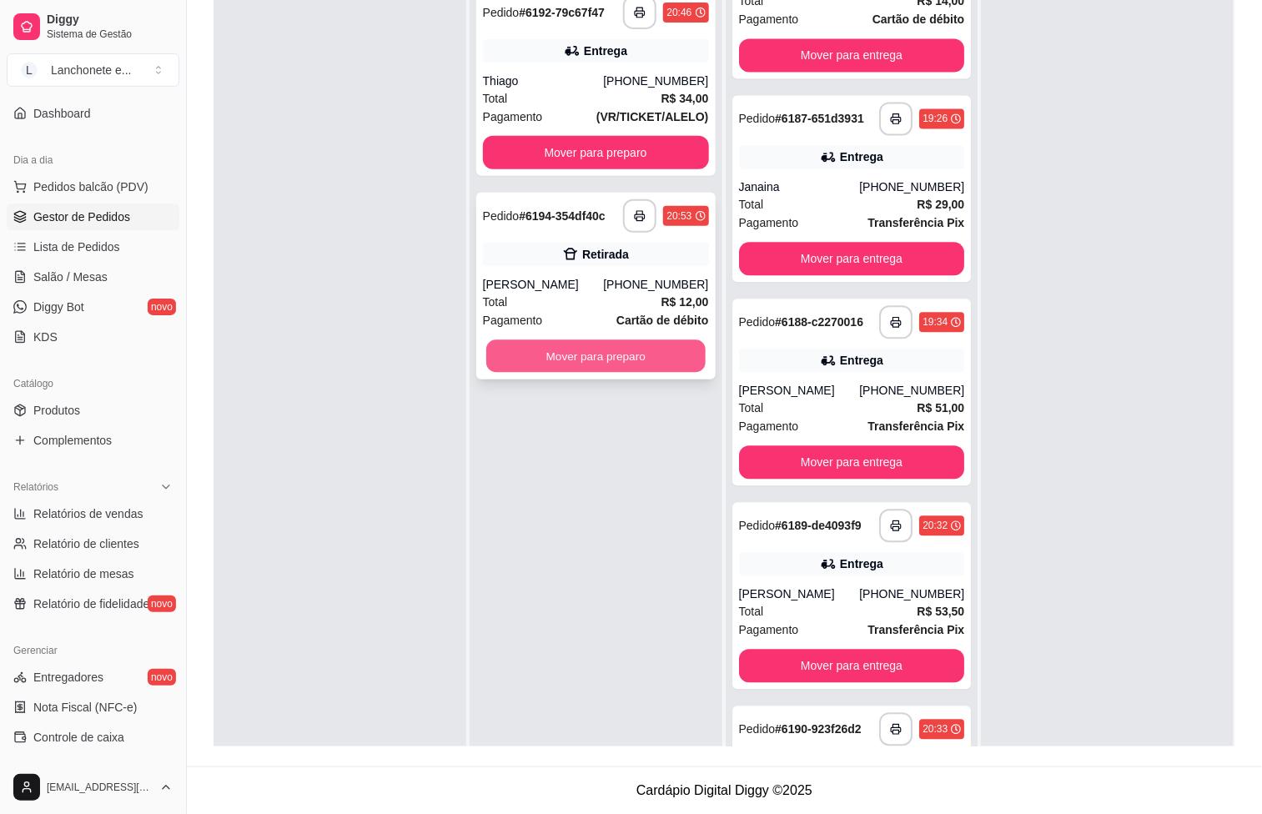
click at [584, 361] on button "Mover para preparo" at bounding box center [595, 356] width 219 height 33
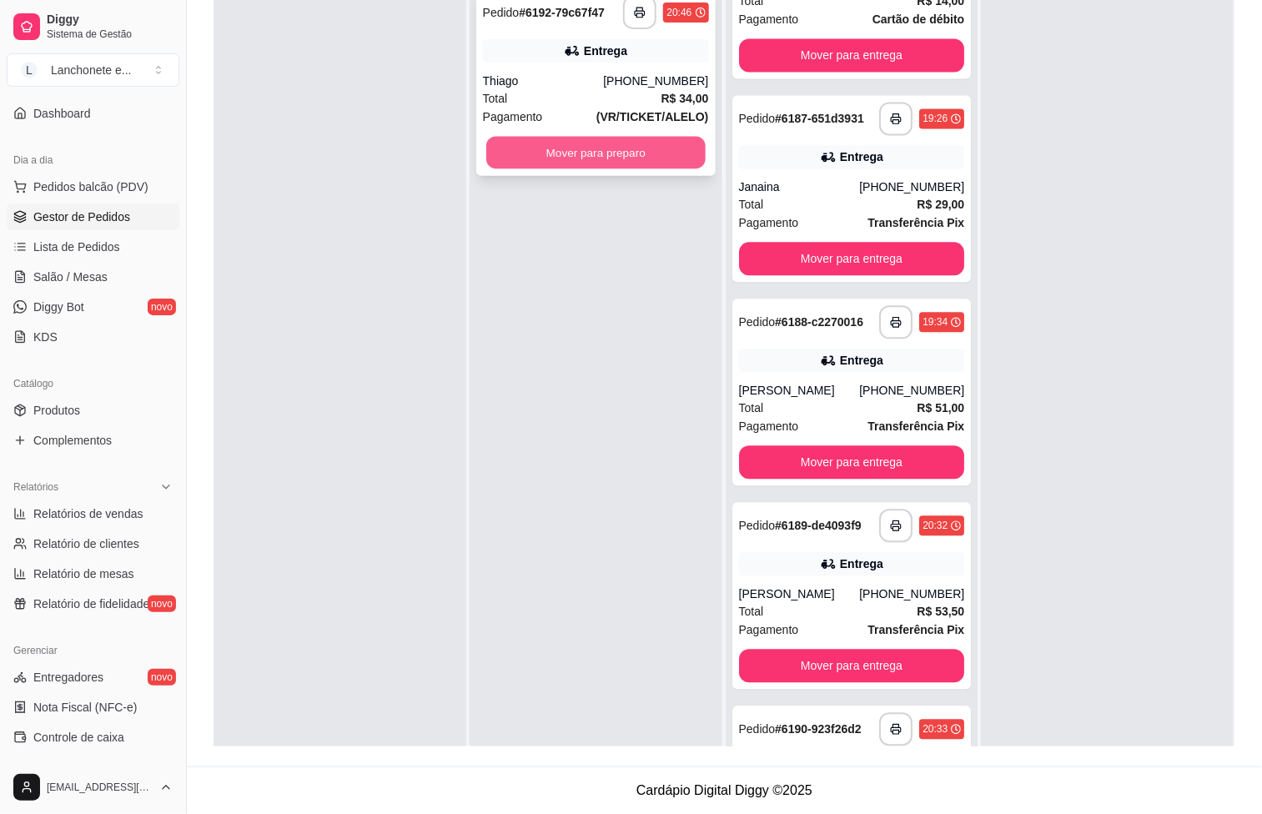
click at [579, 141] on button "Mover para preparo" at bounding box center [595, 153] width 219 height 33
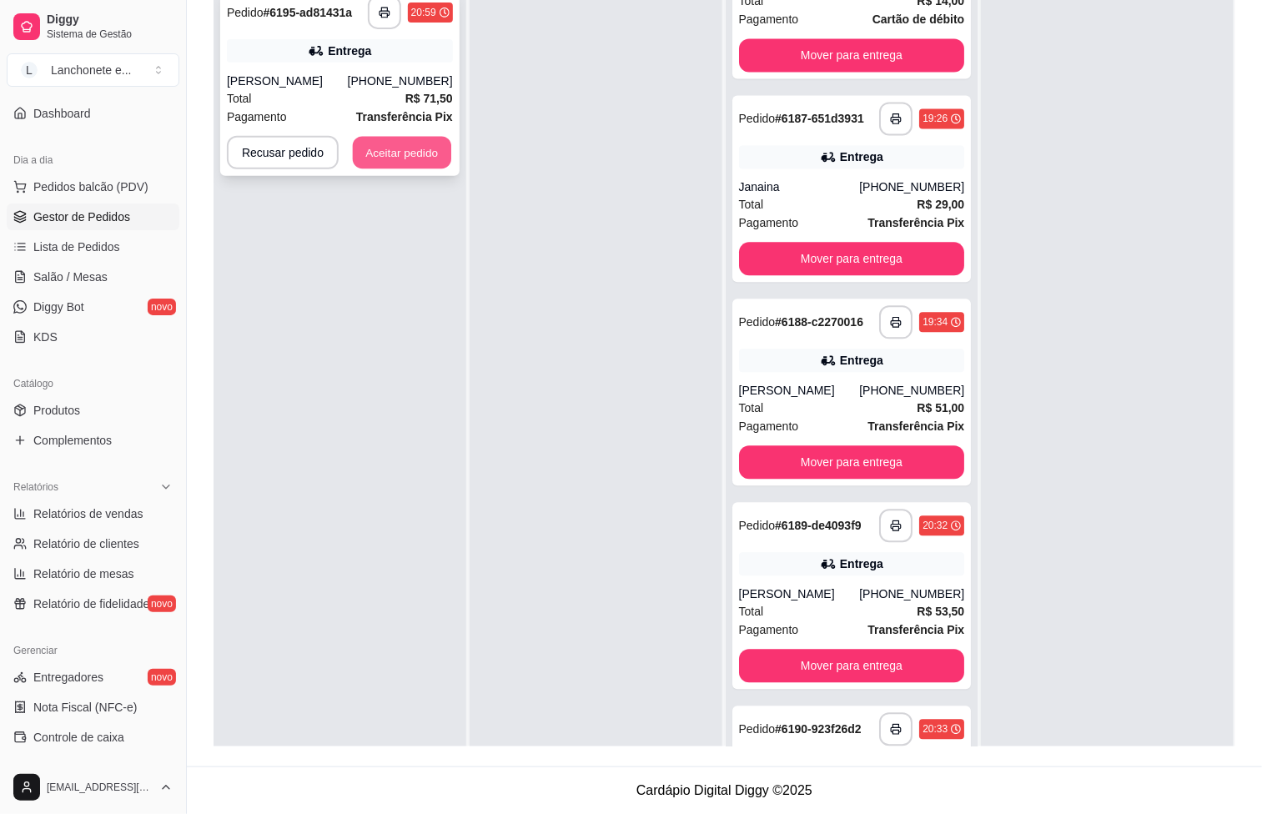
click at [380, 150] on button "Aceitar pedido" at bounding box center [402, 153] width 98 height 33
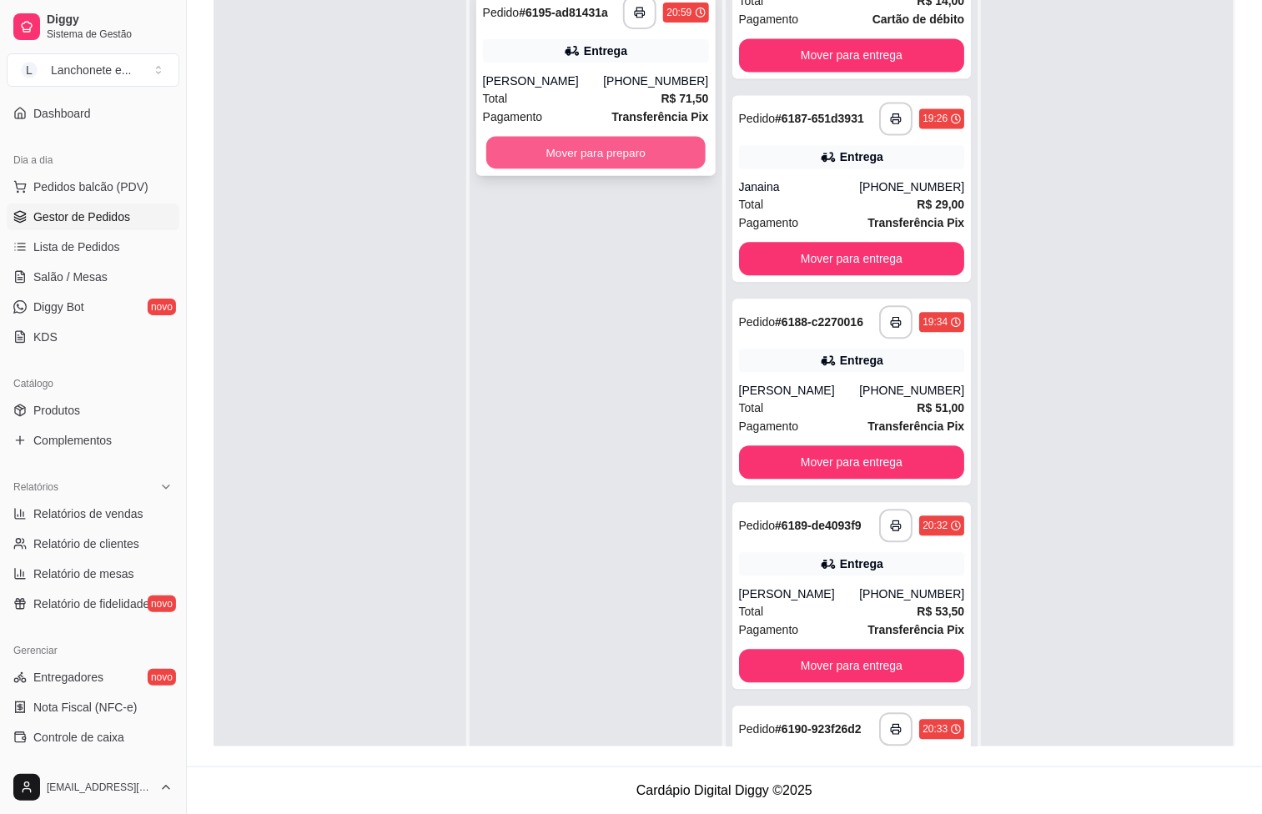
click at [586, 148] on button "Mover para preparo" at bounding box center [595, 153] width 219 height 33
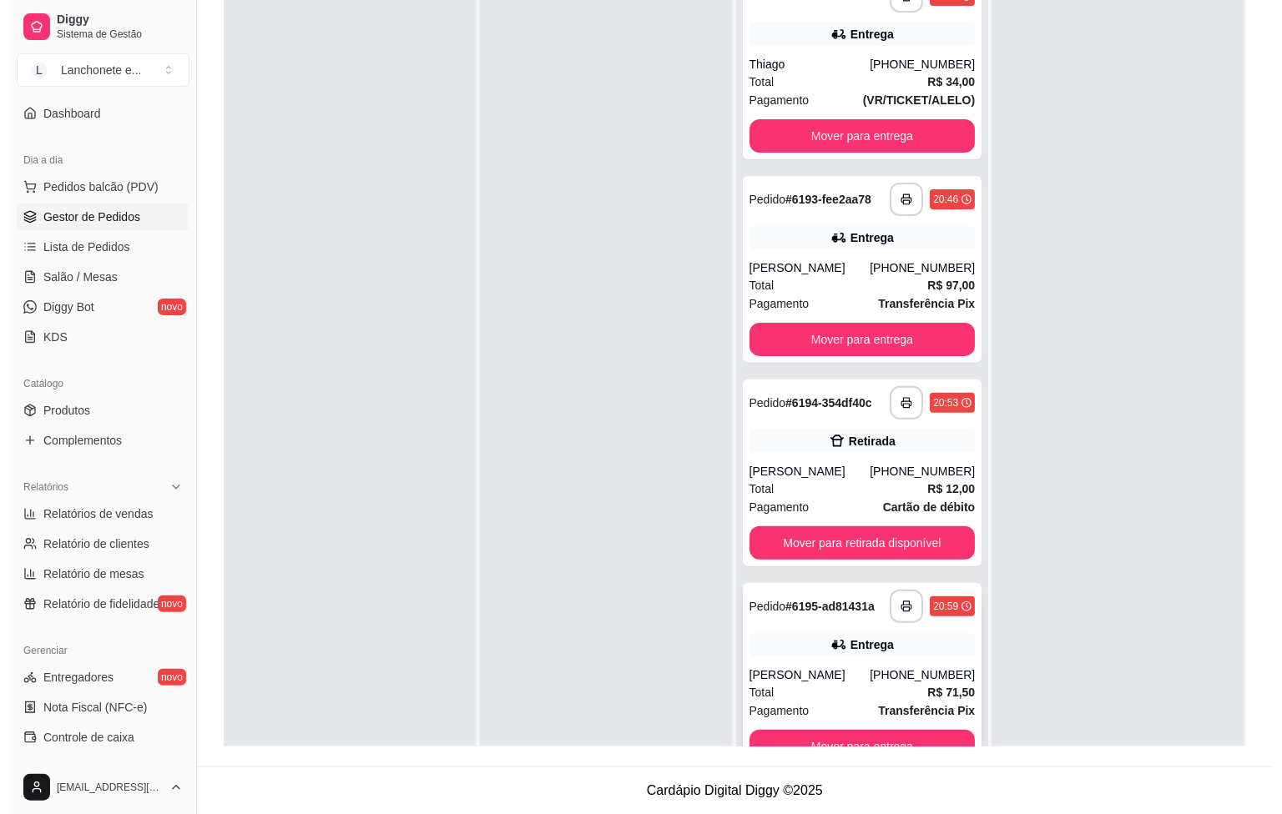
scroll to position [46, 0]
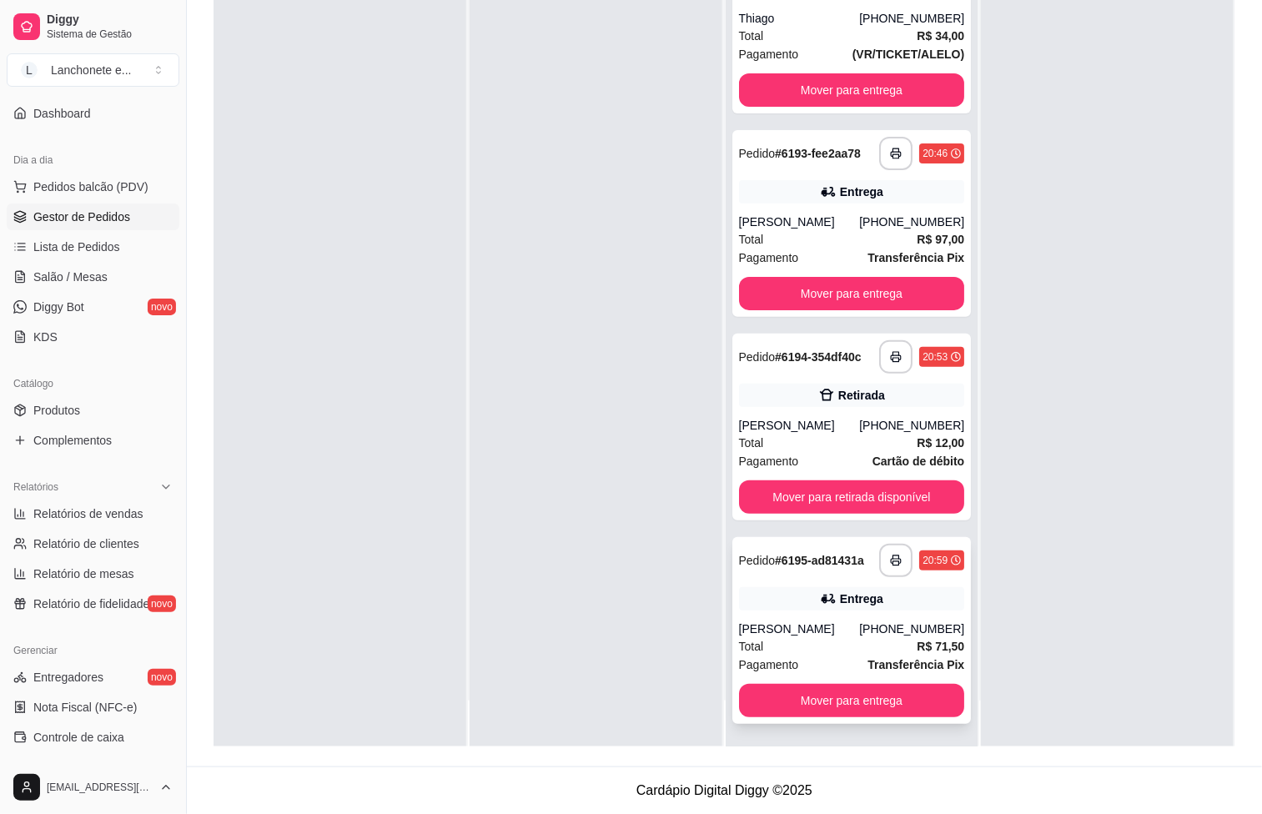
click at [832, 628] on div "[PERSON_NAME]" at bounding box center [799, 629] width 121 height 17
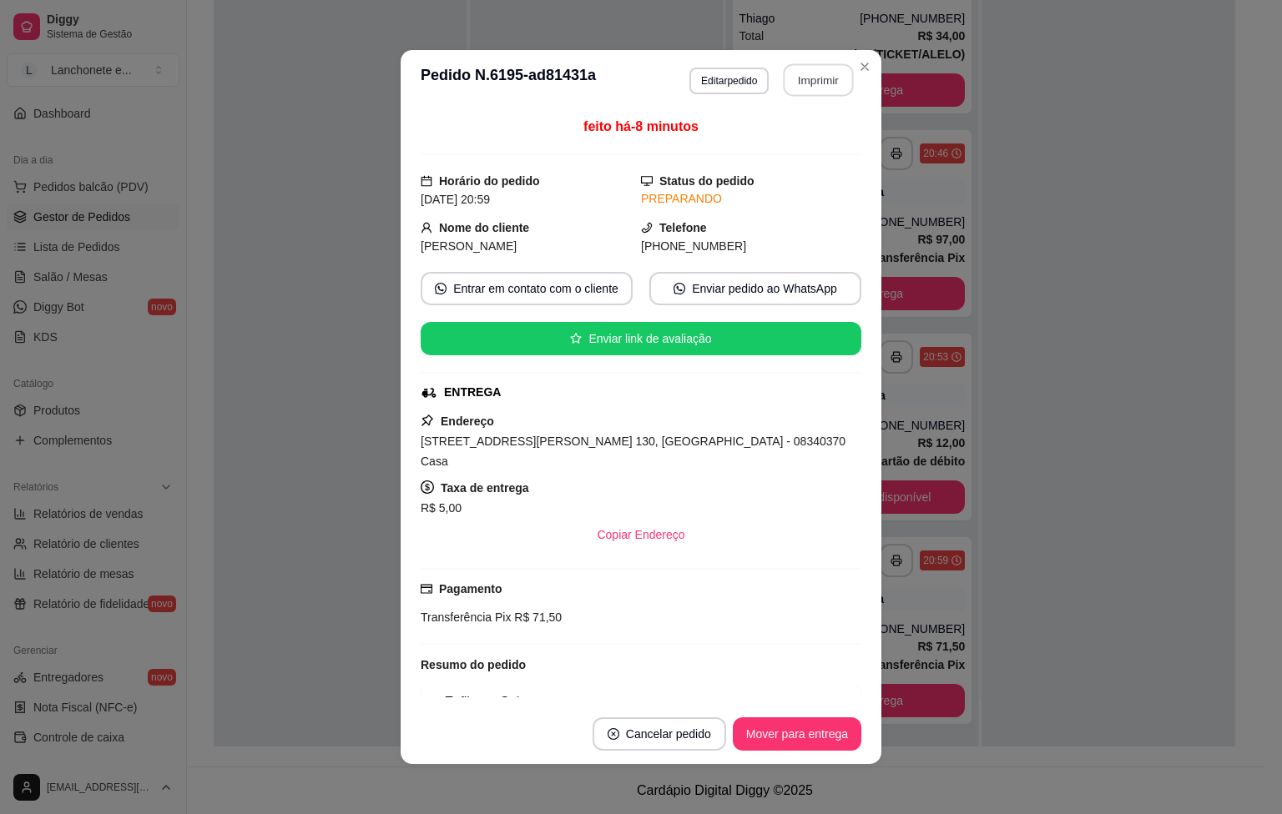
click at [794, 78] on button "Imprimir" at bounding box center [818, 80] width 70 height 33
click at [814, 78] on button "Imprimir" at bounding box center [818, 80] width 70 height 33
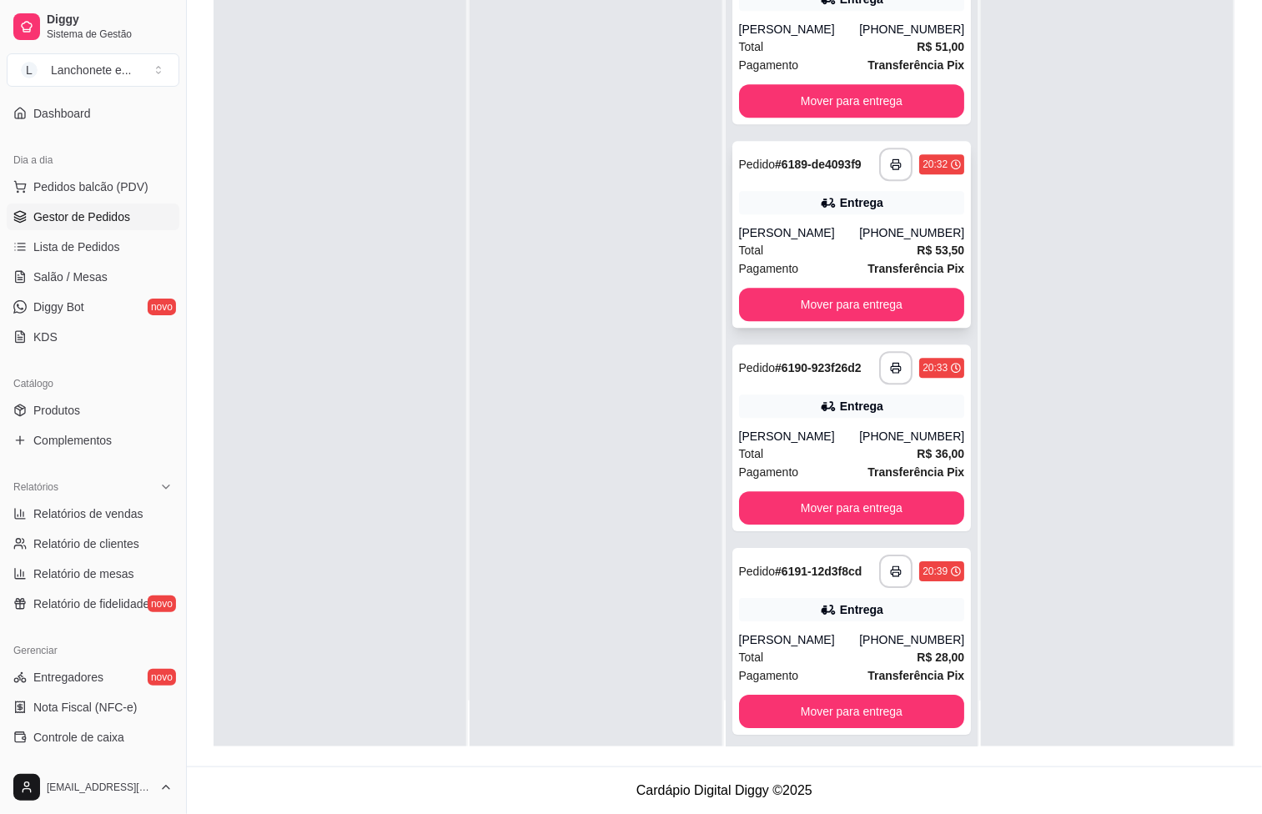
scroll to position [1579, 0]
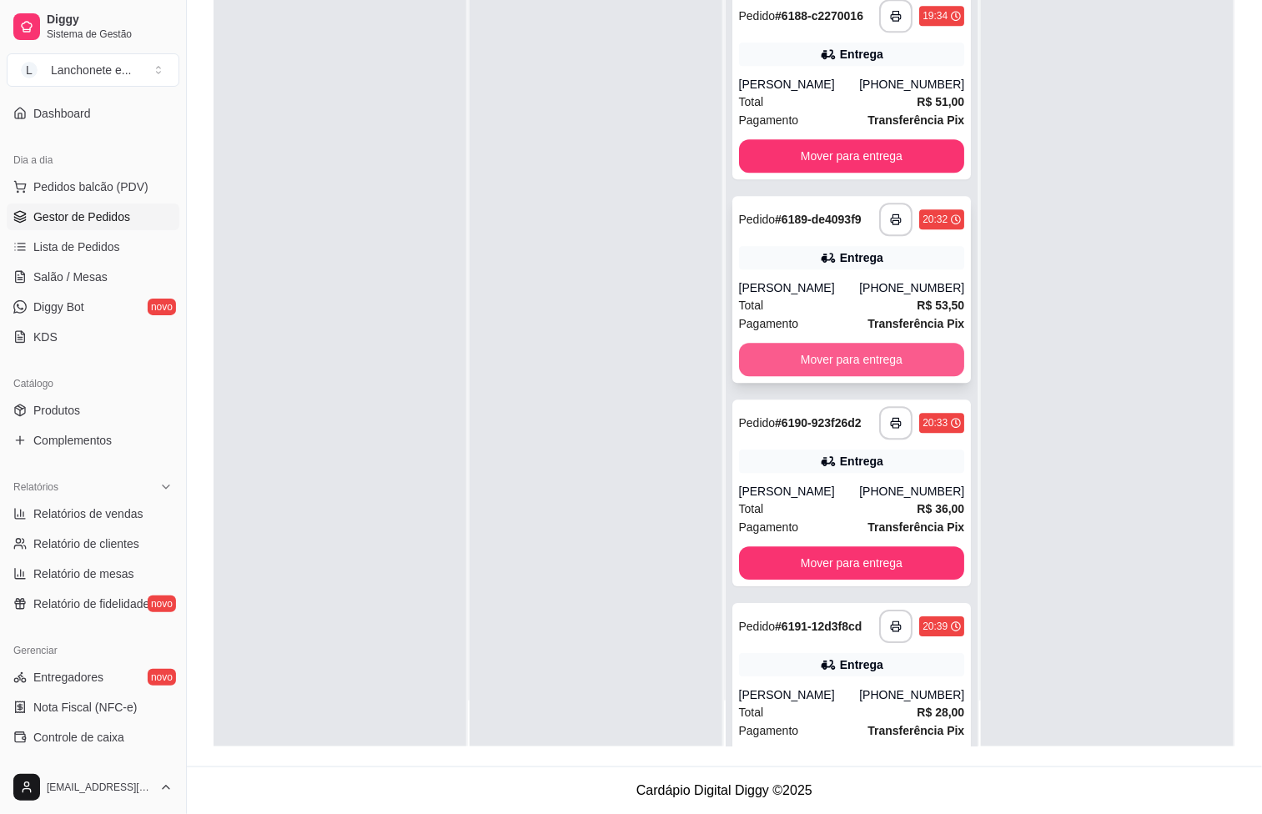
click at [832, 376] on button "Mover para entrega" at bounding box center [852, 359] width 226 height 33
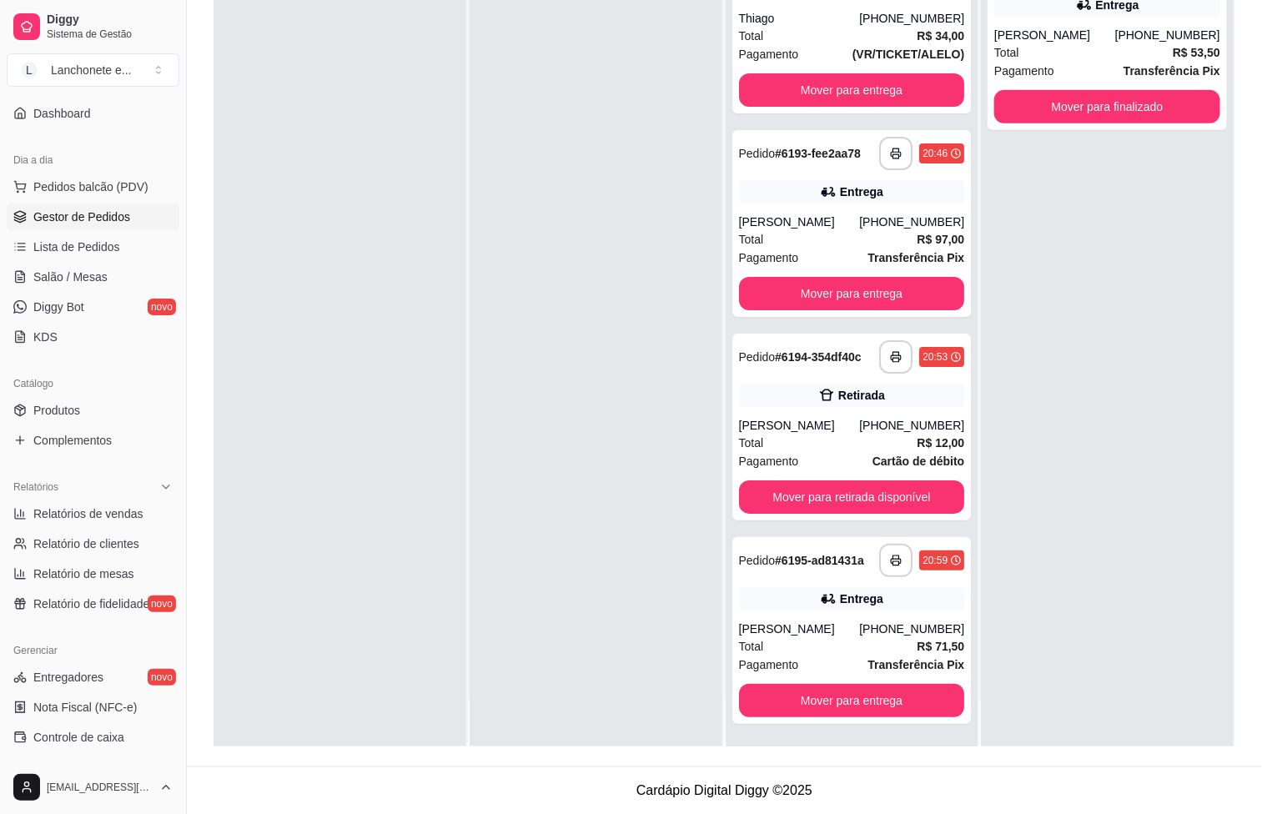
scroll to position [2370, 0]
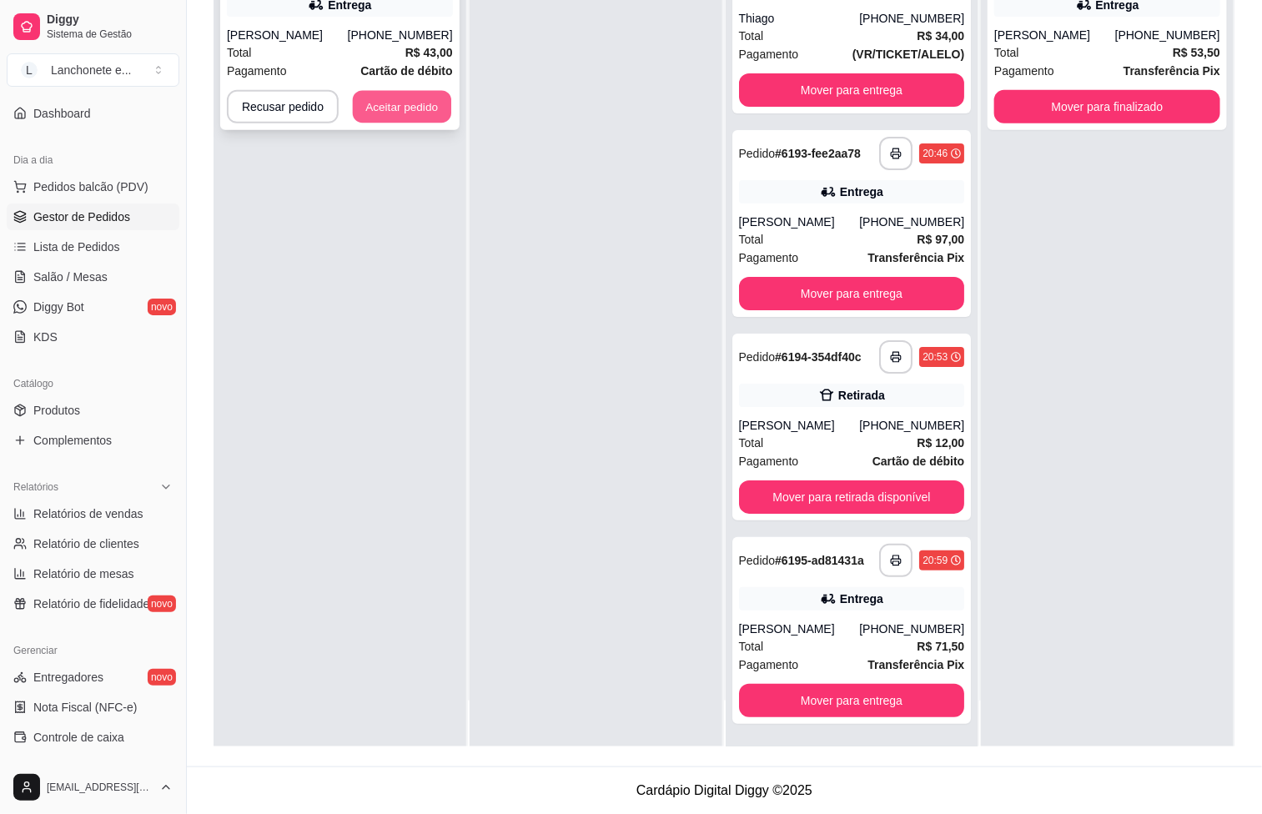
click at [374, 105] on button "Aceitar pedido" at bounding box center [402, 107] width 98 height 33
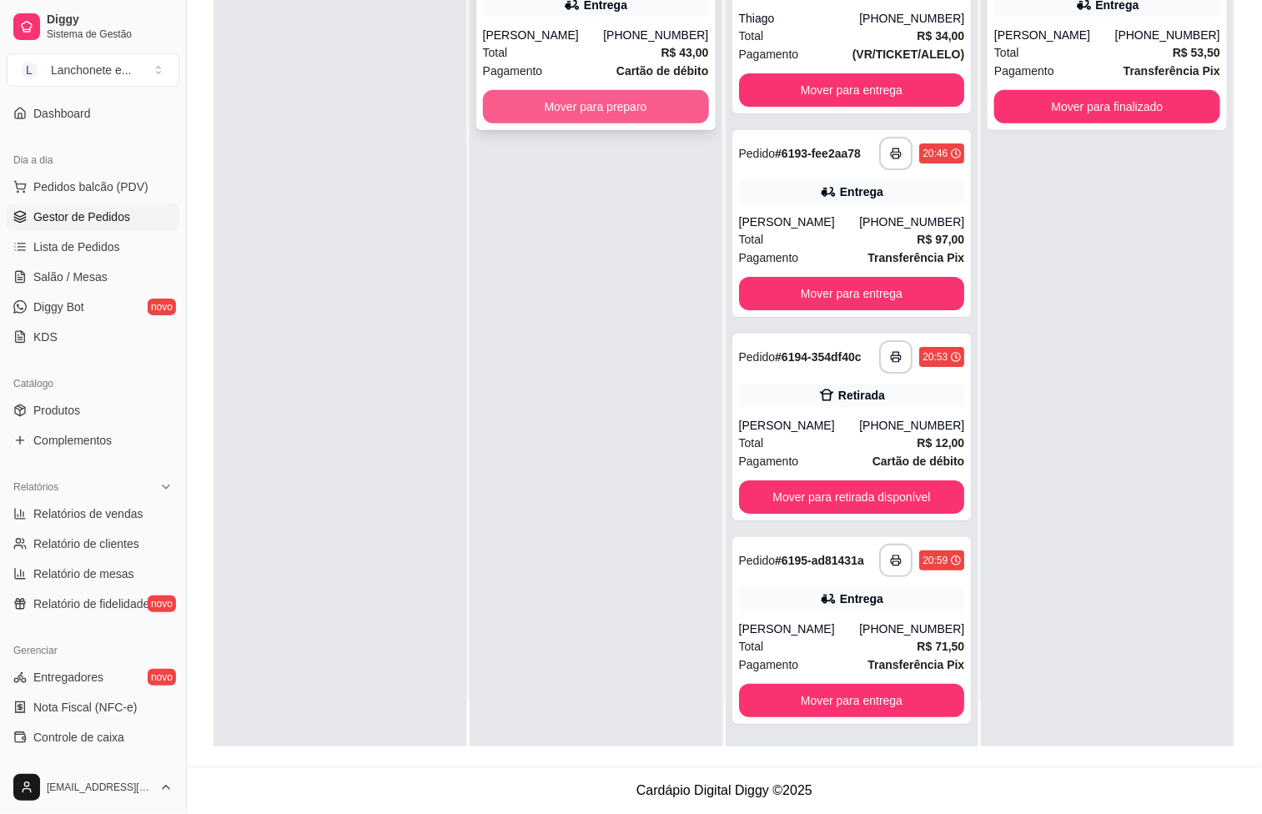
click at [612, 108] on button "Mover para preparo" at bounding box center [596, 106] width 226 height 33
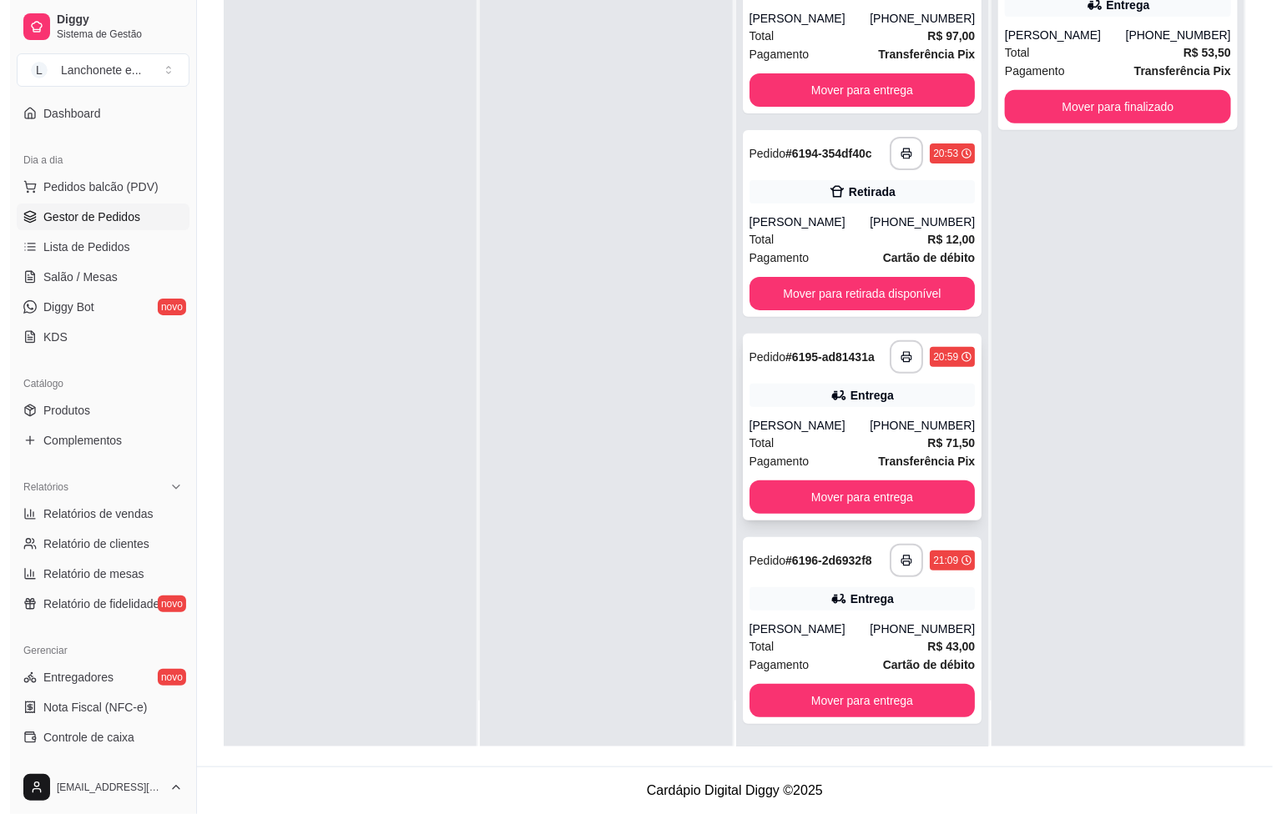
scroll to position [2581, 0]
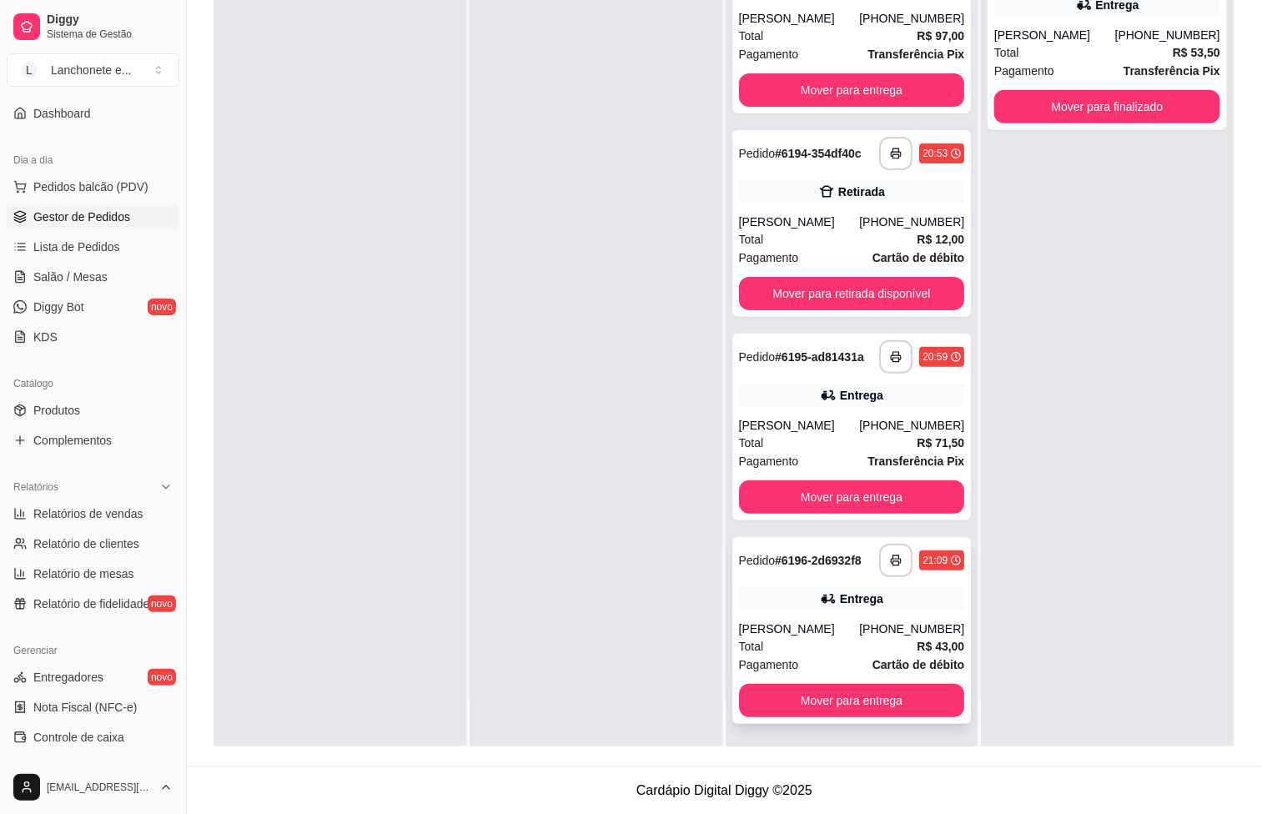
click at [847, 637] on div "[PERSON_NAME]" at bounding box center [799, 629] width 121 height 17
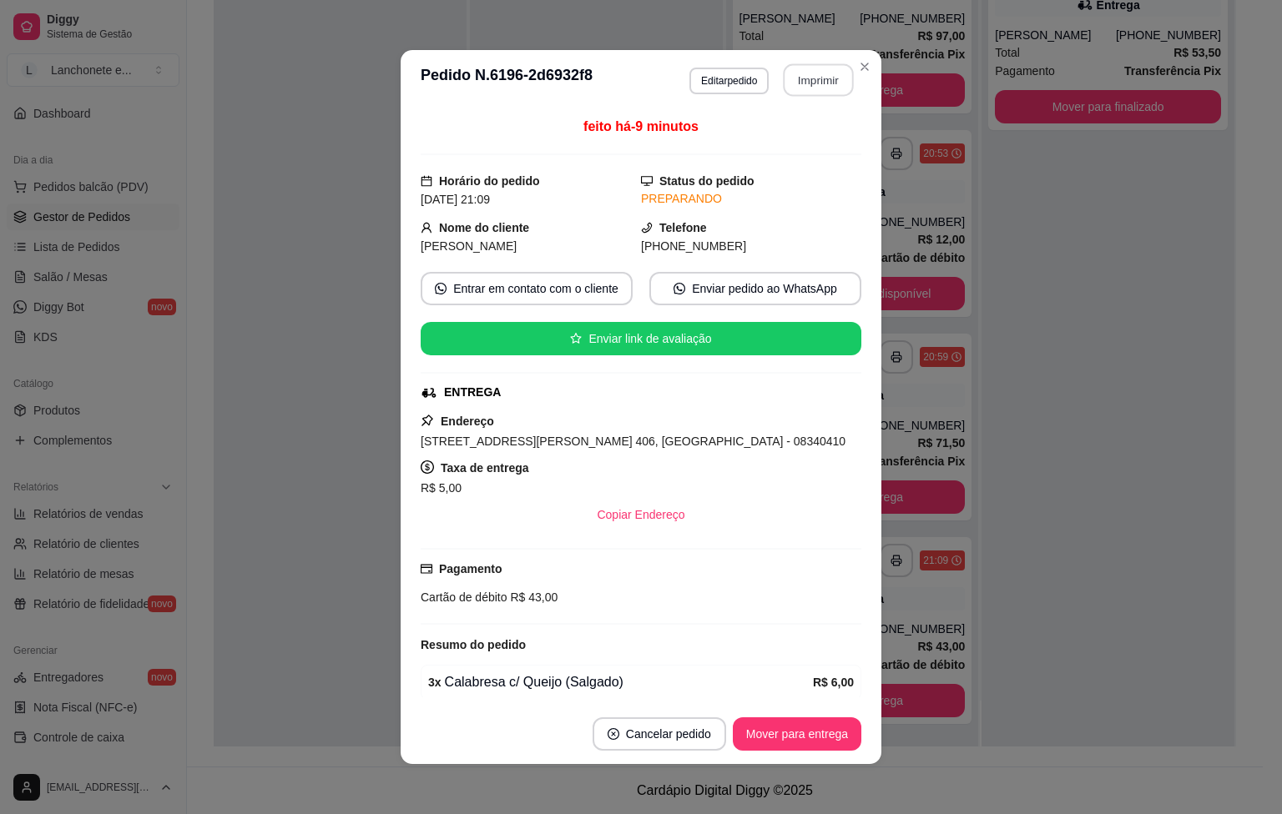
click at [809, 83] on button "Imprimir" at bounding box center [818, 80] width 70 height 33
click at [807, 76] on button "Imprimir" at bounding box center [818, 80] width 70 height 33
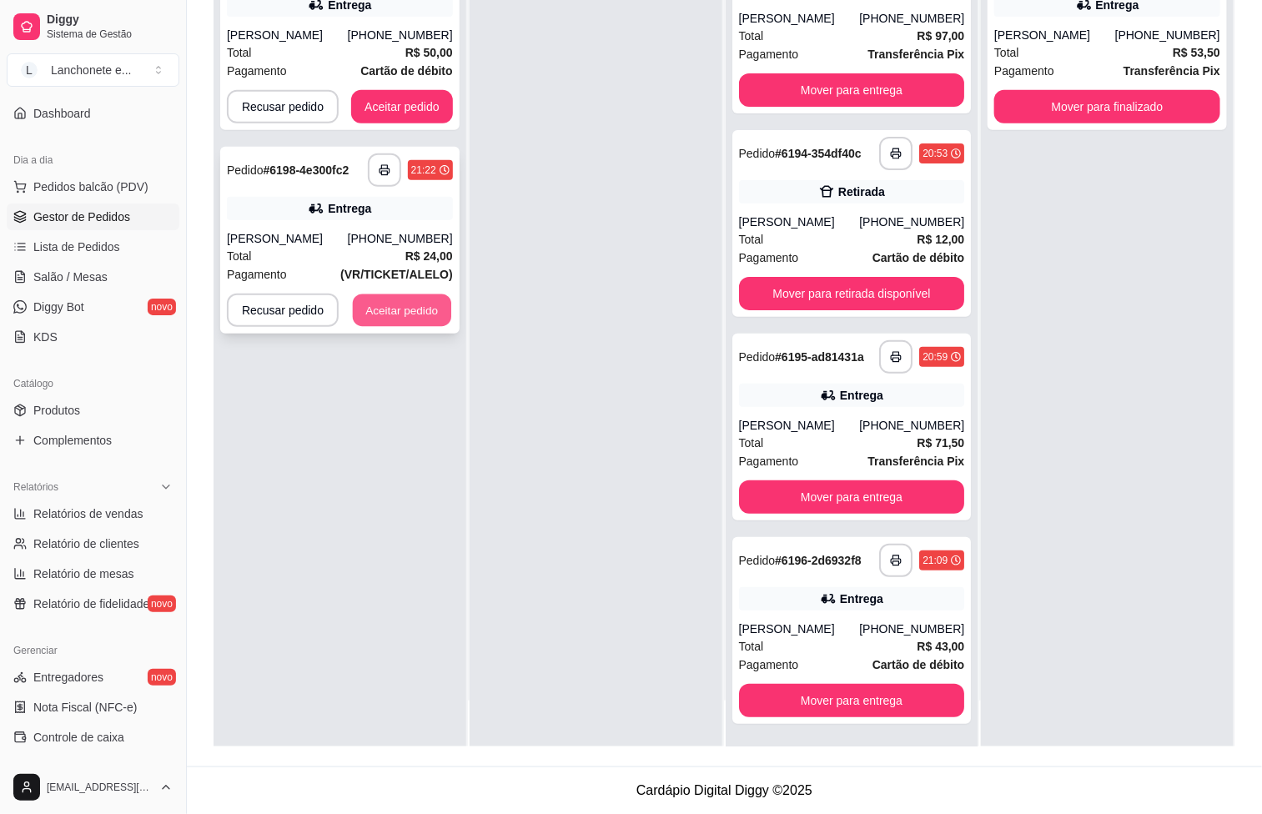
click at [353, 303] on button "Aceitar pedido" at bounding box center [402, 311] width 98 height 33
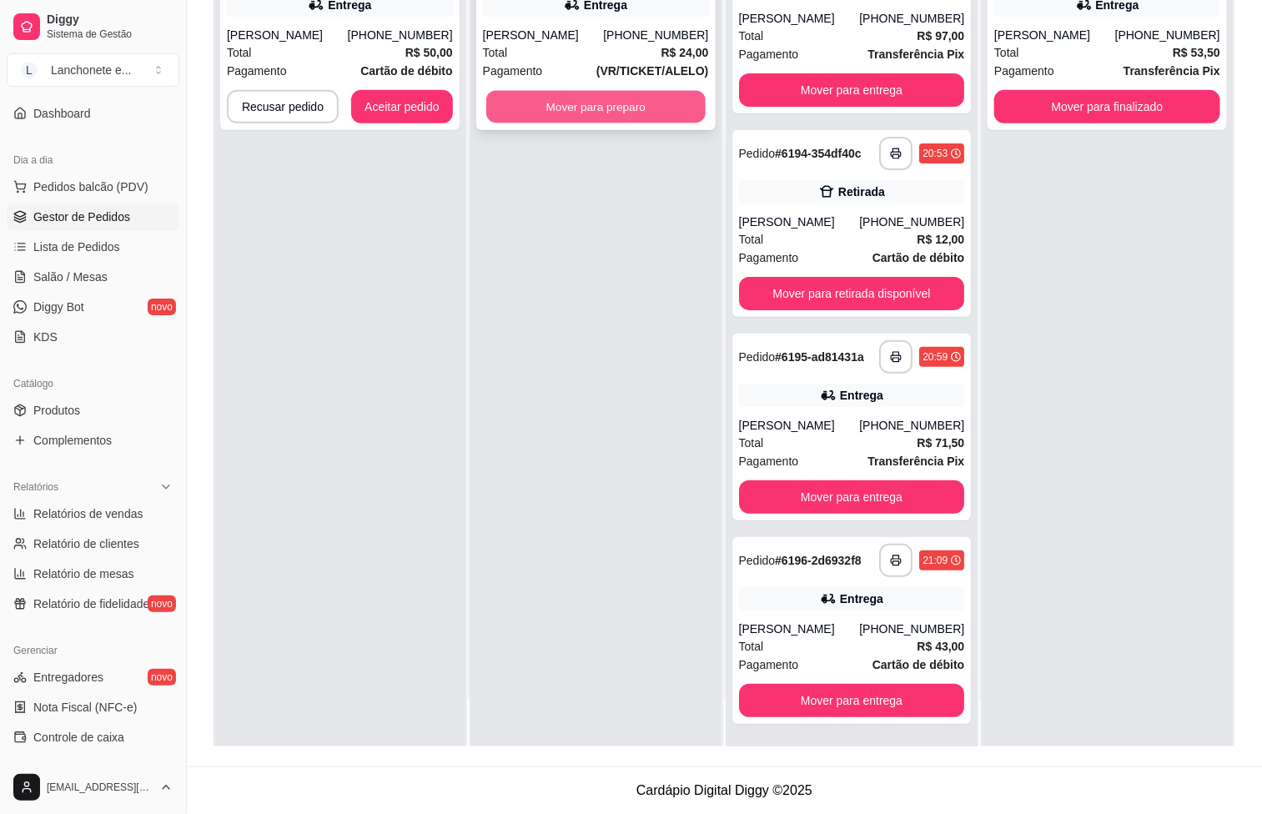
click at [578, 106] on button "Mover para preparo" at bounding box center [595, 107] width 219 height 33
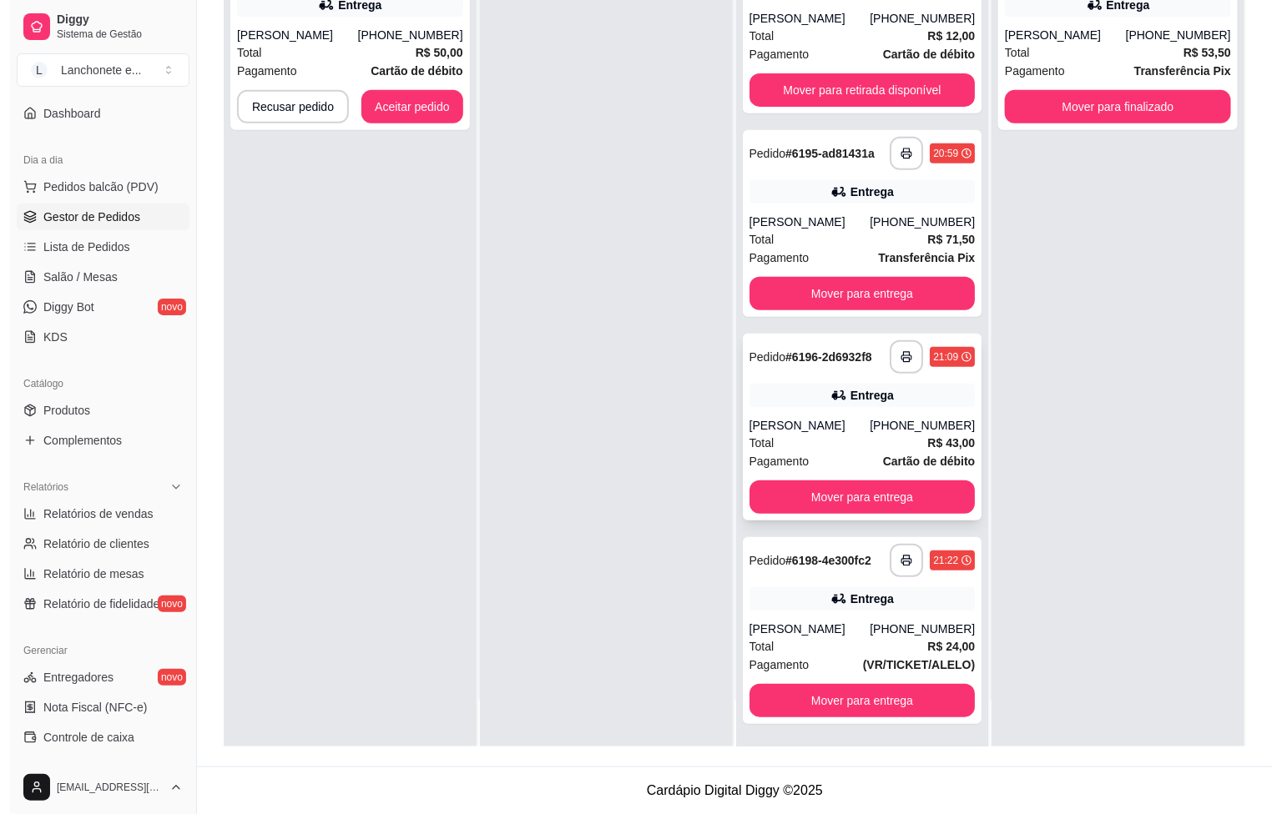
scroll to position [2791, 0]
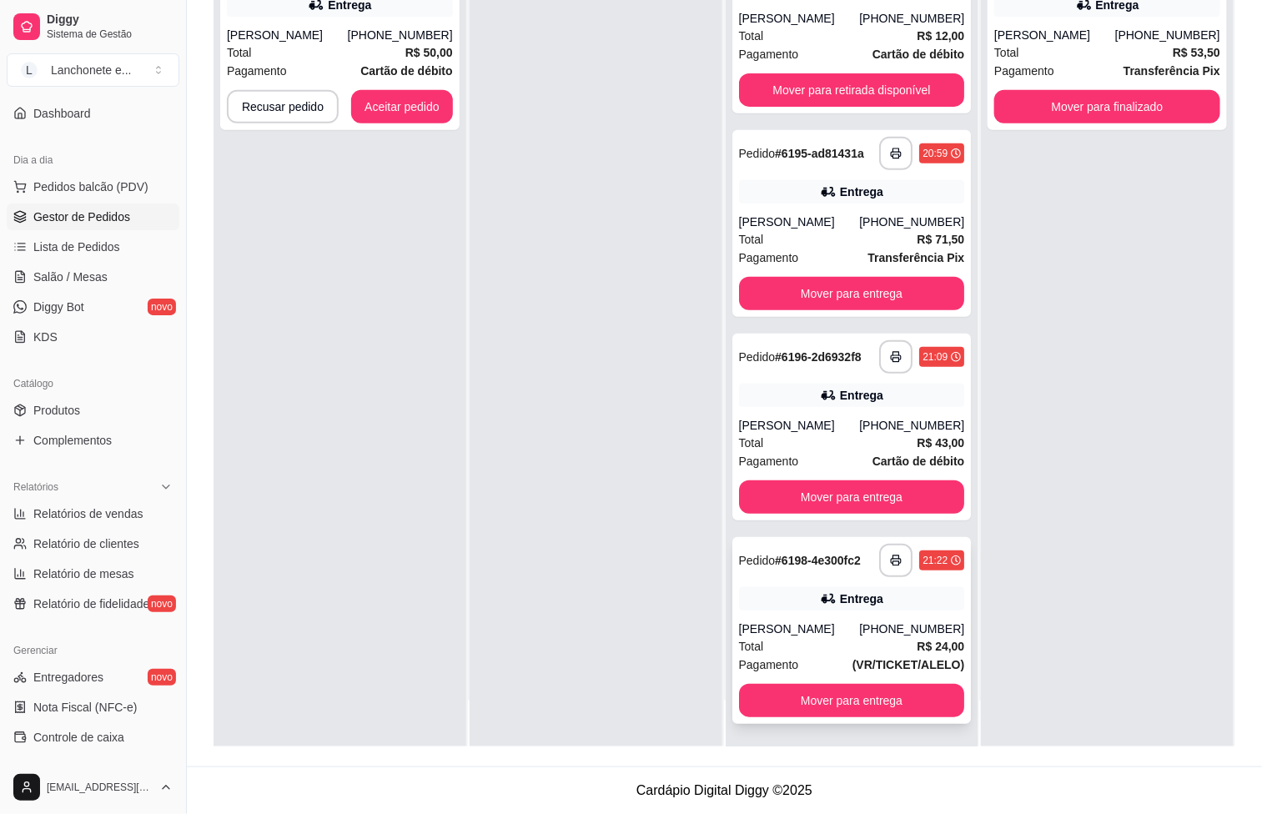
click at [823, 637] on div "Total R$ 24,00" at bounding box center [852, 646] width 226 height 18
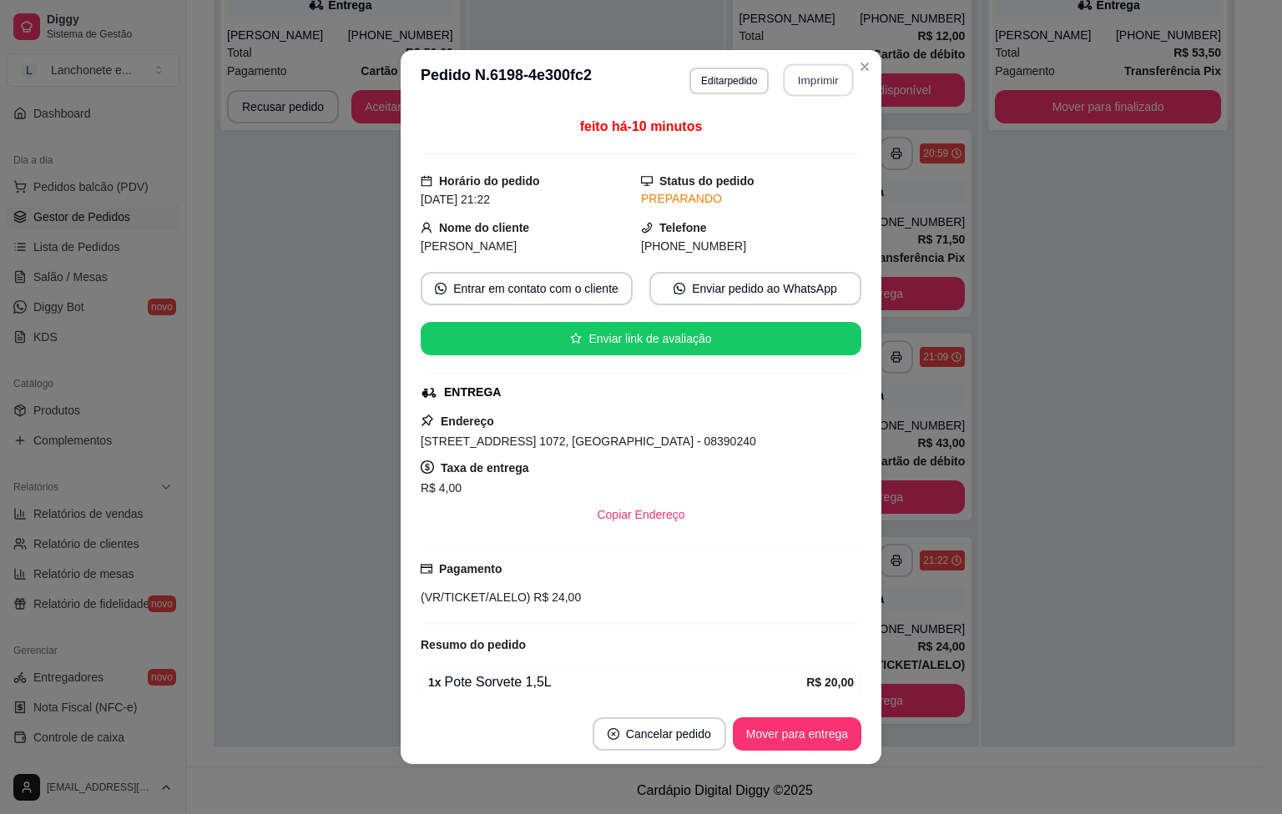
click at [807, 80] on button "Imprimir" at bounding box center [818, 80] width 70 height 33
click at [807, 76] on button "Imprimir" at bounding box center [818, 80] width 70 height 33
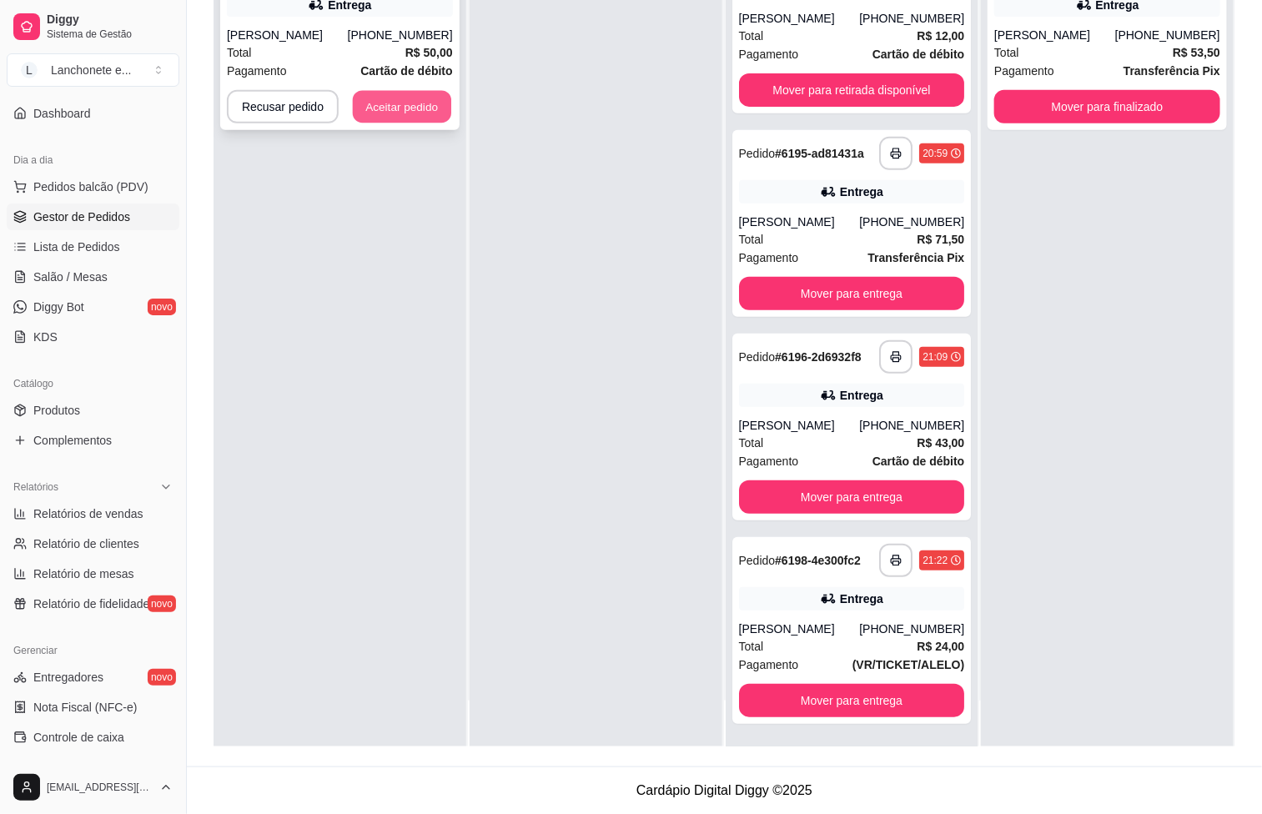
click at [390, 96] on button "Aceitar pedido" at bounding box center [402, 107] width 98 height 33
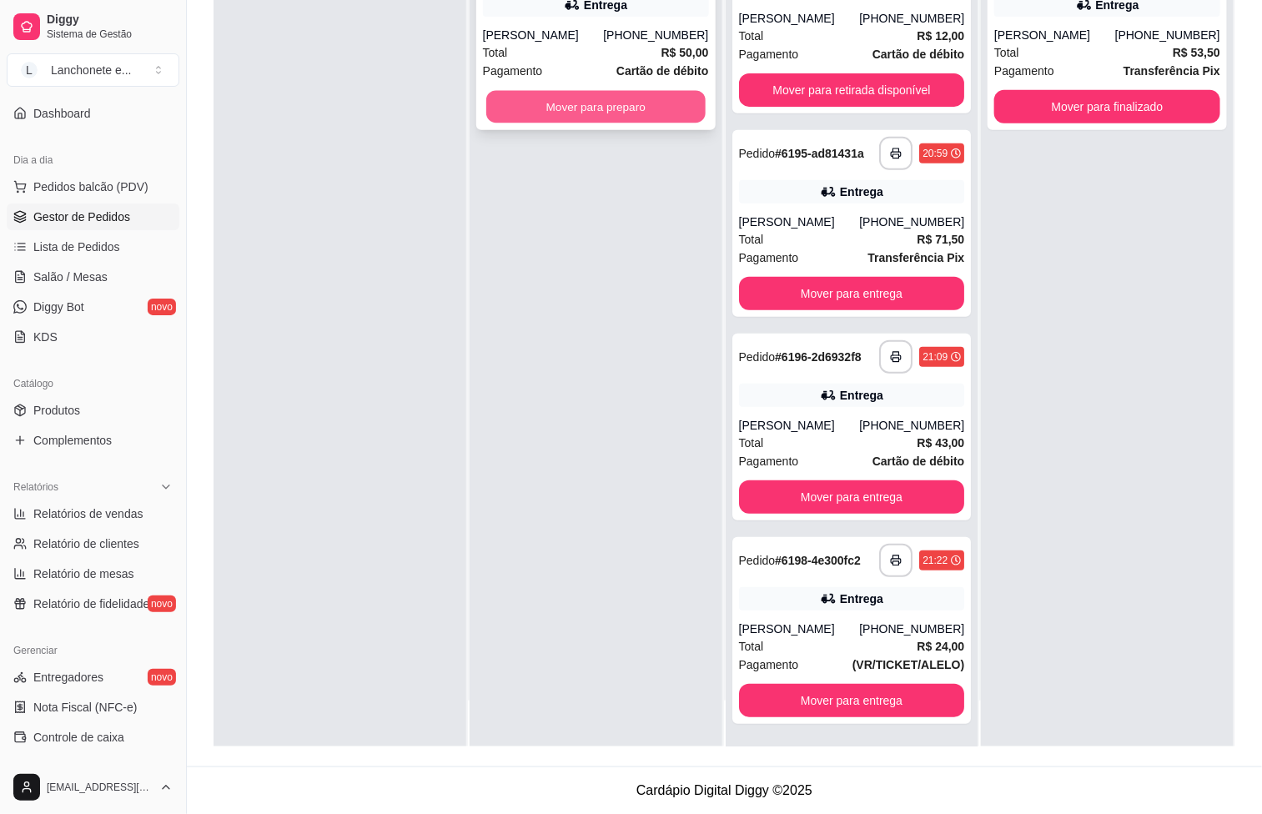
click at [612, 111] on button "Mover para preparo" at bounding box center [595, 107] width 219 height 33
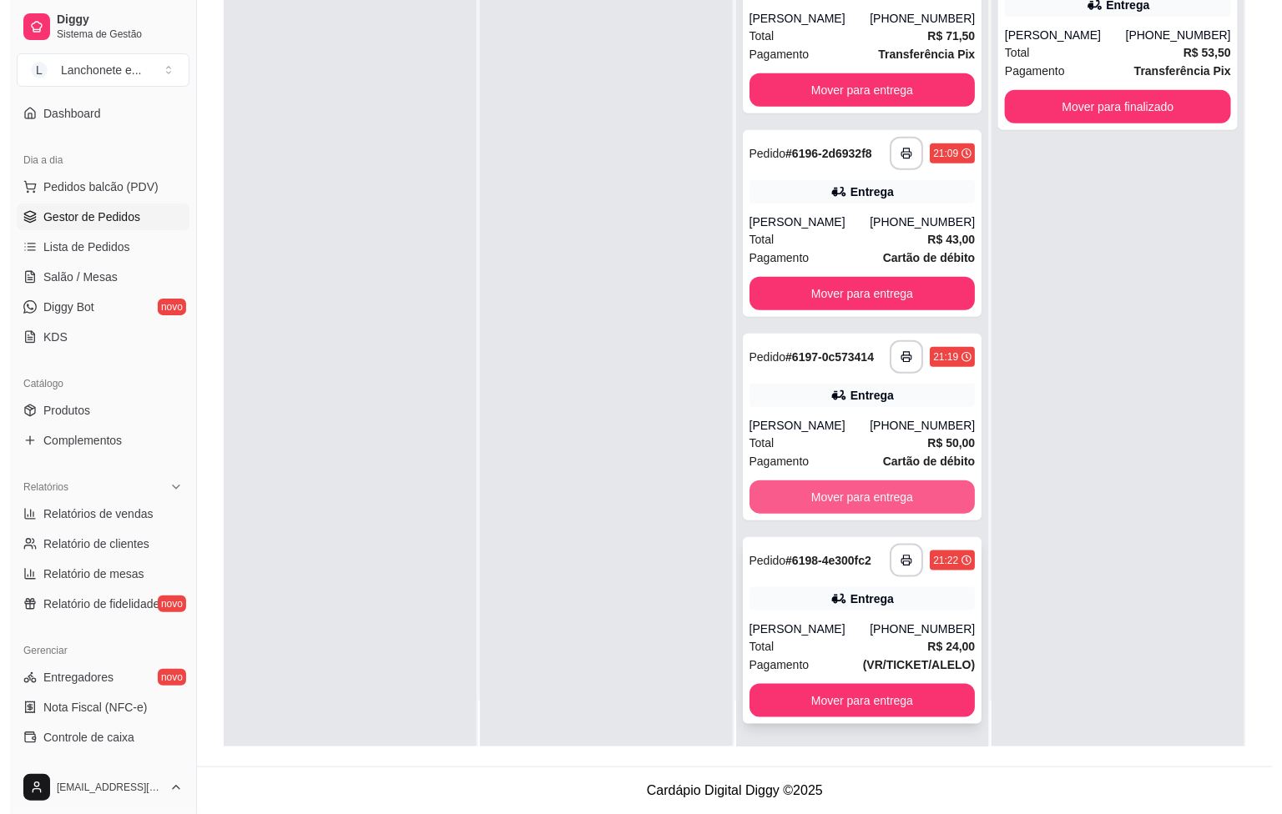
scroll to position [3001, 0]
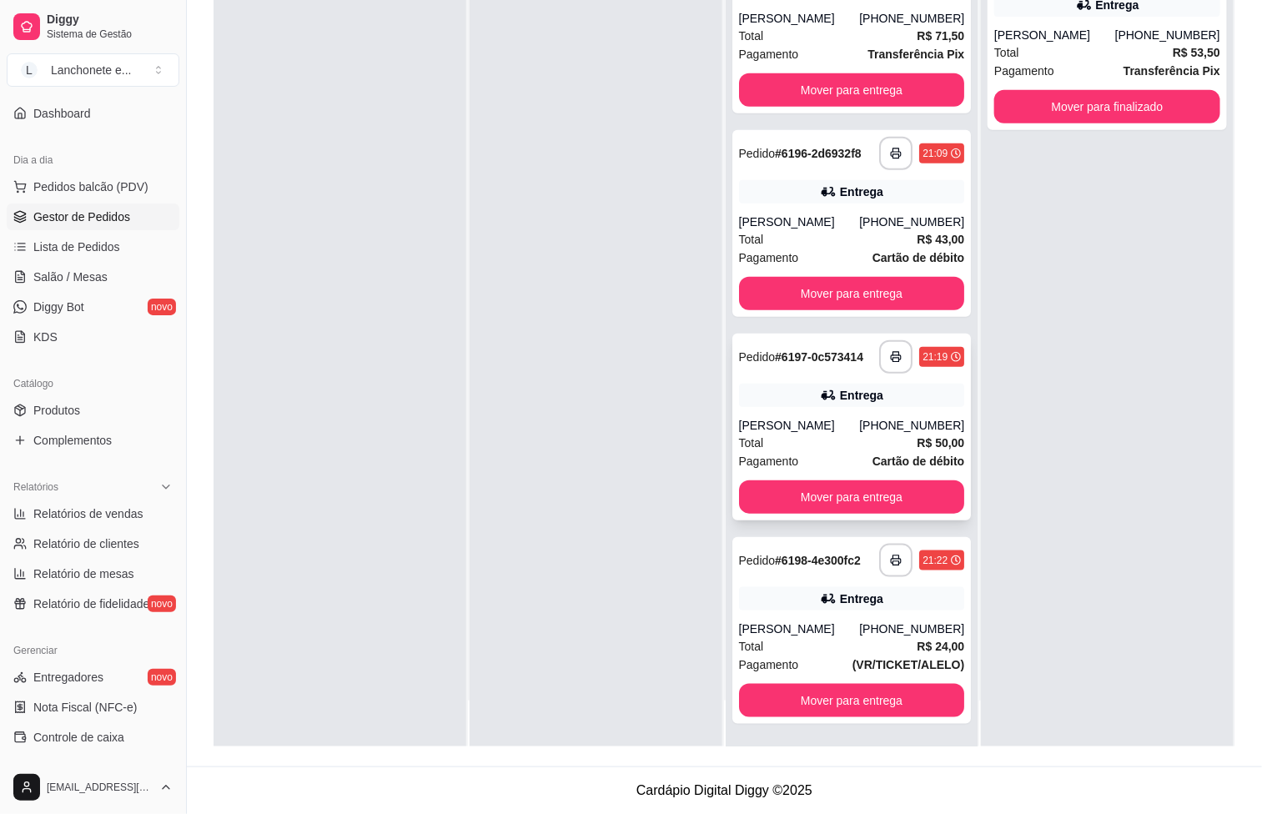
click at [836, 398] on div "Entrega" at bounding box center [852, 395] width 226 height 23
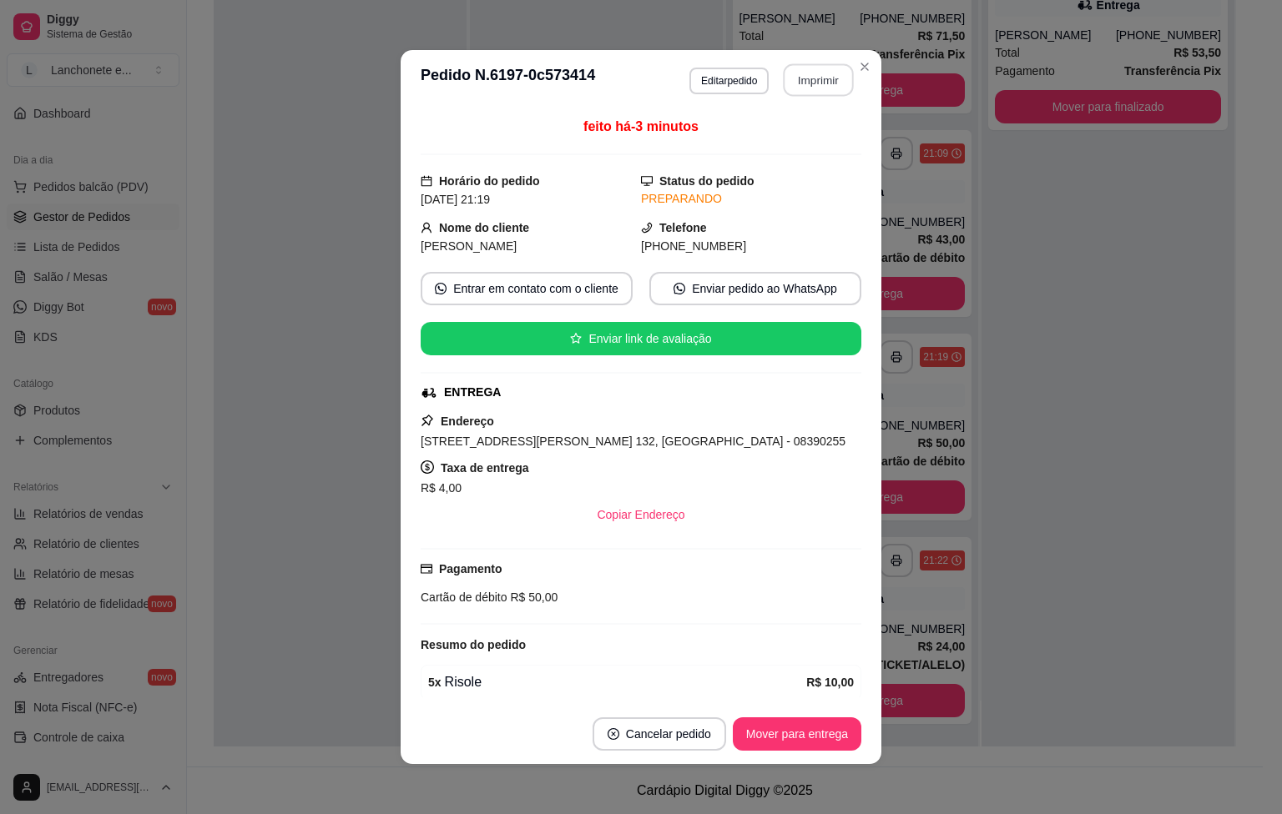
click at [802, 80] on button "Imprimir" at bounding box center [818, 80] width 70 height 33
click at [801, 81] on button "Imprimir" at bounding box center [818, 79] width 73 height 33
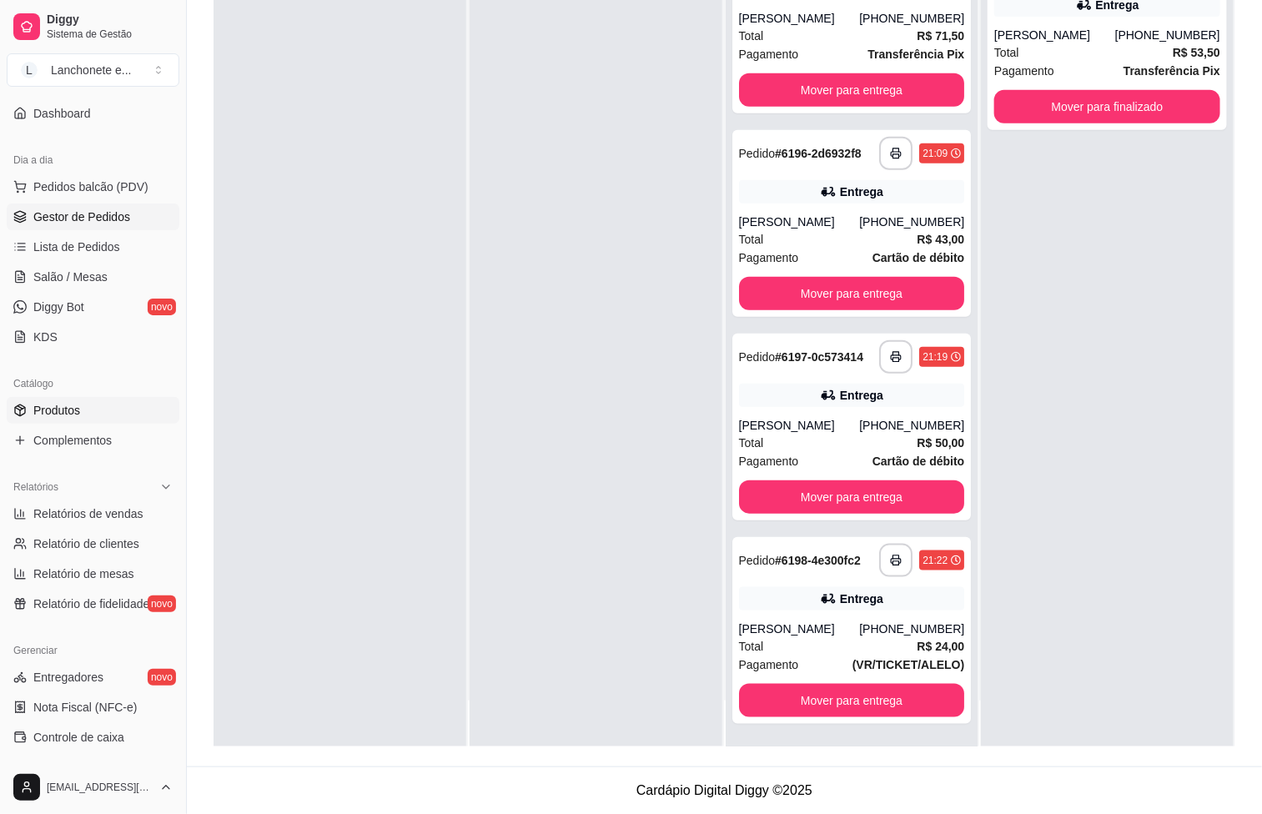
click at [63, 413] on span "Produtos" at bounding box center [56, 410] width 47 height 17
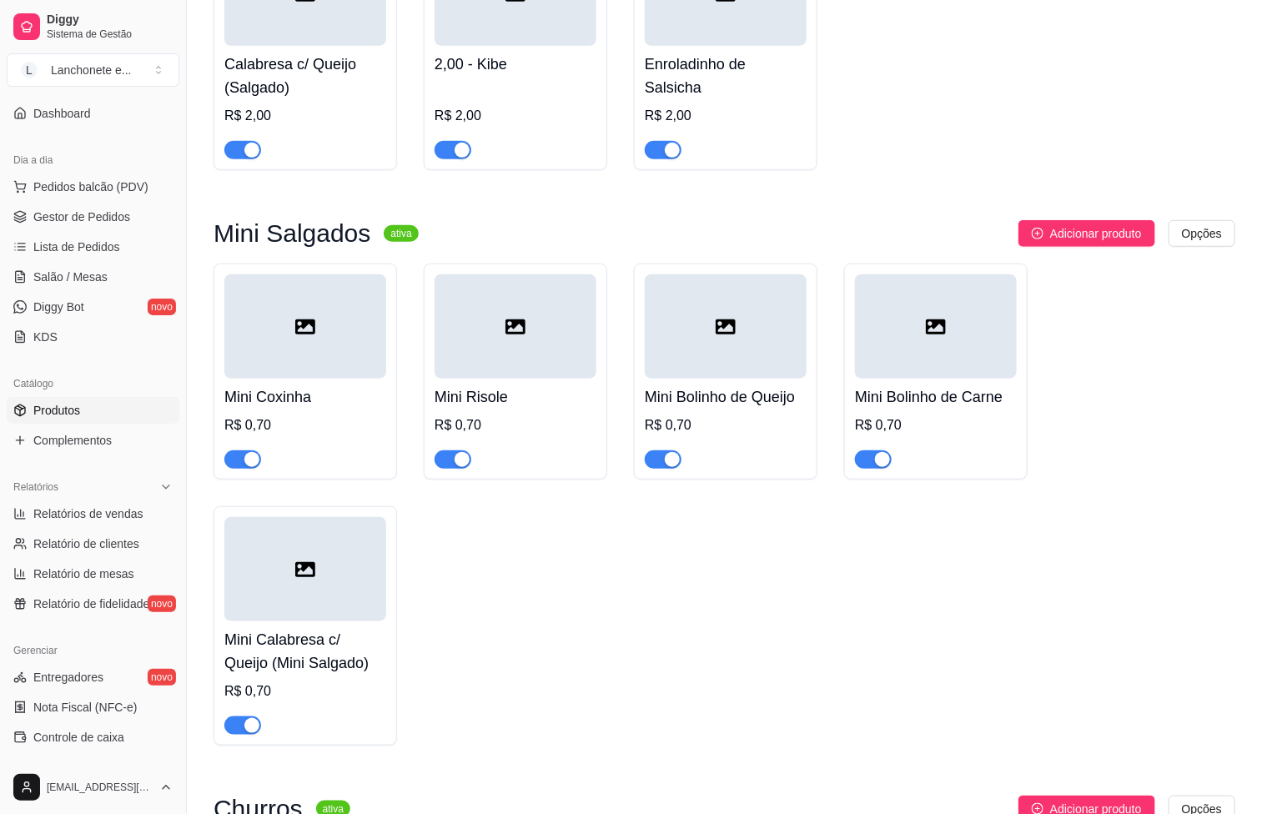
scroll to position [2878, 0]
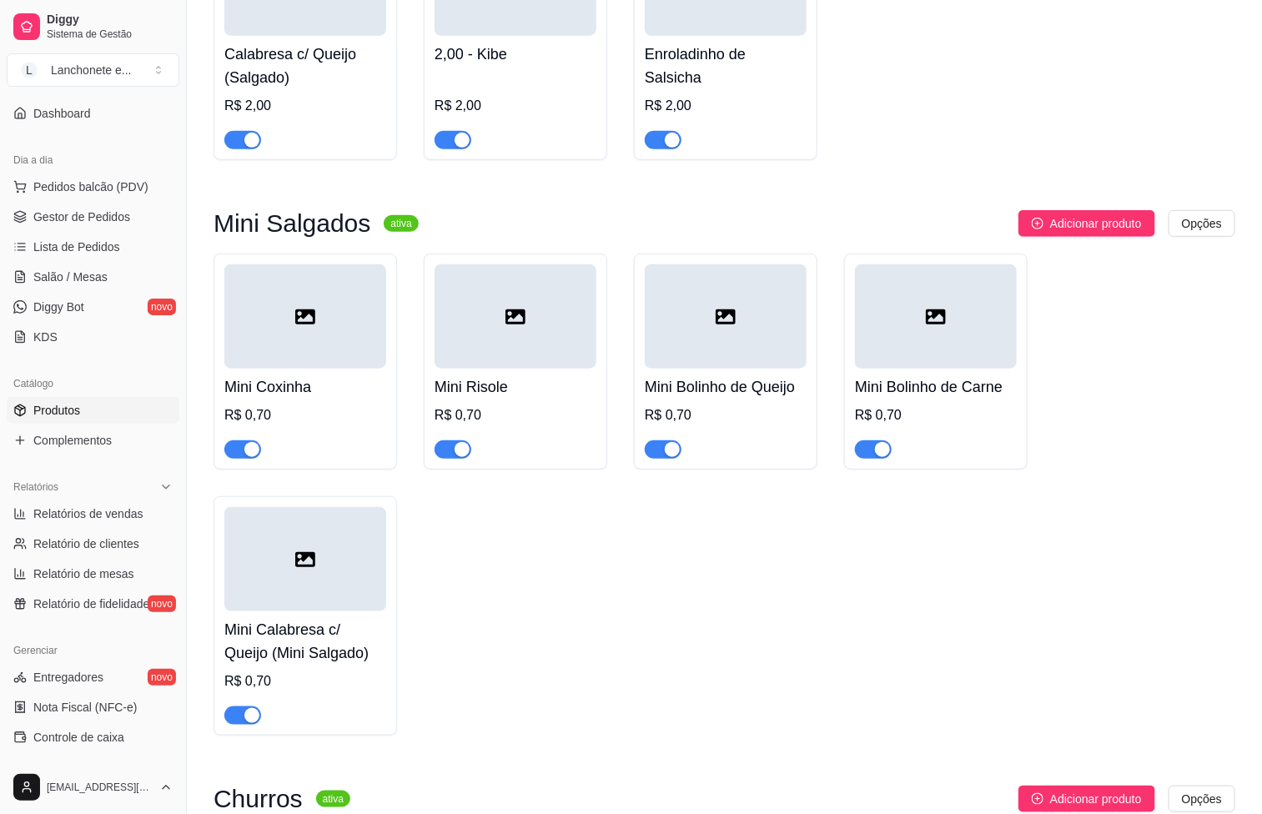
click at [239, 725] on span "button" at bounding box center [242, 716] width 37 height 18
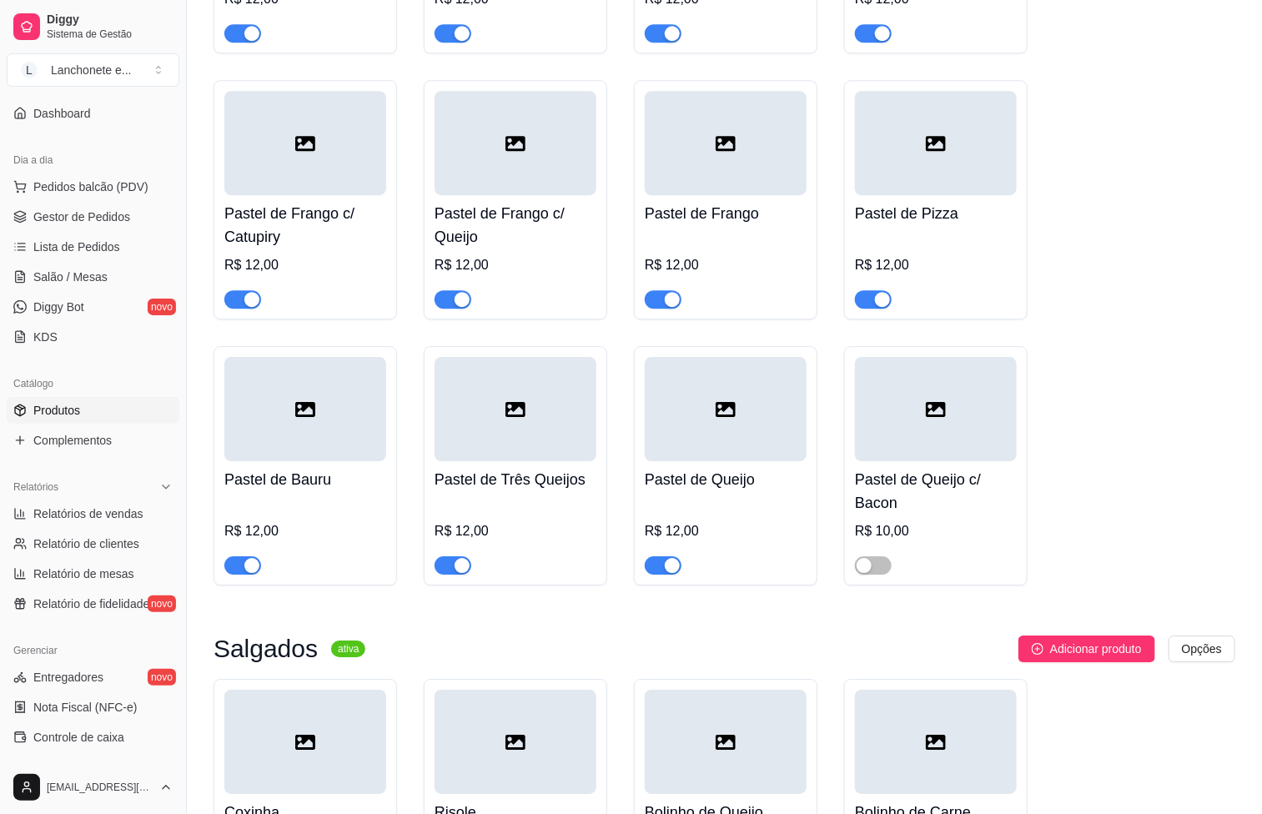
scroll to position [2253, 0]
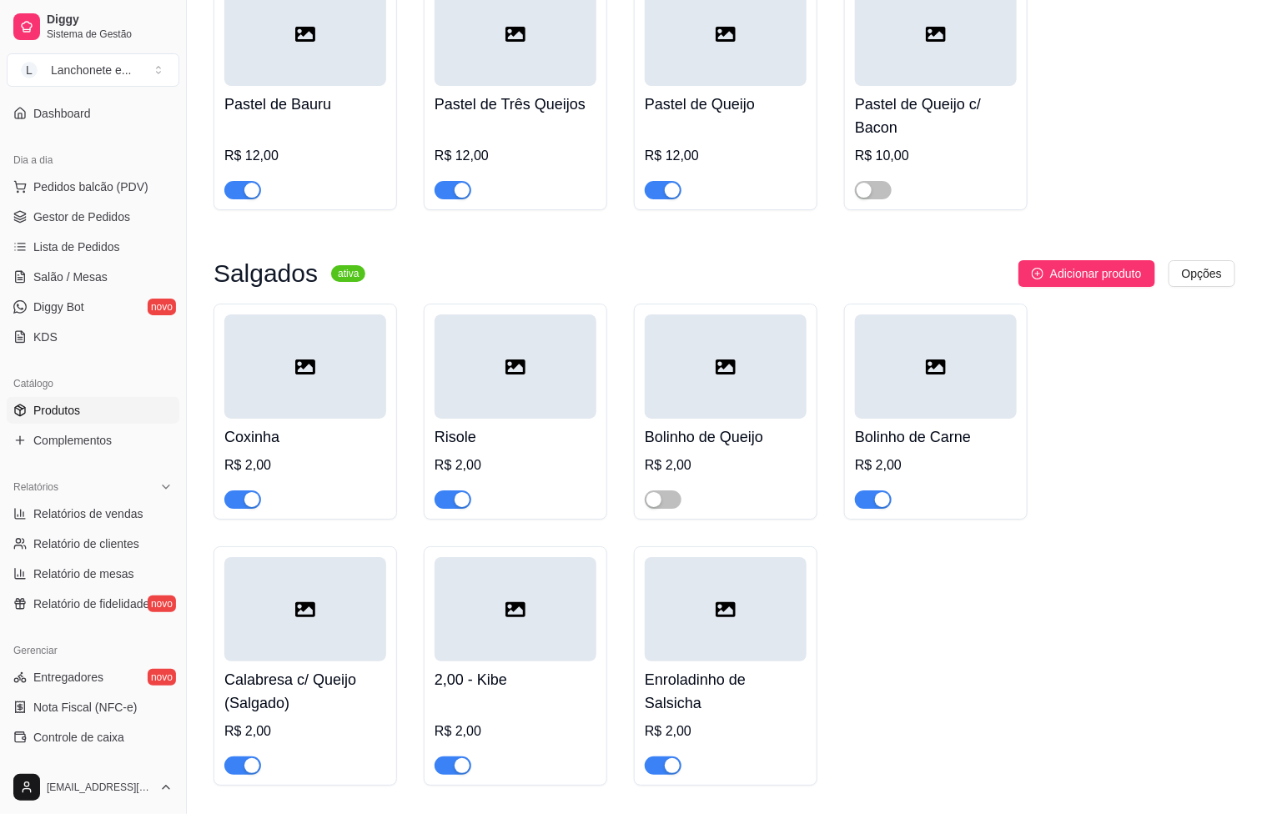
click at [248, 507] on div "button" at bounding box center [251, 499] width 15 height 15
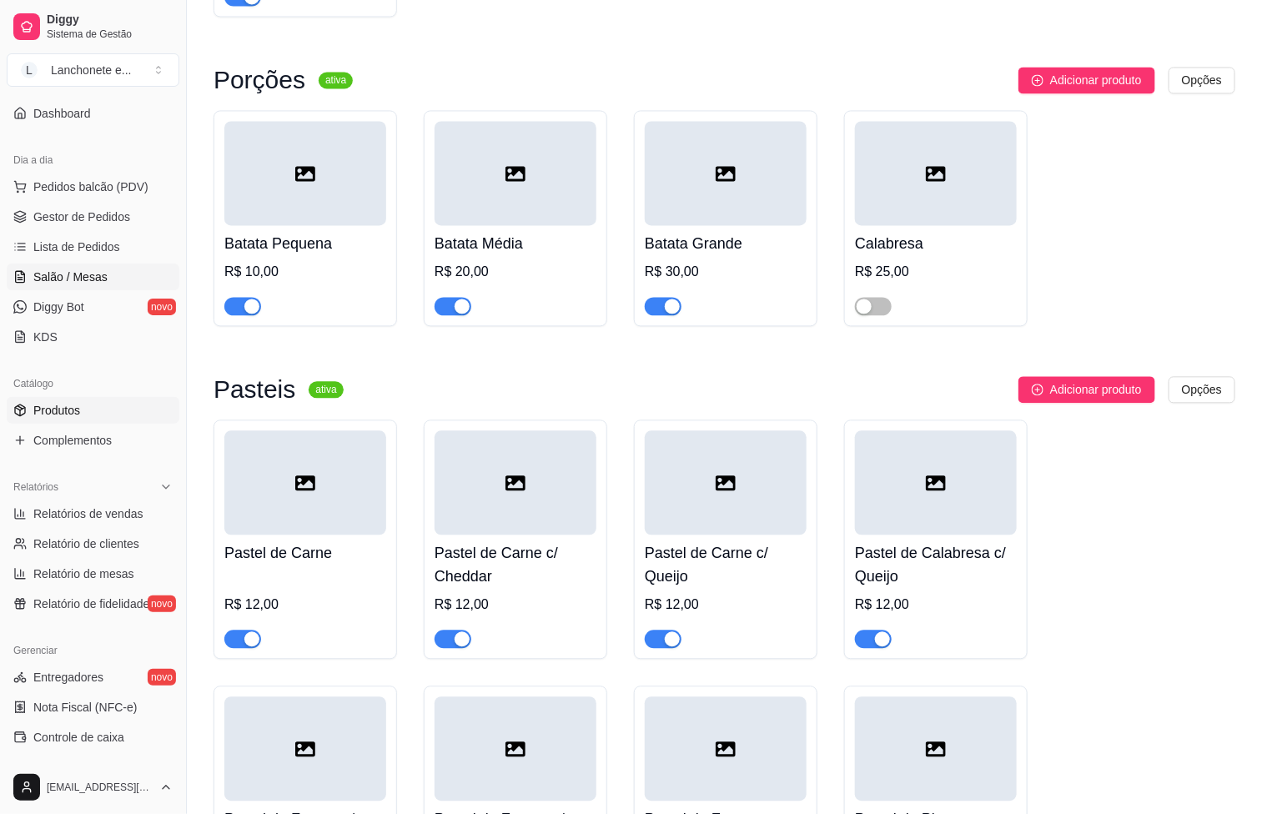
scroll to position [0, 0]
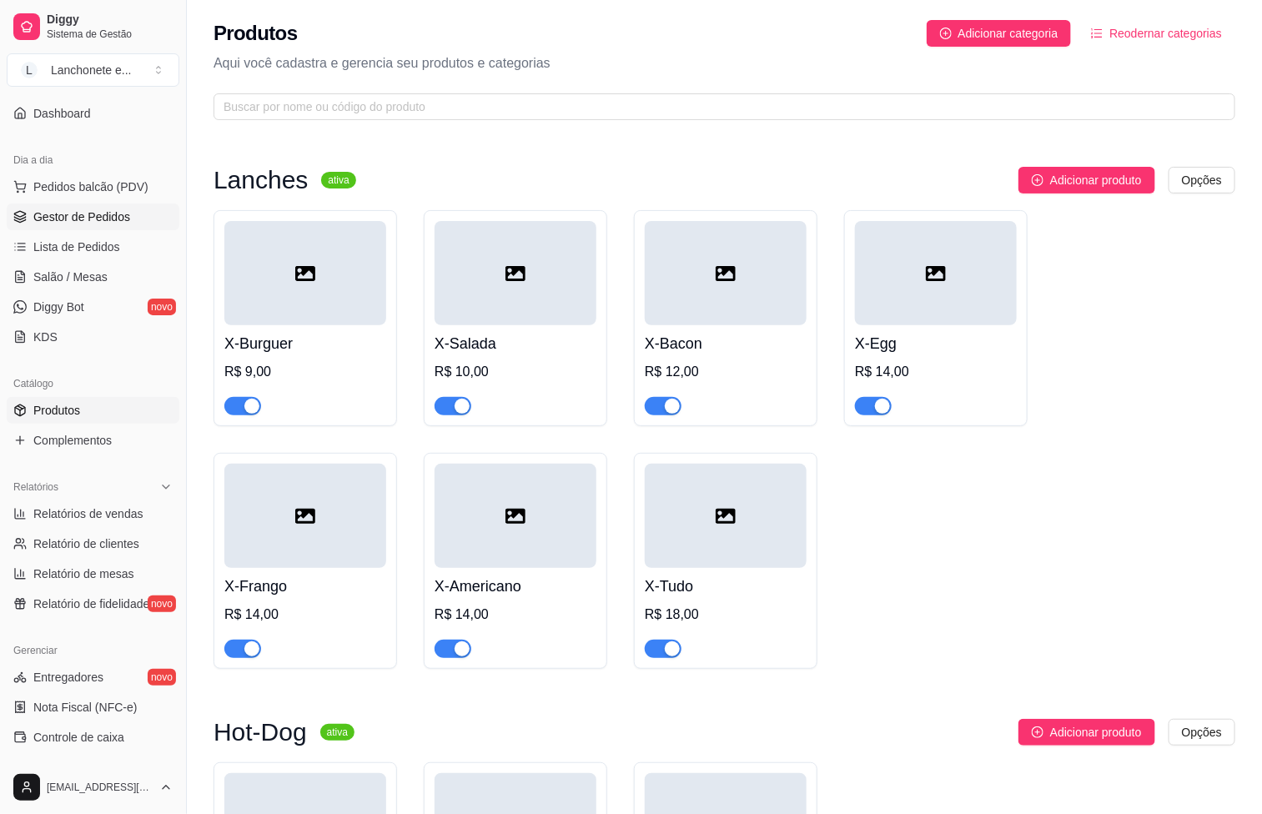
click at [88, 221] on span "Gestor de Pedidos" at bounding box center [81, 217] width 97 height 17
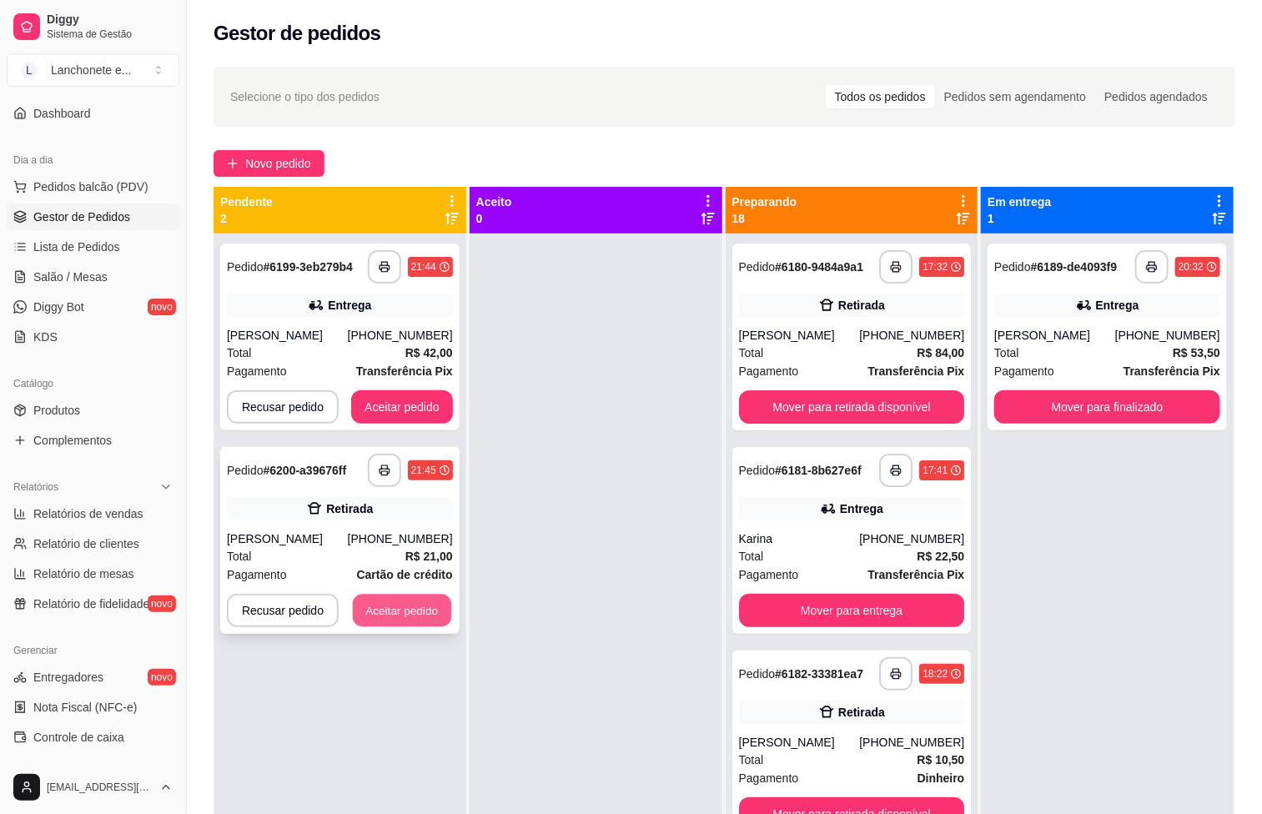
click at [385, 601] on button "Aceitar pedido" at bounding box center [402, 611] width 98 height 33
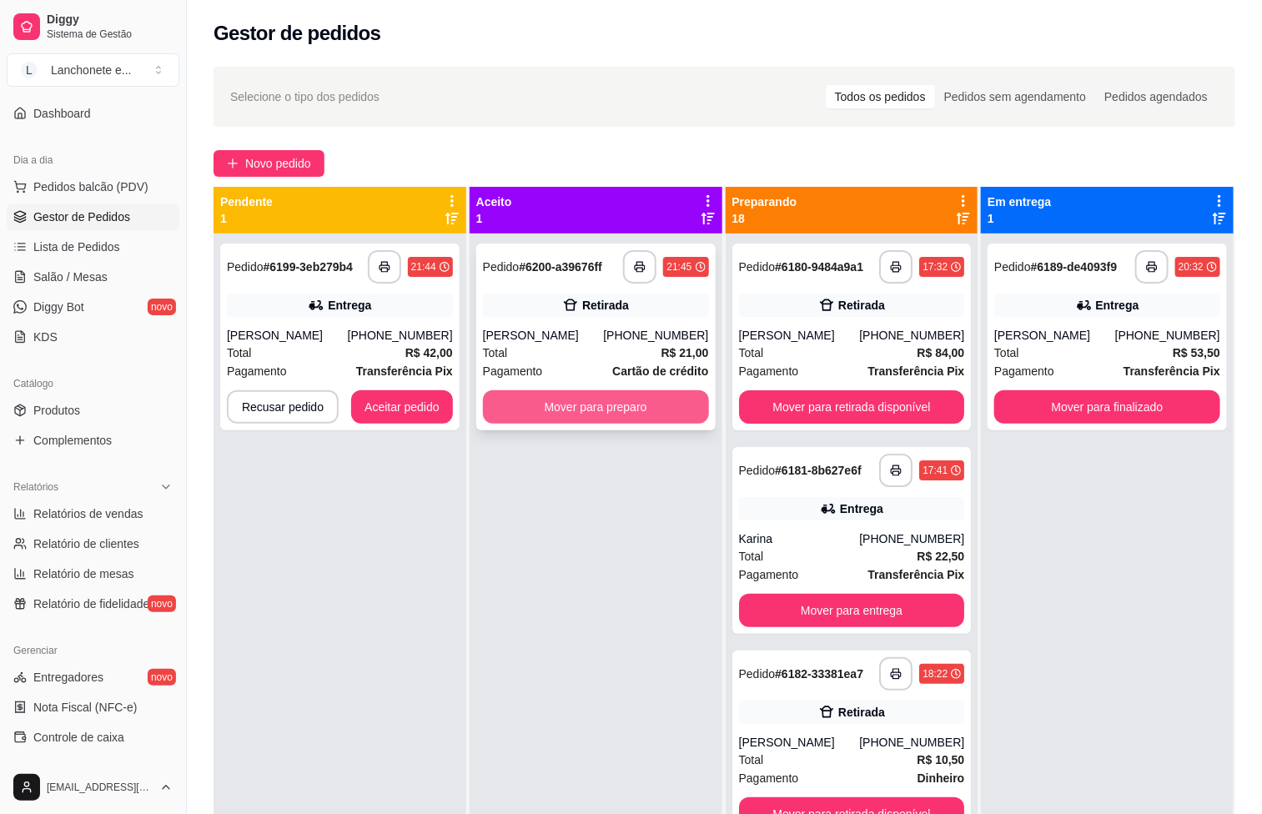
click at [592, 405] on button "Mover para preparo" at bounding box center [596, 406] width 226 height 33
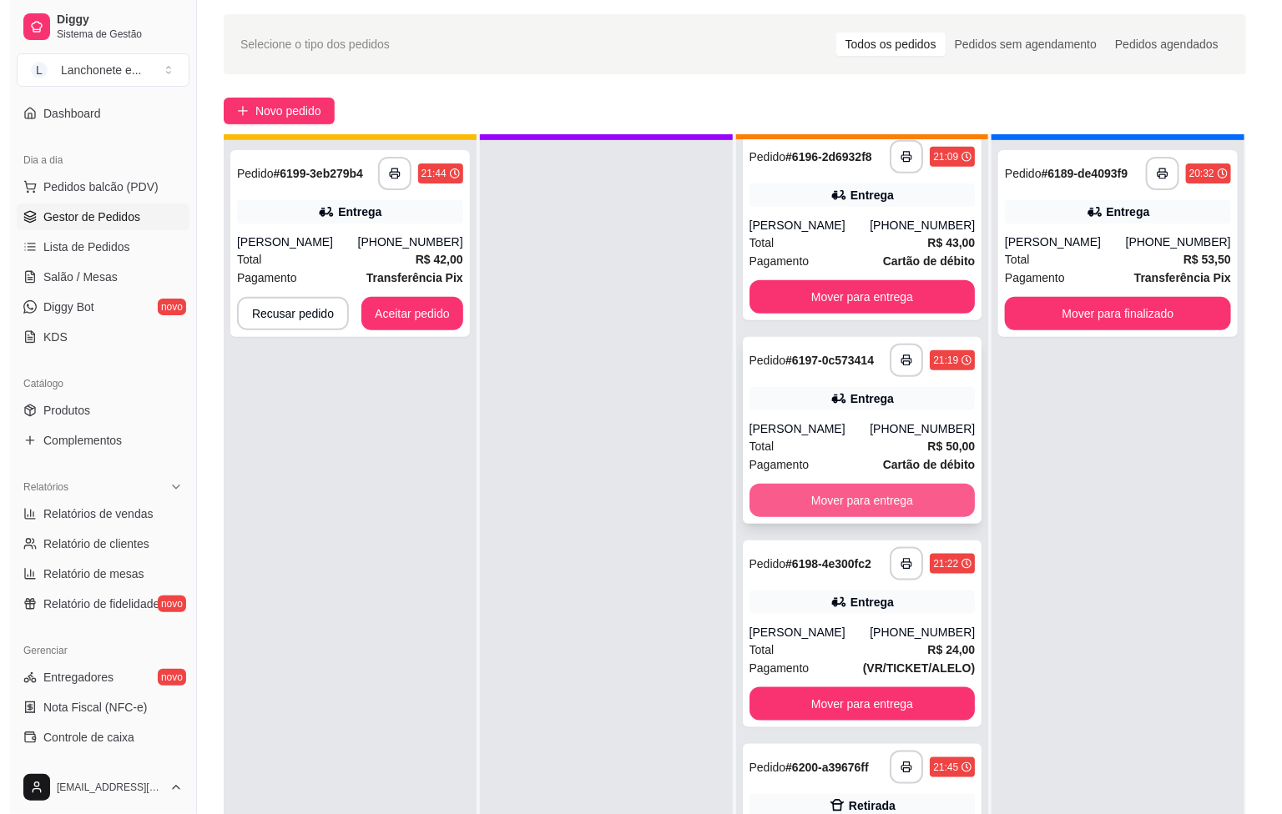
scroll to position [46, 0]
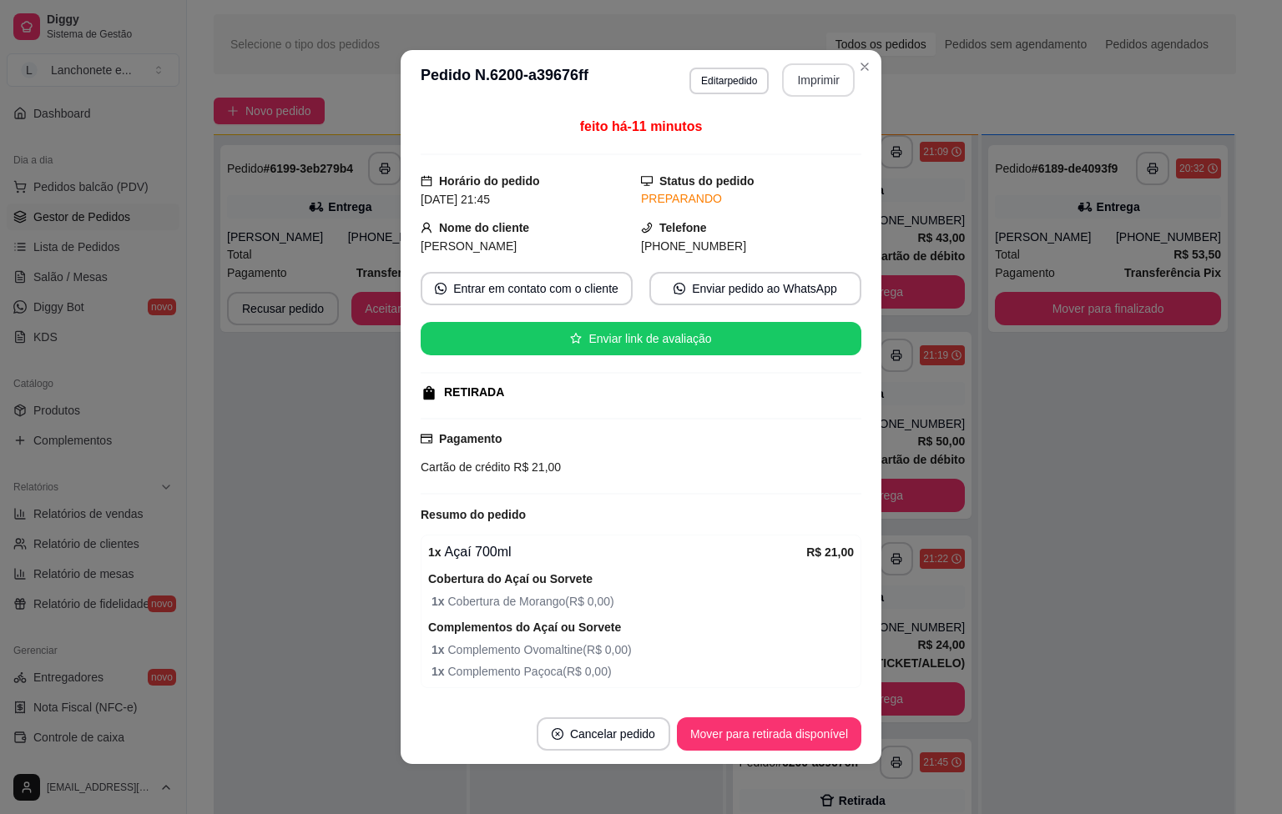
click at [803, 78] on button "Imprimir" at bounding box center [818, 79] width 73 height 33
click at [804, 78] on button "Imprimir" at bounding box center [818, 80] width 70 height 33
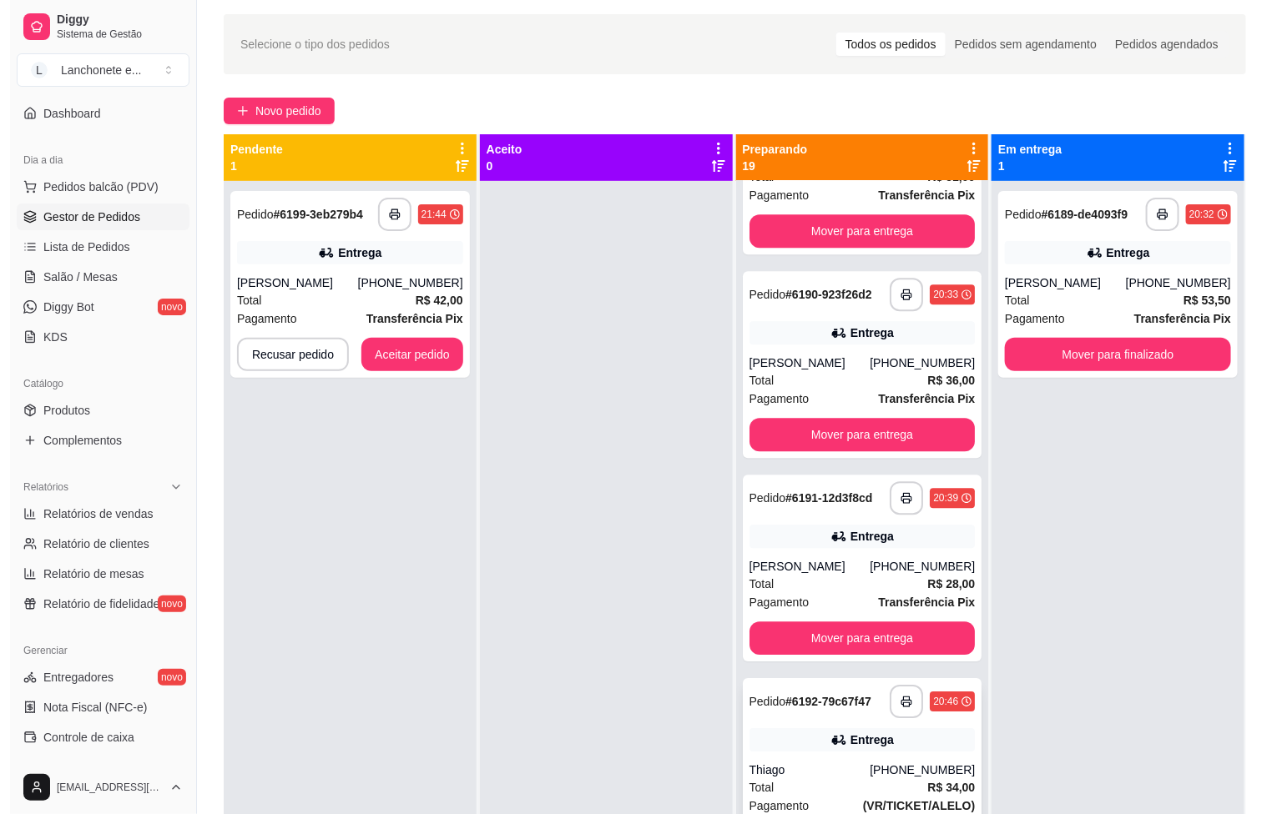
scroll to position [1710, 0]
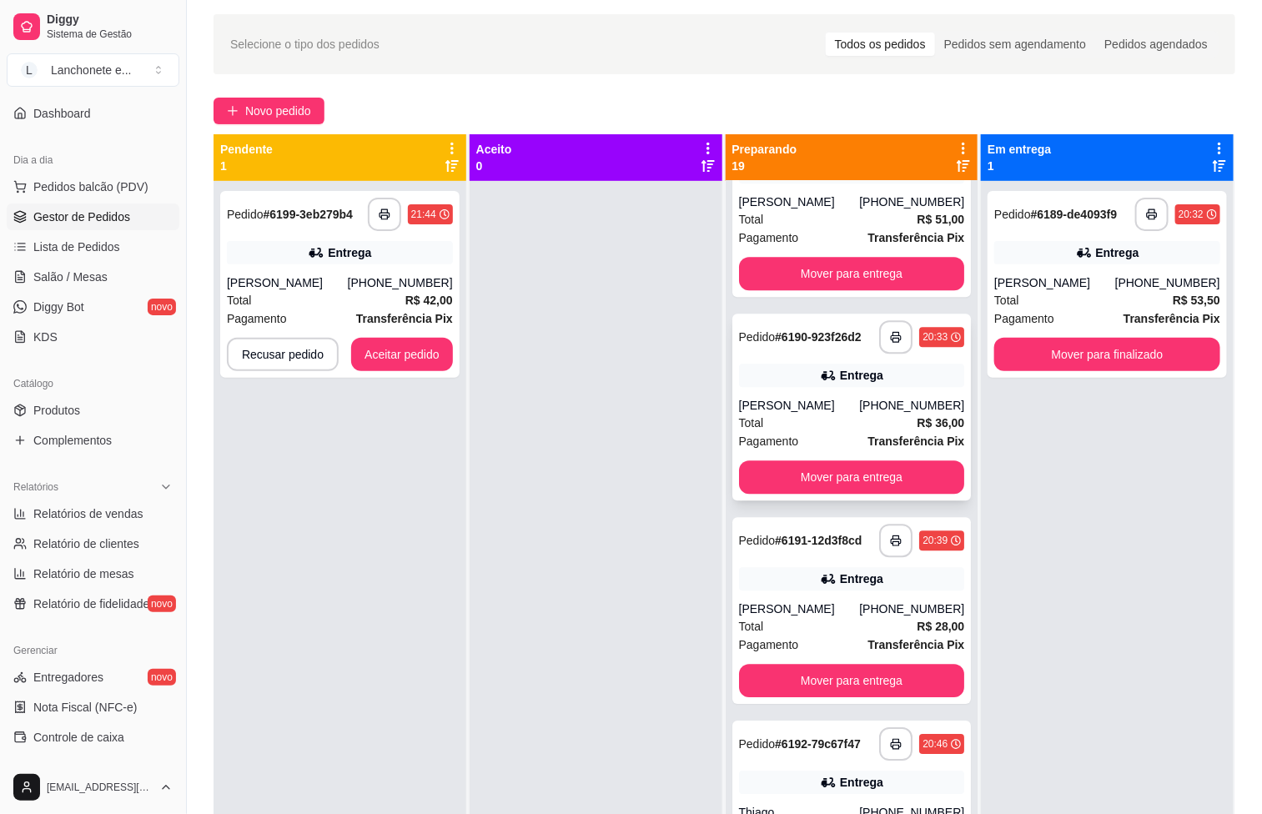
click at [808, 414] on div "[PERSON_NAME]" at bounding box center [799, 405] width 121 height 17
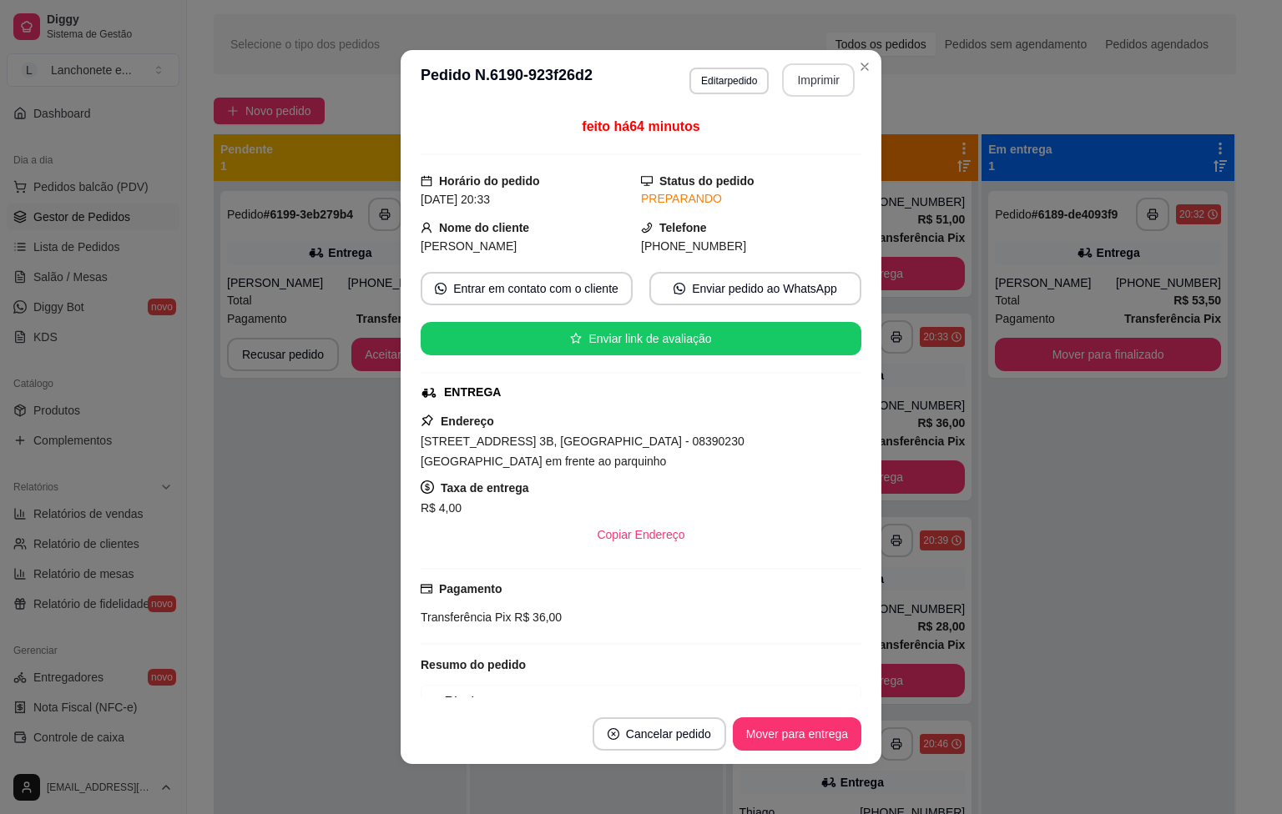
click at [803, 78] on button "Imprimir" at bounding box center [818, 79] width 73 height 33
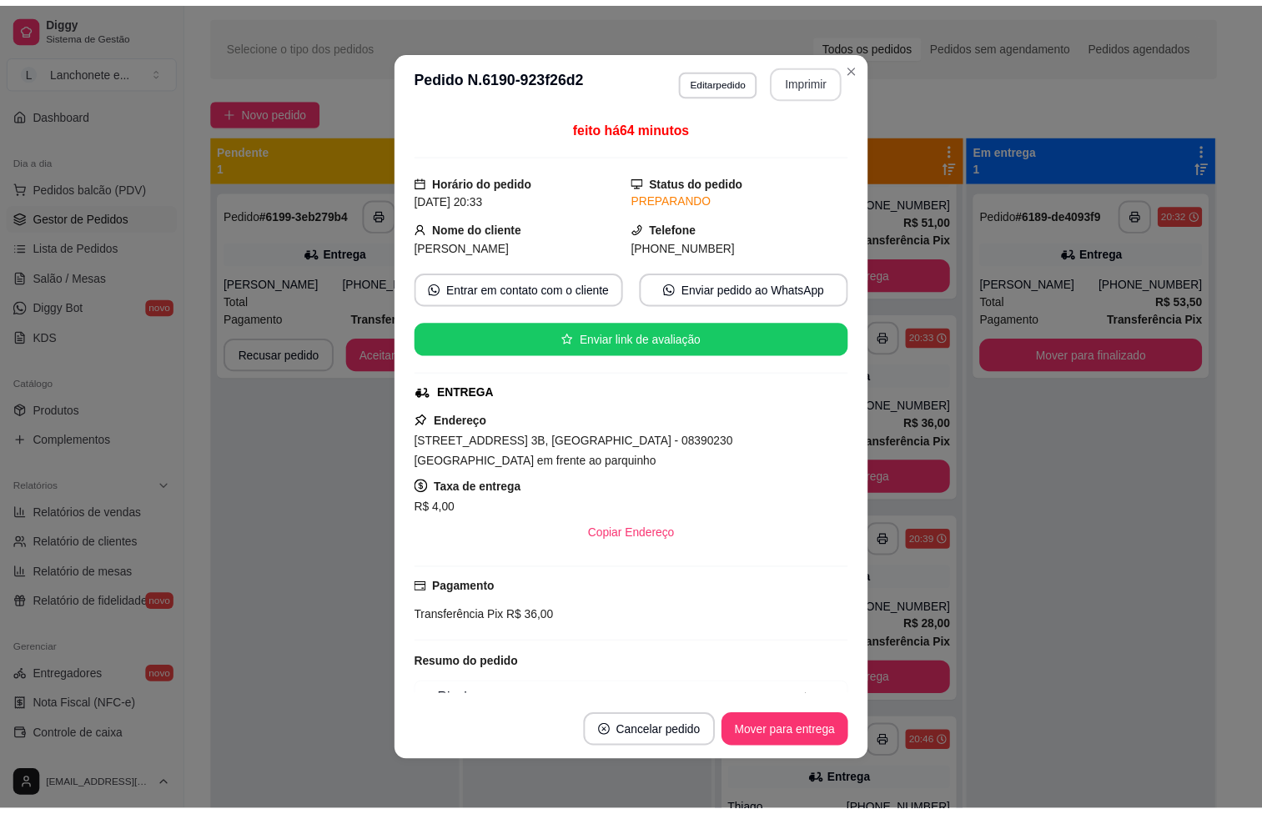
scroll to position [0, 0]
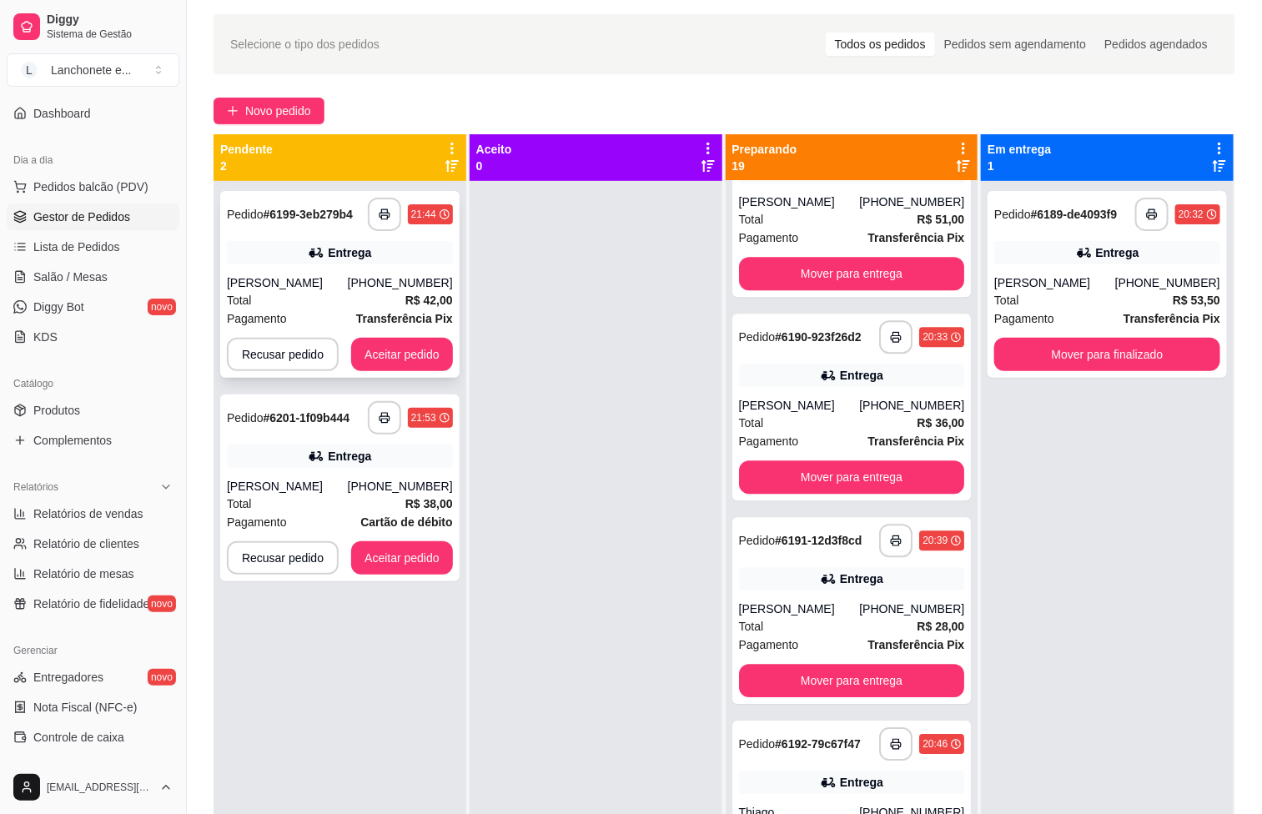
click at [333, 301] on div "Total R$ 42,00" at bounding box center [340, 300] width 226 height 18
click at [329, 273] on div "**********" at bounding box center [339, 284] width 239 height 187
click at [385, 348] on button "Aceitar pedido" at bounding box center [402, 355] width 98 height 33
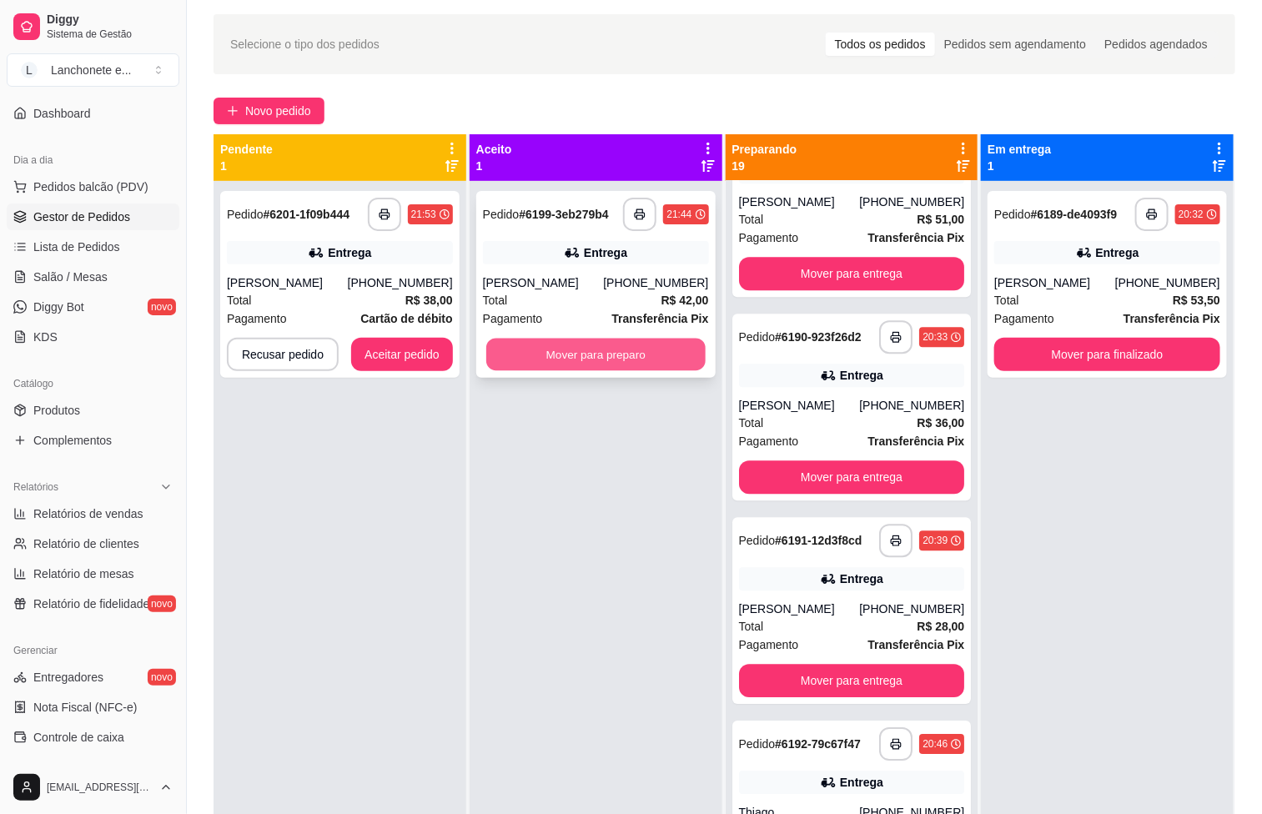
click at [518, 350] on button "Mover para preparo" at bounding box center [595, 355] width 219 height 33
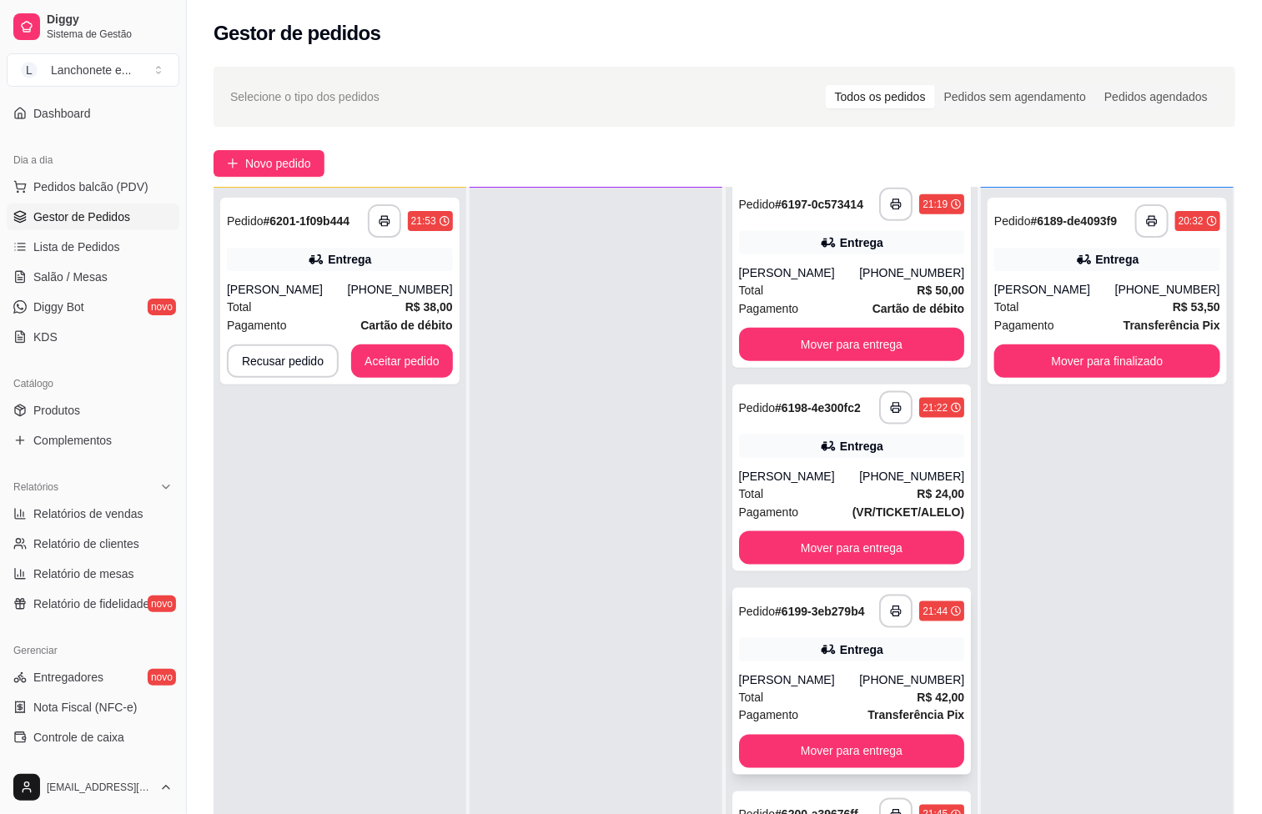
click at [793, 688] on div "Total R$ 42,00" at bounding box center [852, 697] width 226 height 18
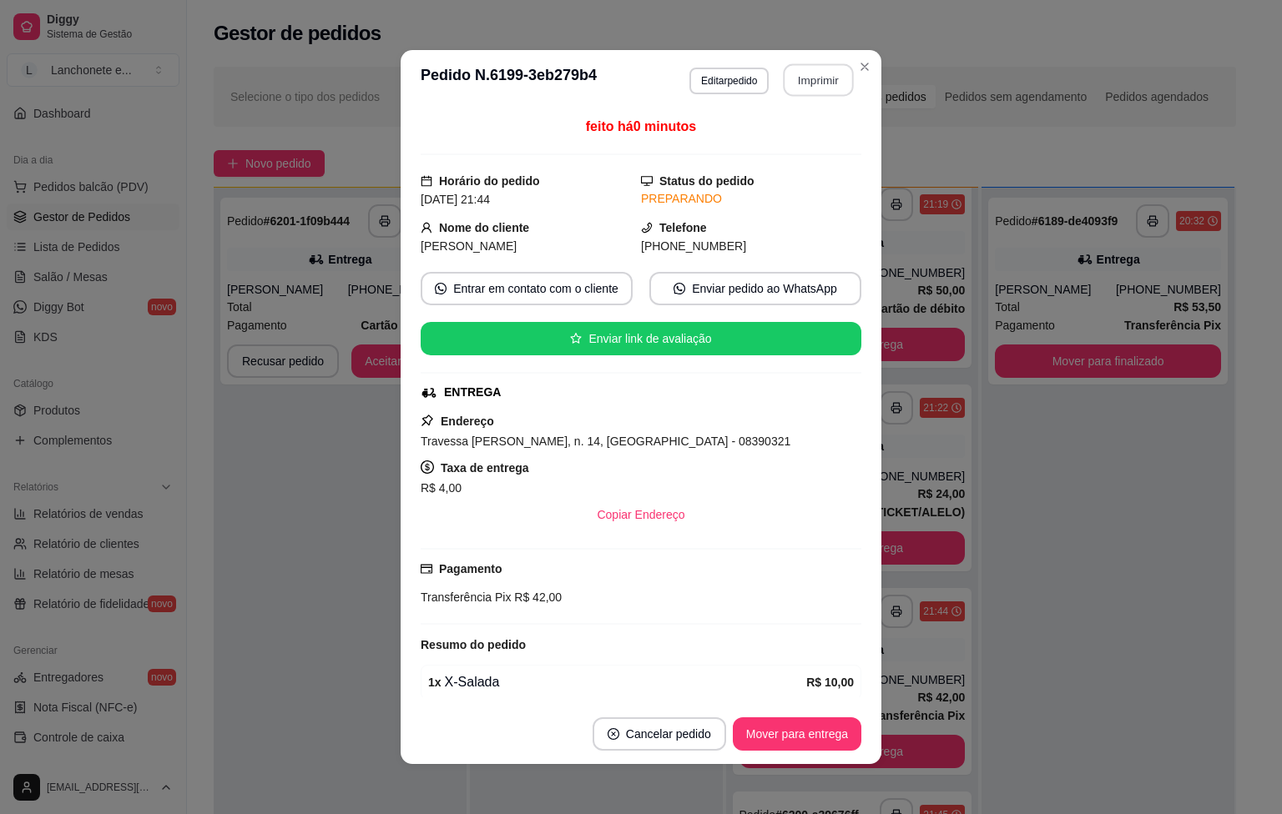
click at [796, 83] on button "Imprimir" at bounding box center [818, 80] width 70 height 33
click at [793, 81] on button "Imprimir" at bounding box center [818, 80] width 70 height 33
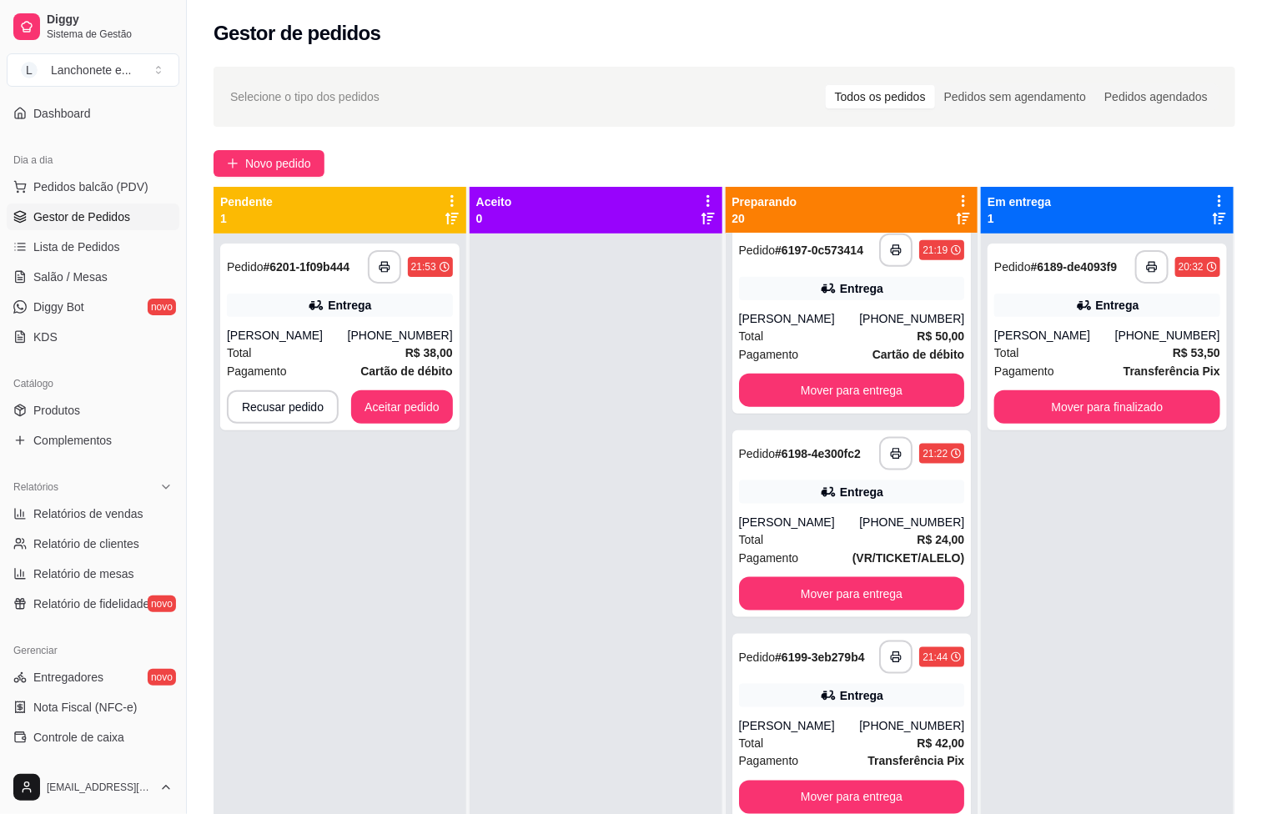
click at [93, 143] on div "Dia a dia Pedidos balcão (PDV) Gestor de Pedidos Lista de Pedidos Salão / Mesas…" at bounding box center [93, 248] width 186 height 217
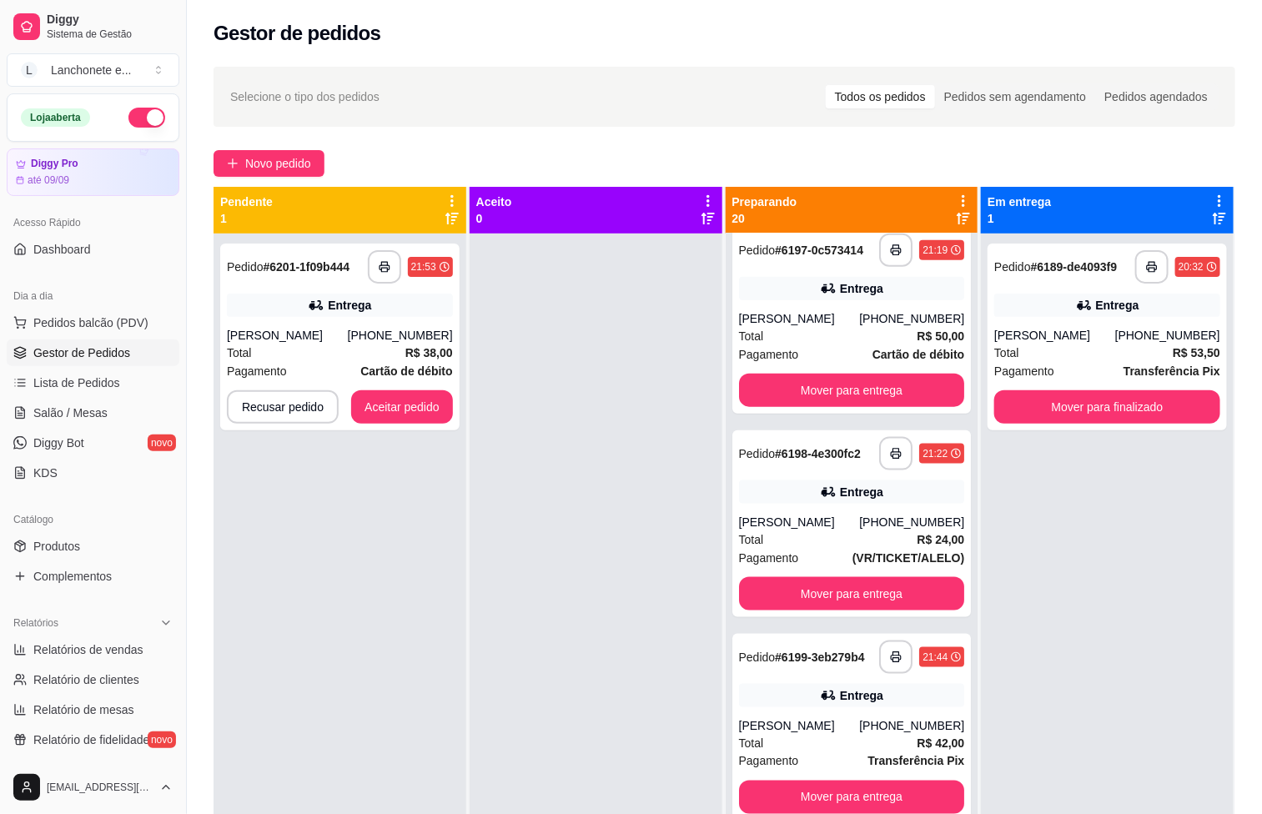
click at [128, 118] on button "button" at bounding box center [146, 118] width 37 height 20
click at [389, 400] on button "Aceitar pedido" at bounding box center [402, 406] width 102 height 33
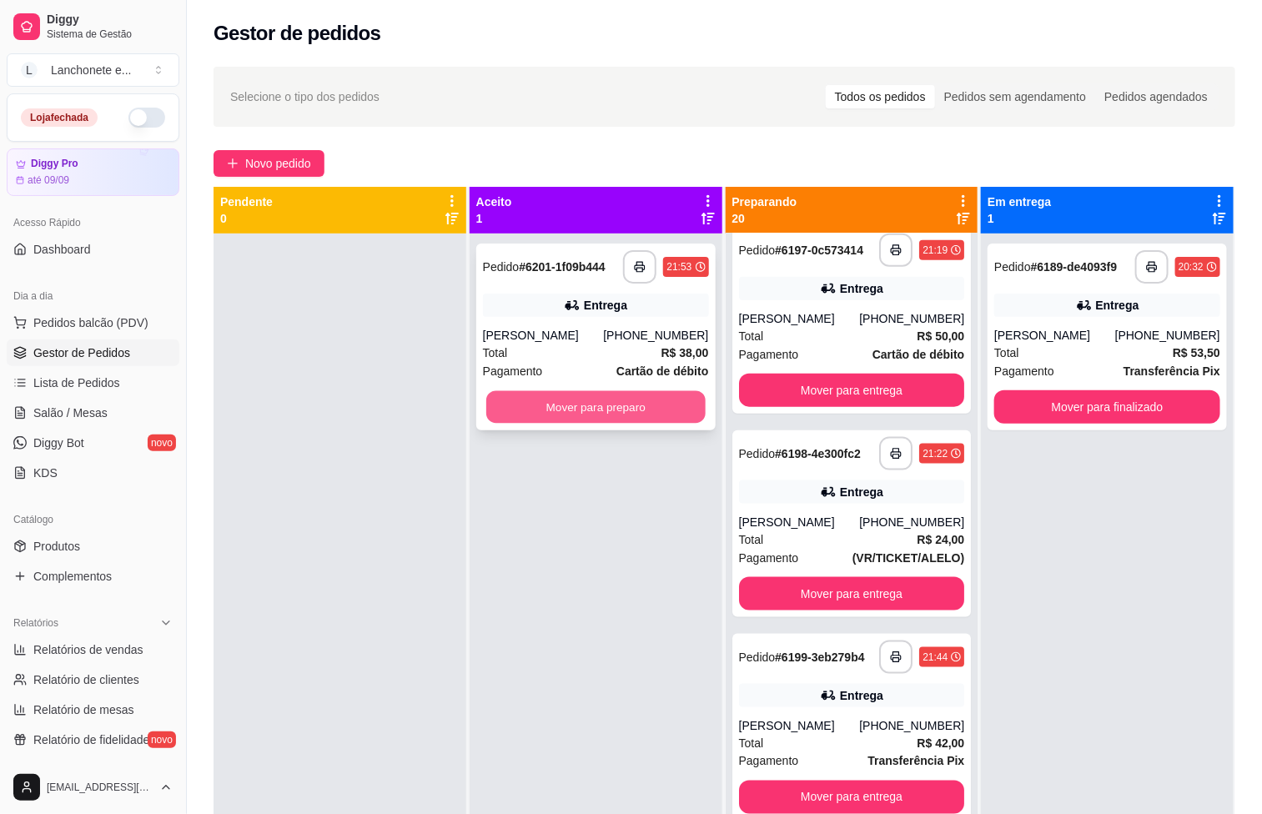
click at [536, 396] on button "Mover para preparo" at bounding box center [595, 407] width 219 height 33
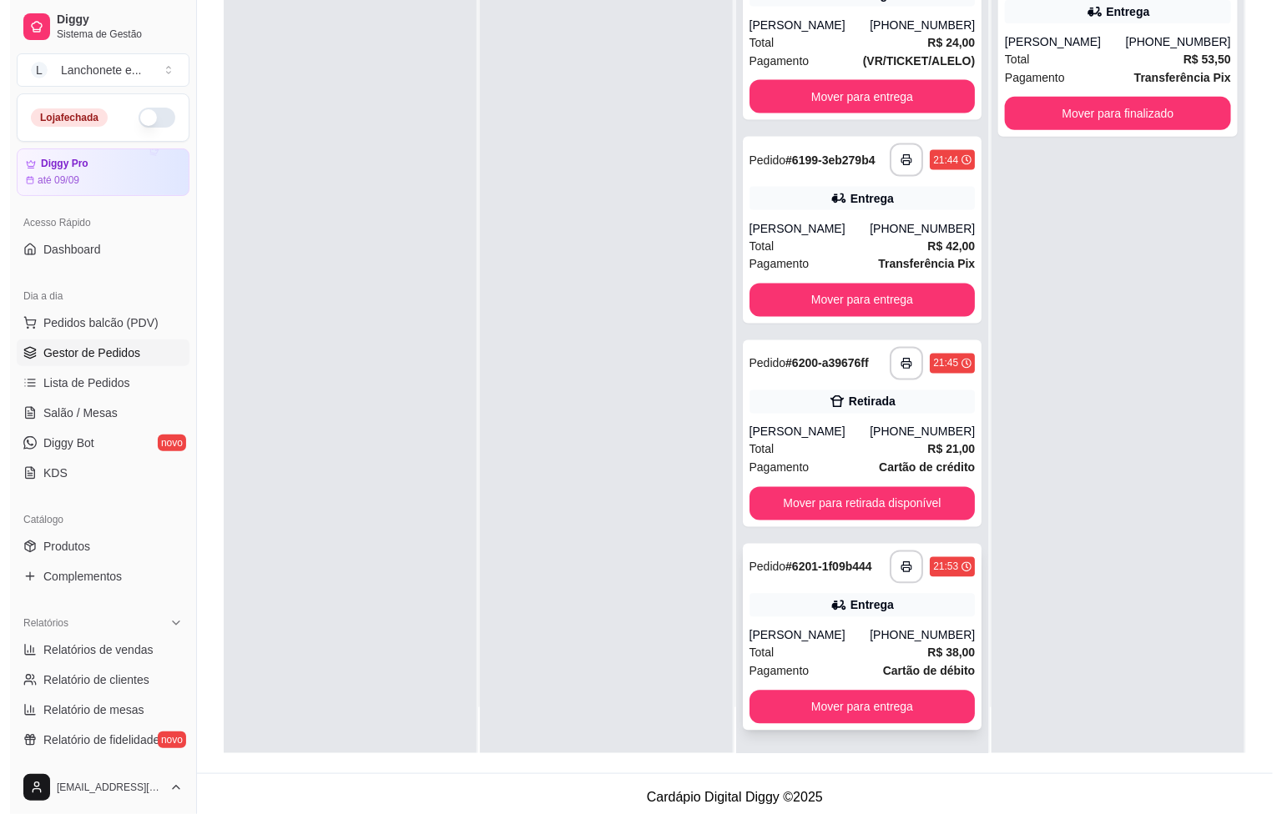
scroll to position [255, 0]
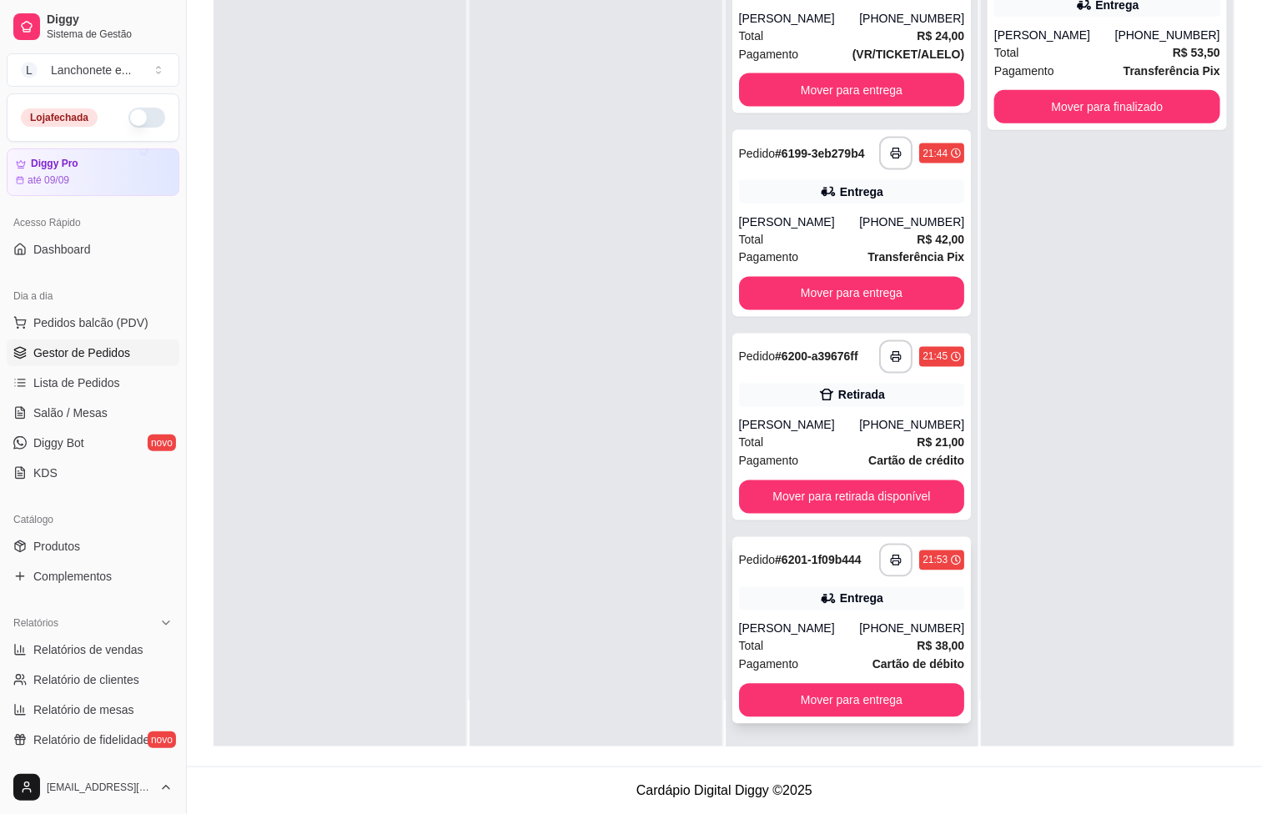
click at [811, 662] on div "Pagamento Cartão de débito" at bounding box center [852, 665] width 226 height 18
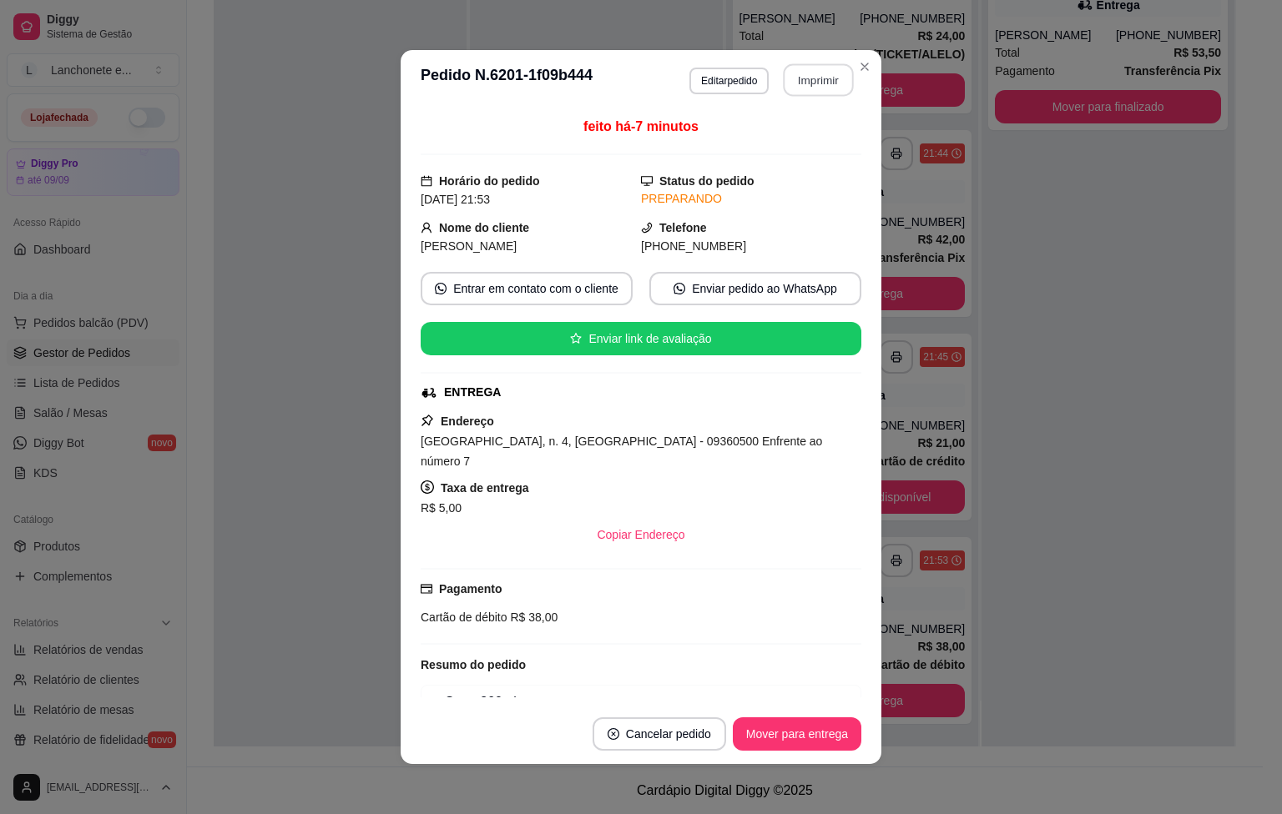
click at [799, 78] on button "Imprimir" at bounding box center [818, 80] width 70 height 33
click at [803, 80] on button "Imprimir" at bounding box center [818, 80] width 70 height 33
